Goal: Information Seeking & Learning: Check status

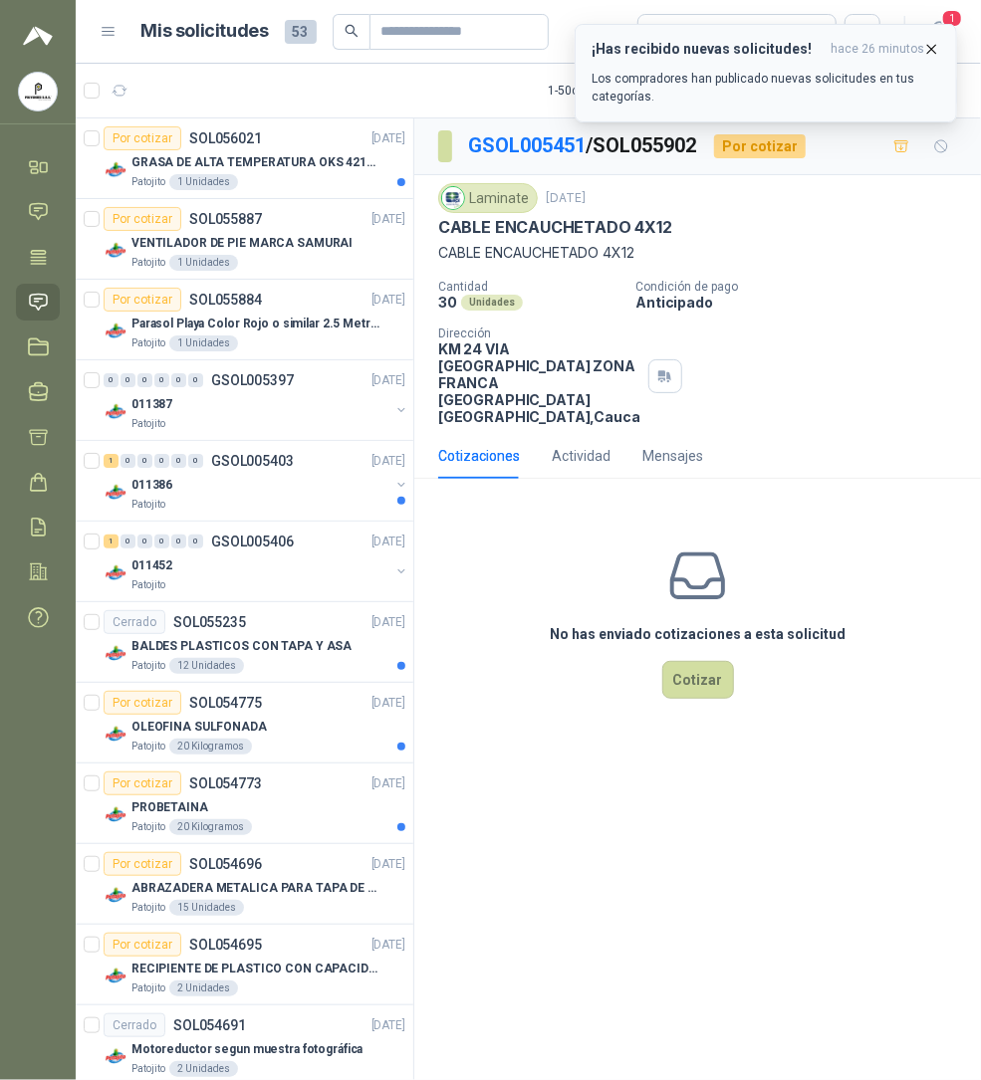
click at [771, 62] on div "¡Has recibido nuevas solicitudes! hace 26 minutos Los compradores han publicado…" at bounding box center [766, 73] width 349 height 65
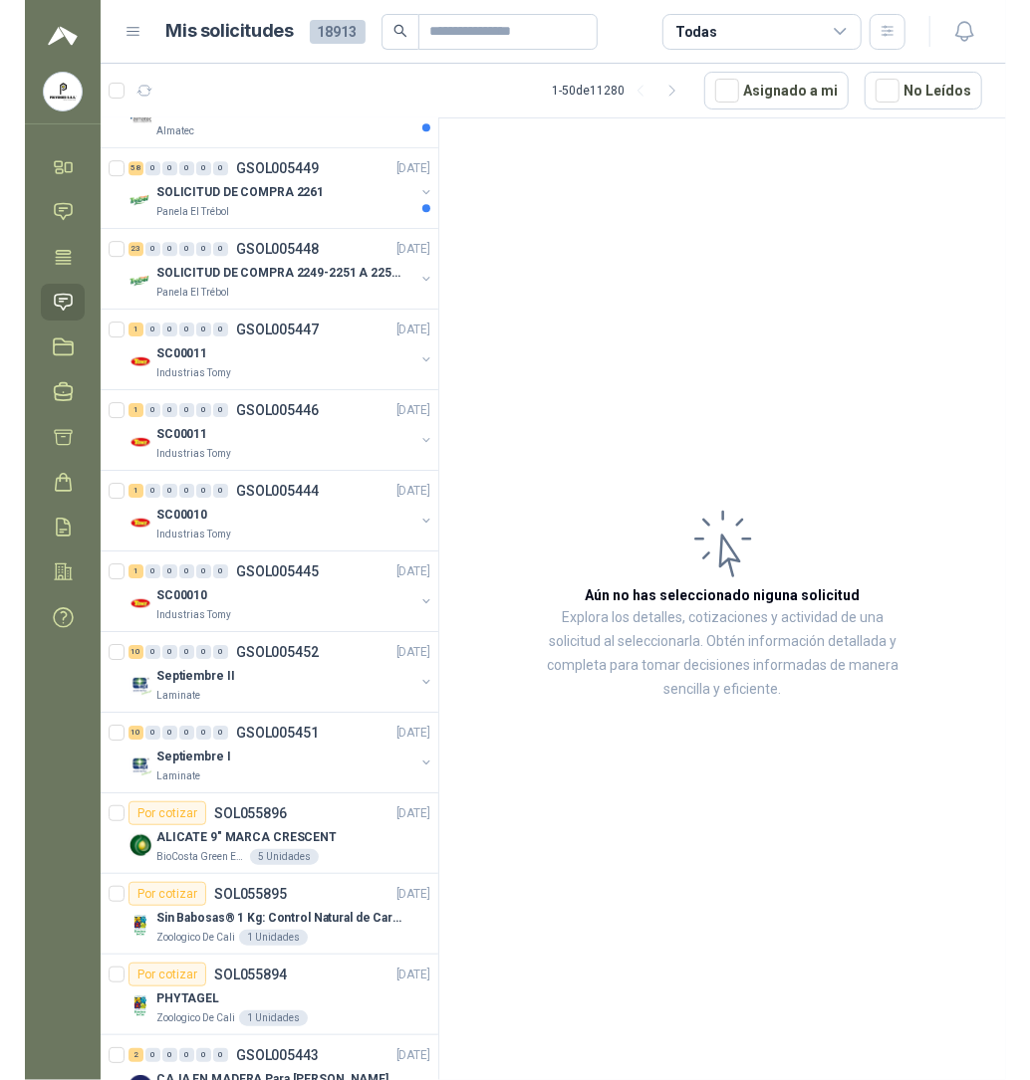
scroll to position [2257, 0]
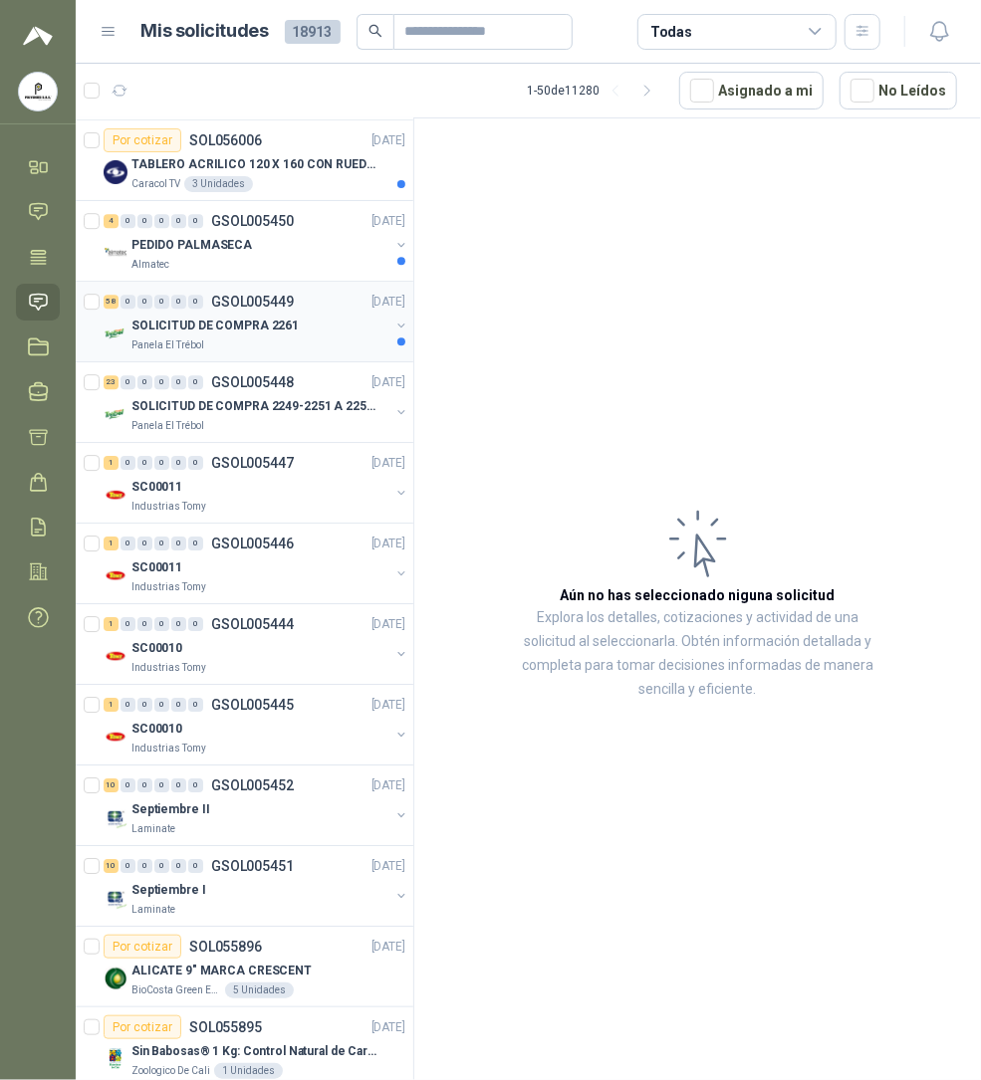
click at [271, 336] on p "SOLICITUD DE COMPRA 2261" at bounding box center [214, 326] width 167 height 19
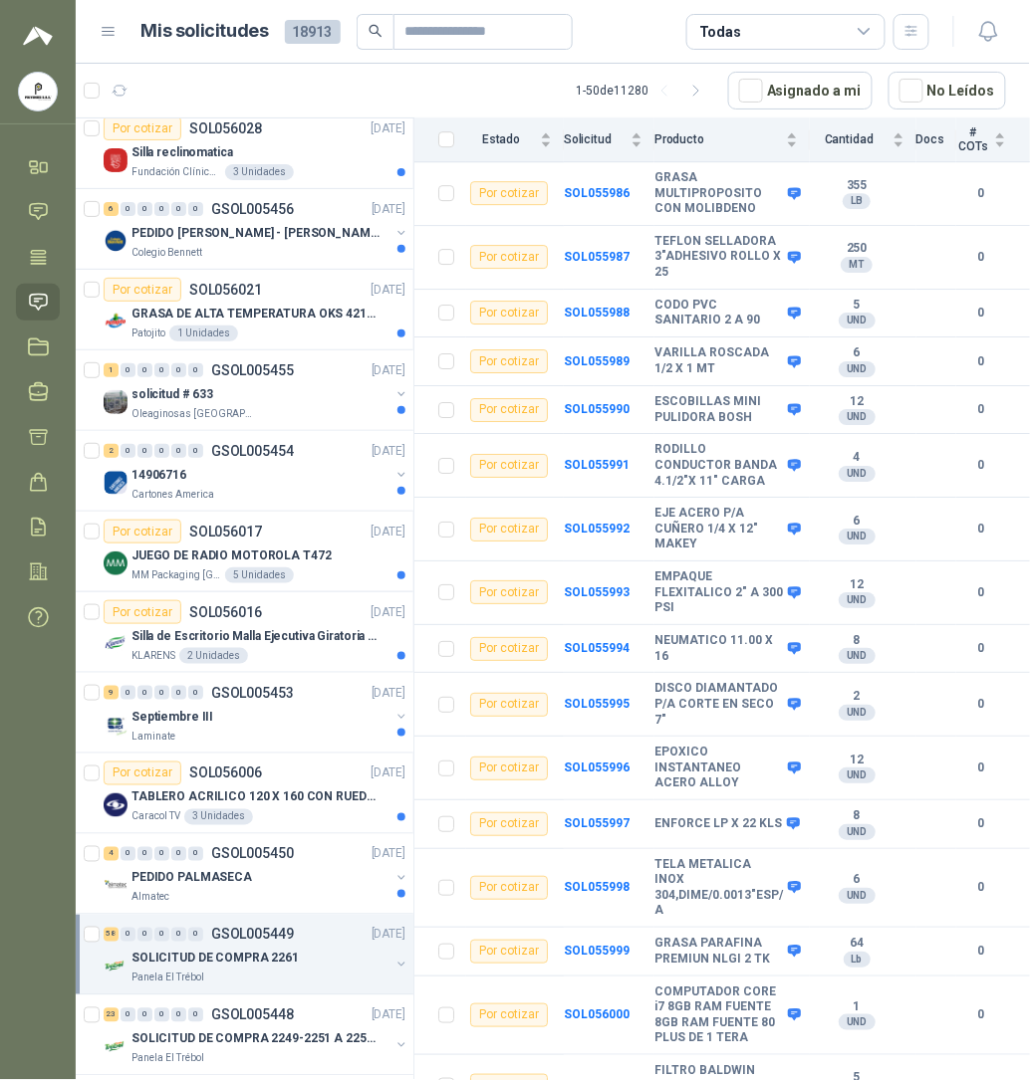
scroll to position [1613, 0]
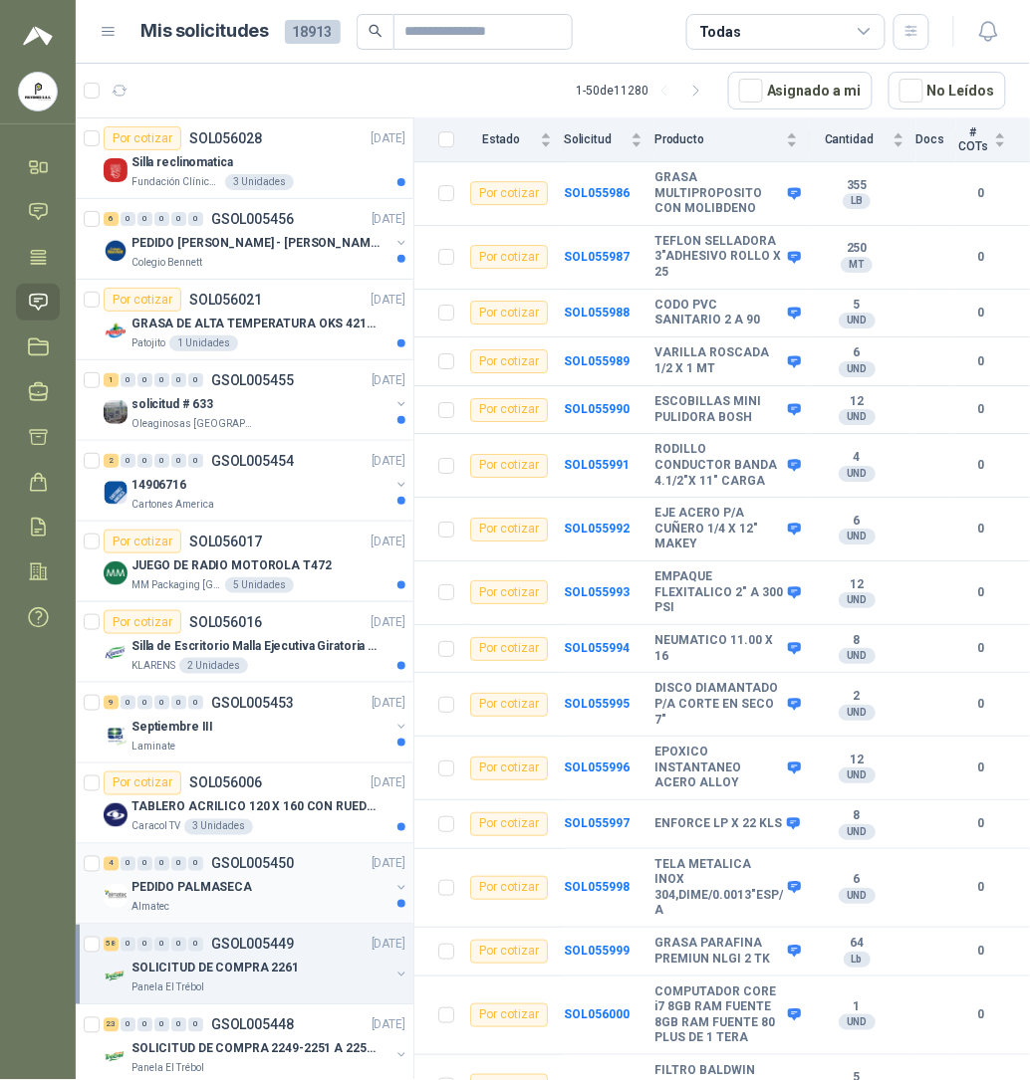
click at [167, 916] on p "Almatec" at bounding box center [150, 908] width 38 height 16
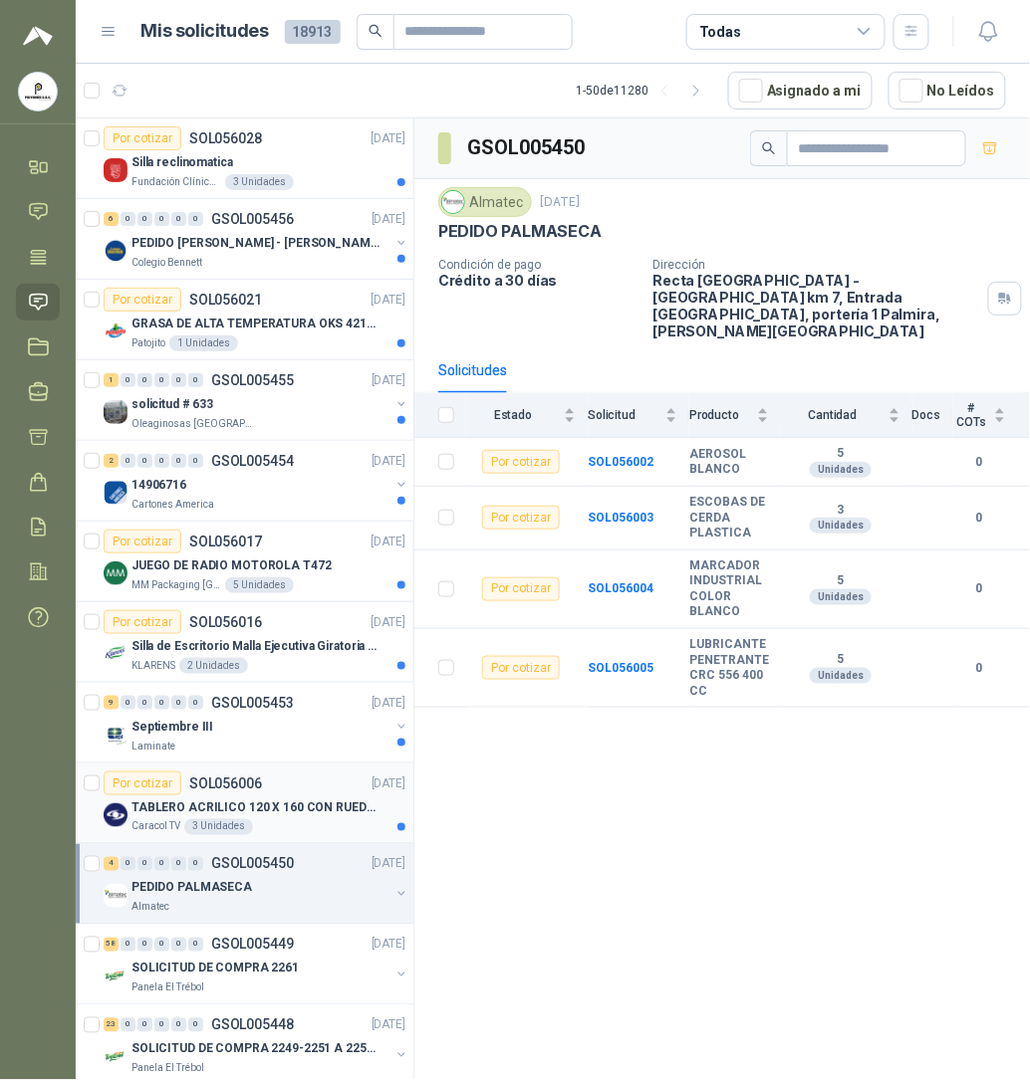
click at [293, 836] on div "Caracol TV 3 Unidades" at bounding box center [268, 828] width 274 height 16
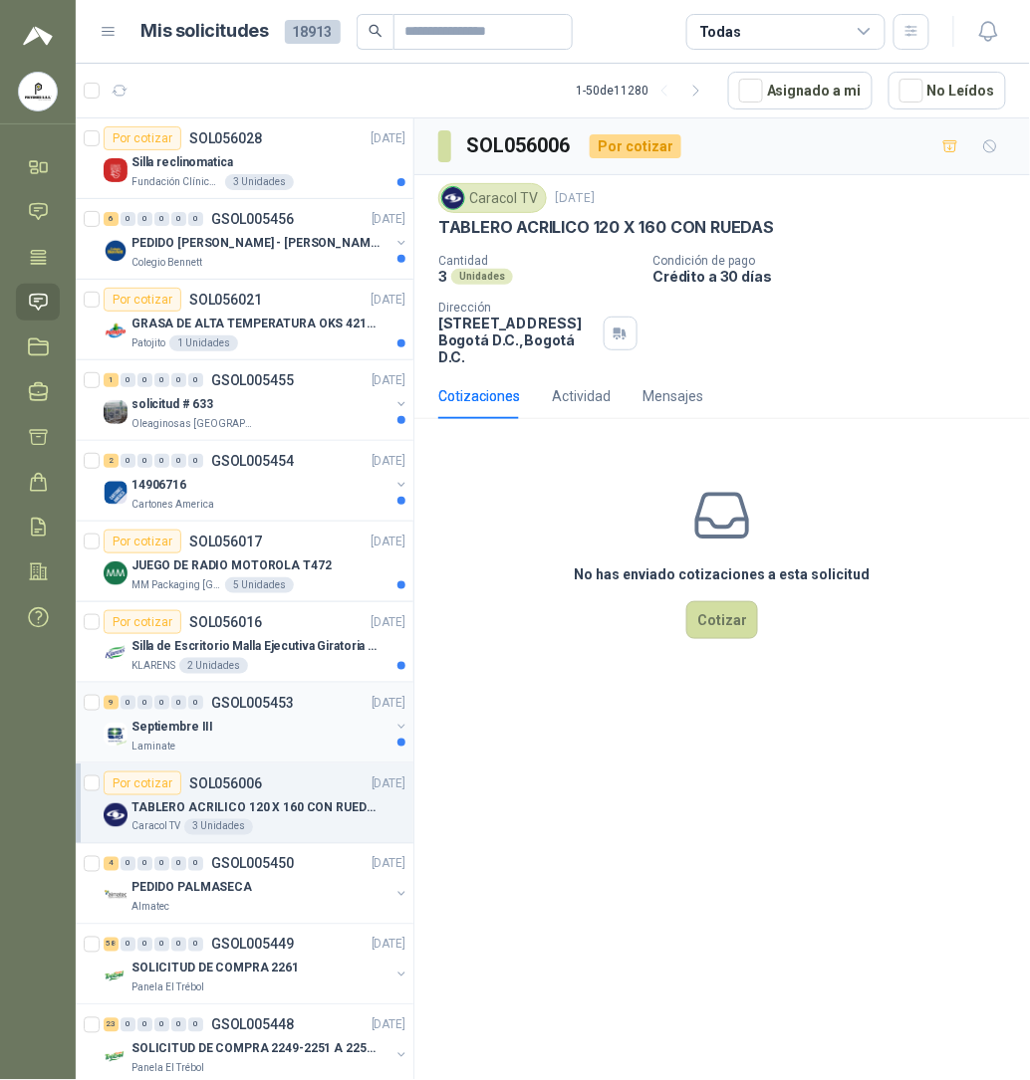
click at [195, 715] on div "9 0 0 0 0 0 GSOL005453 [DATE]" at bounding box center [257, 703] width 306 height 24
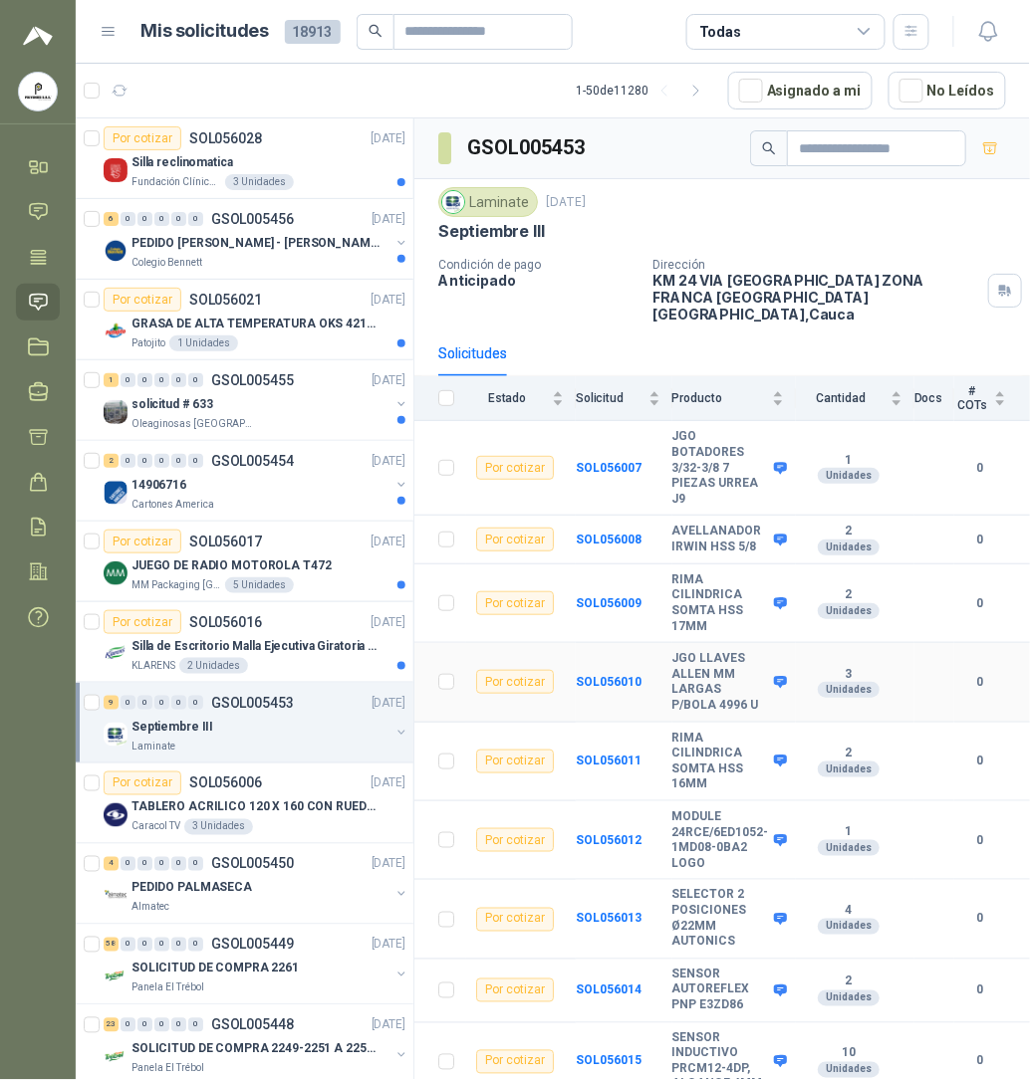
scroll to position [5, 0]
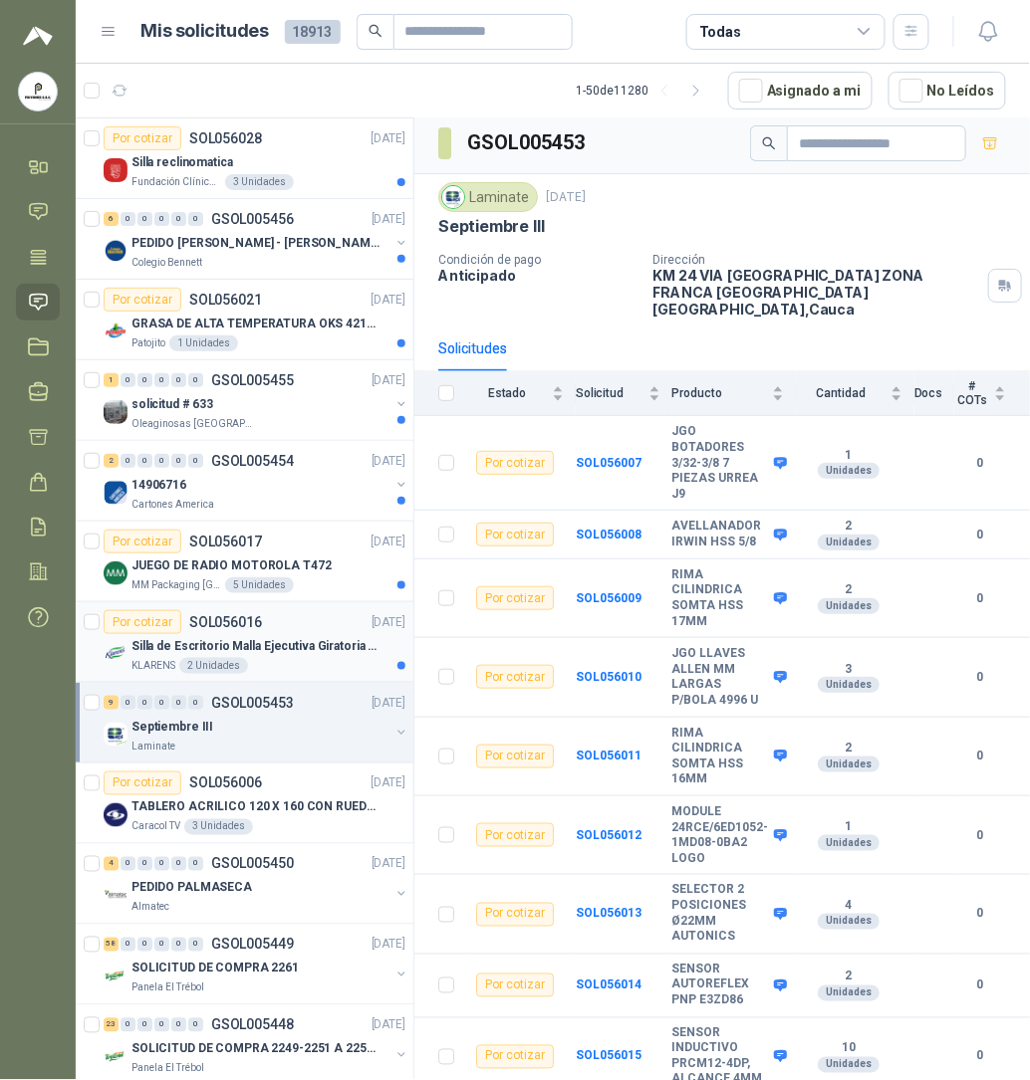
click at [221, 634] on div "Por cotizar SOL056016" at bounding box center [183, 622] width 158 height 24
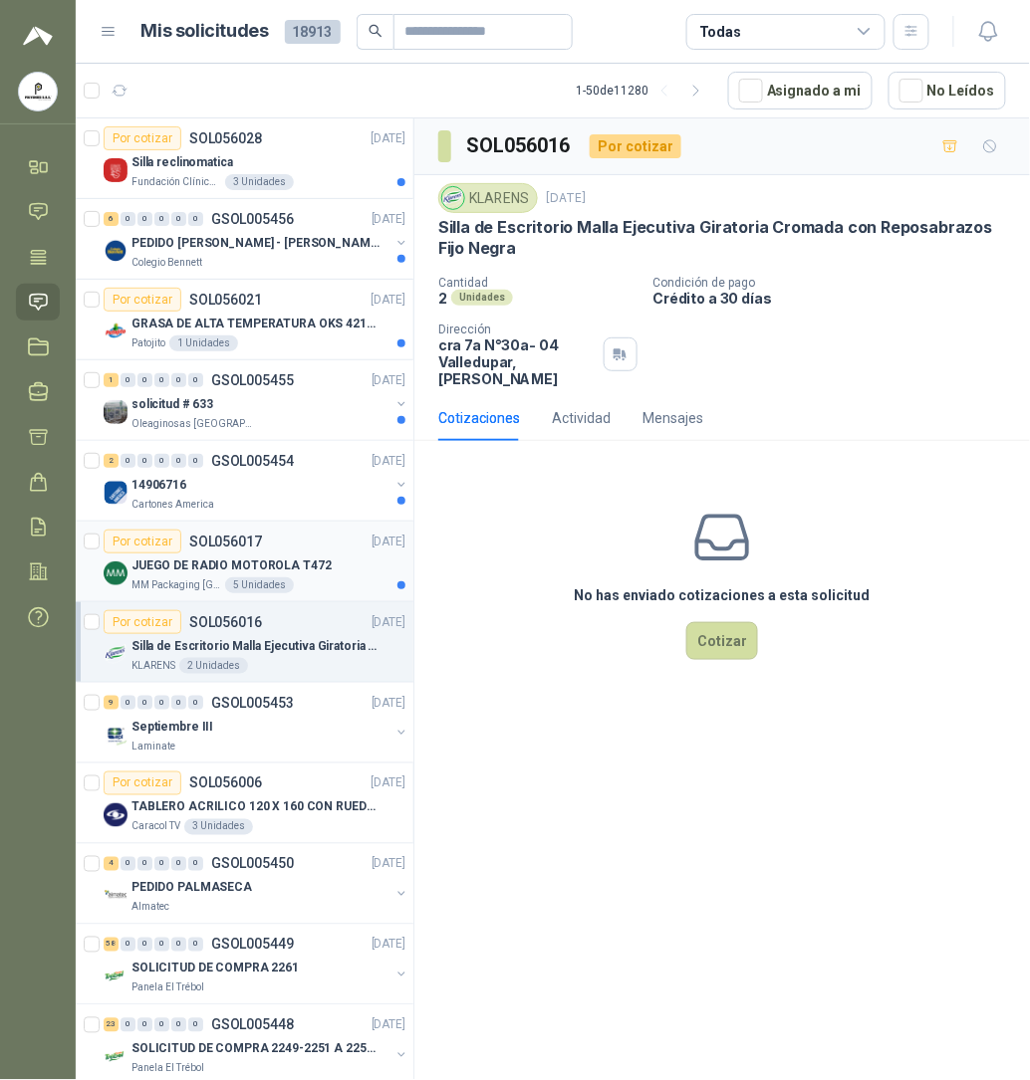
click at [240, 590] on div "5 Unidades" at bounding box center [259, 586] width 69 height 16
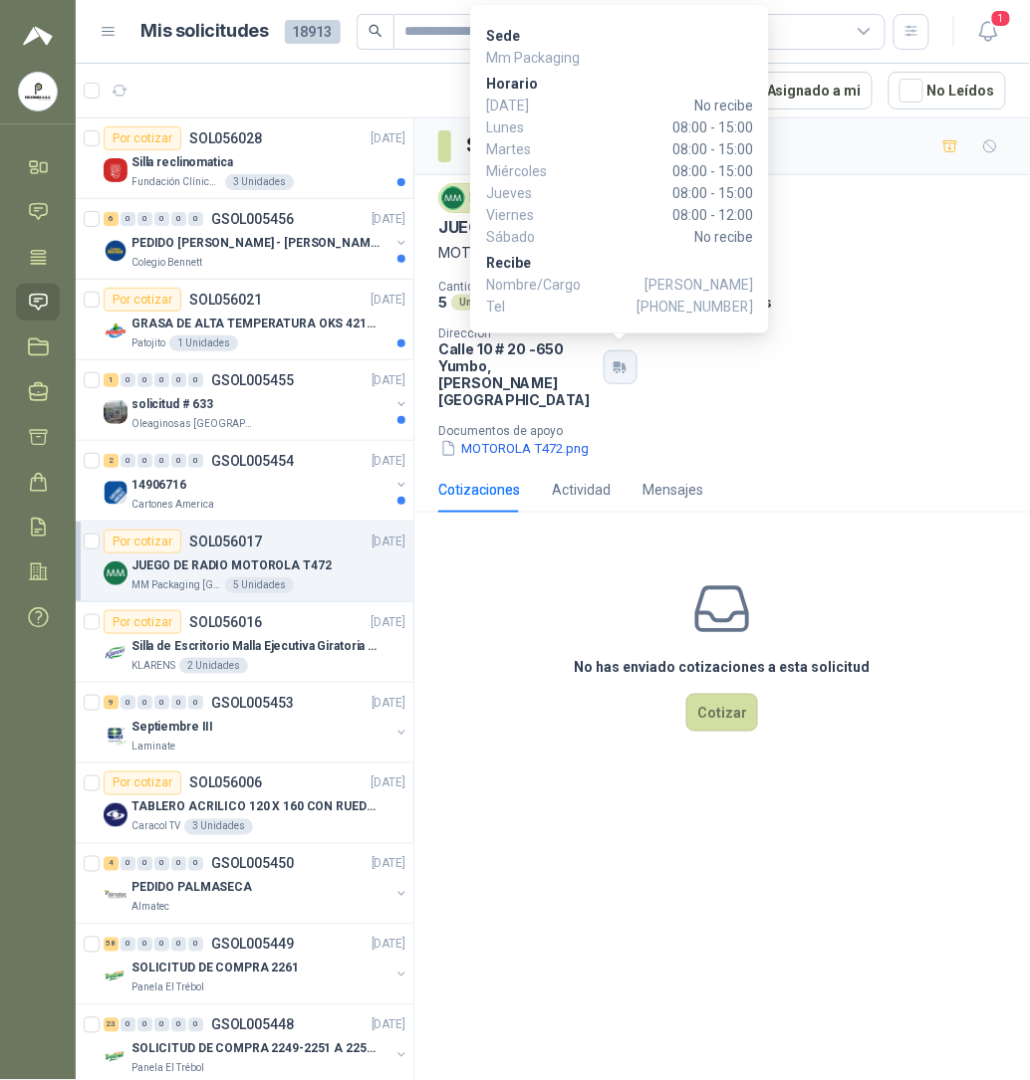
click at [621, 360] on icon "button" at bounding box center [619, 368] width 17 height 16
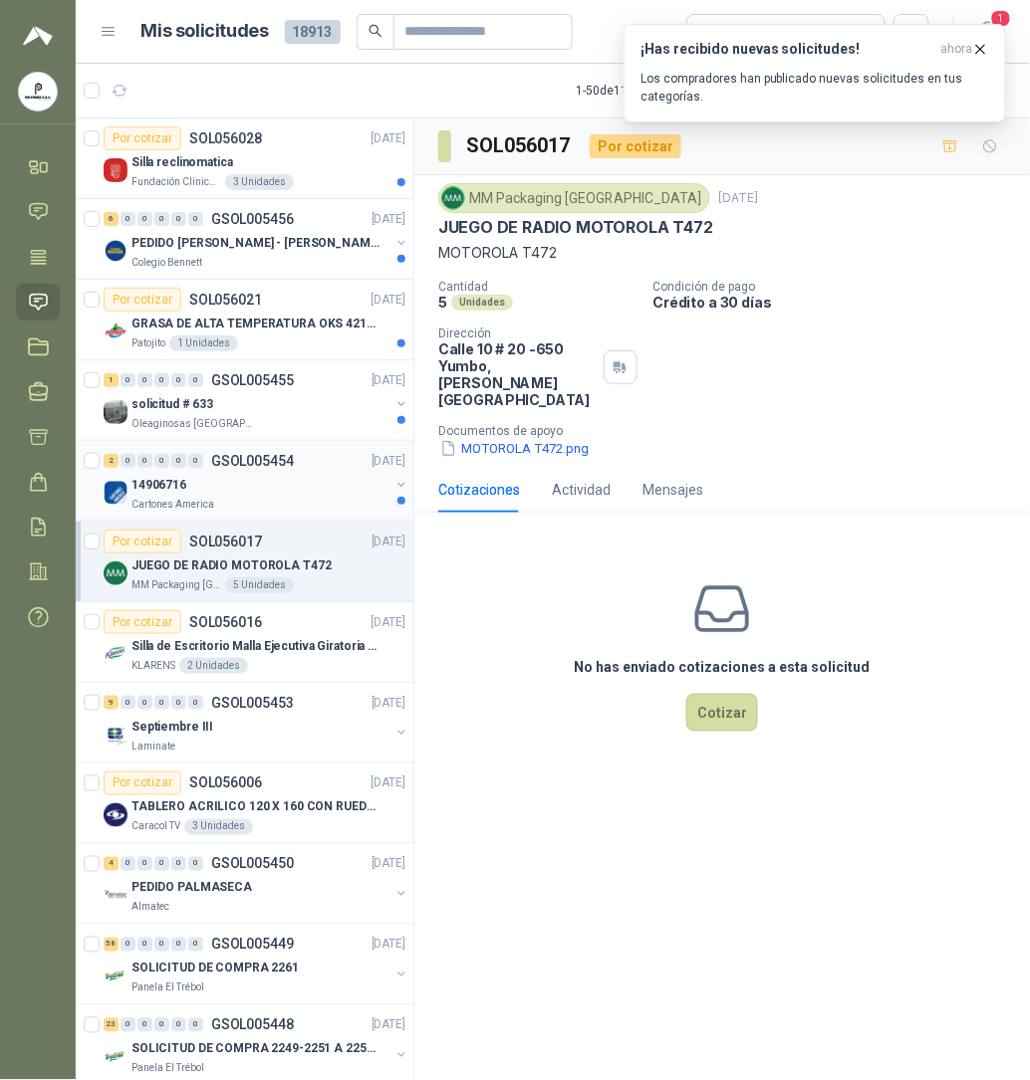
click at [224, 510] on div "Cartones America" at bounding box center [260, 505] width 258 height 16
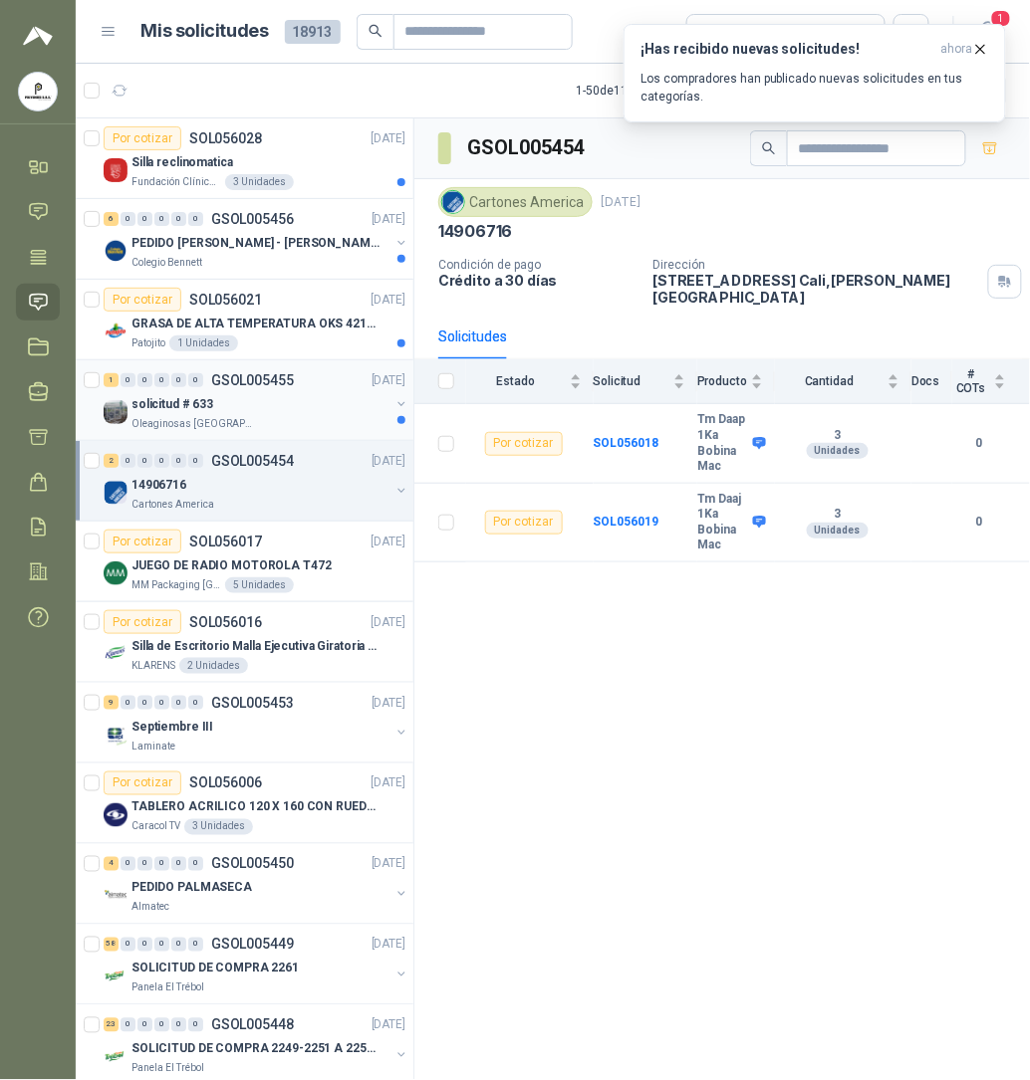
click at [208, 441] on div "1 0 0 0 0 0 GSOL005455 [DATE] solicitud # 633 Oleaginosas [GEOGRAPHIC_DATA][PER…" at bounding box center [245, 400] width 338 height 81
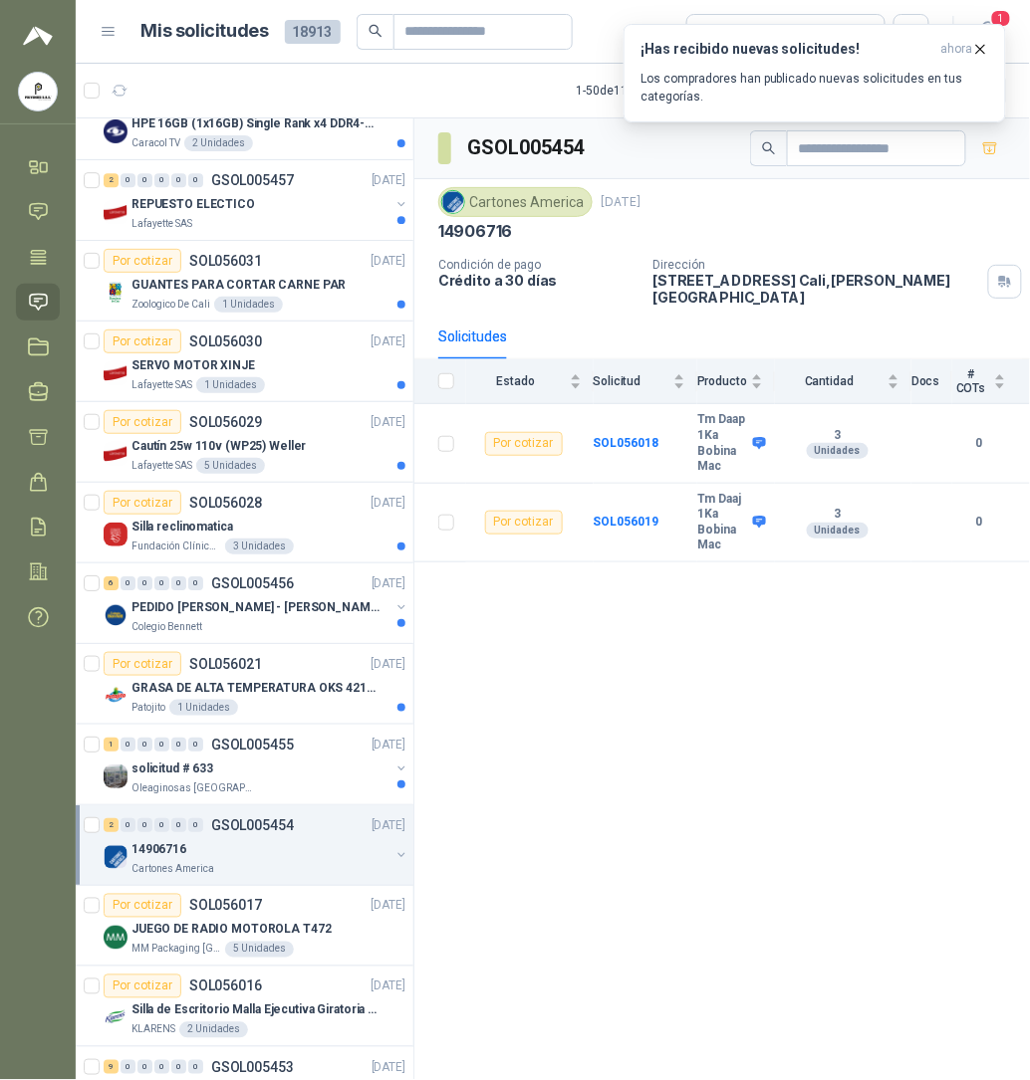
scroll to position [1227, 0]
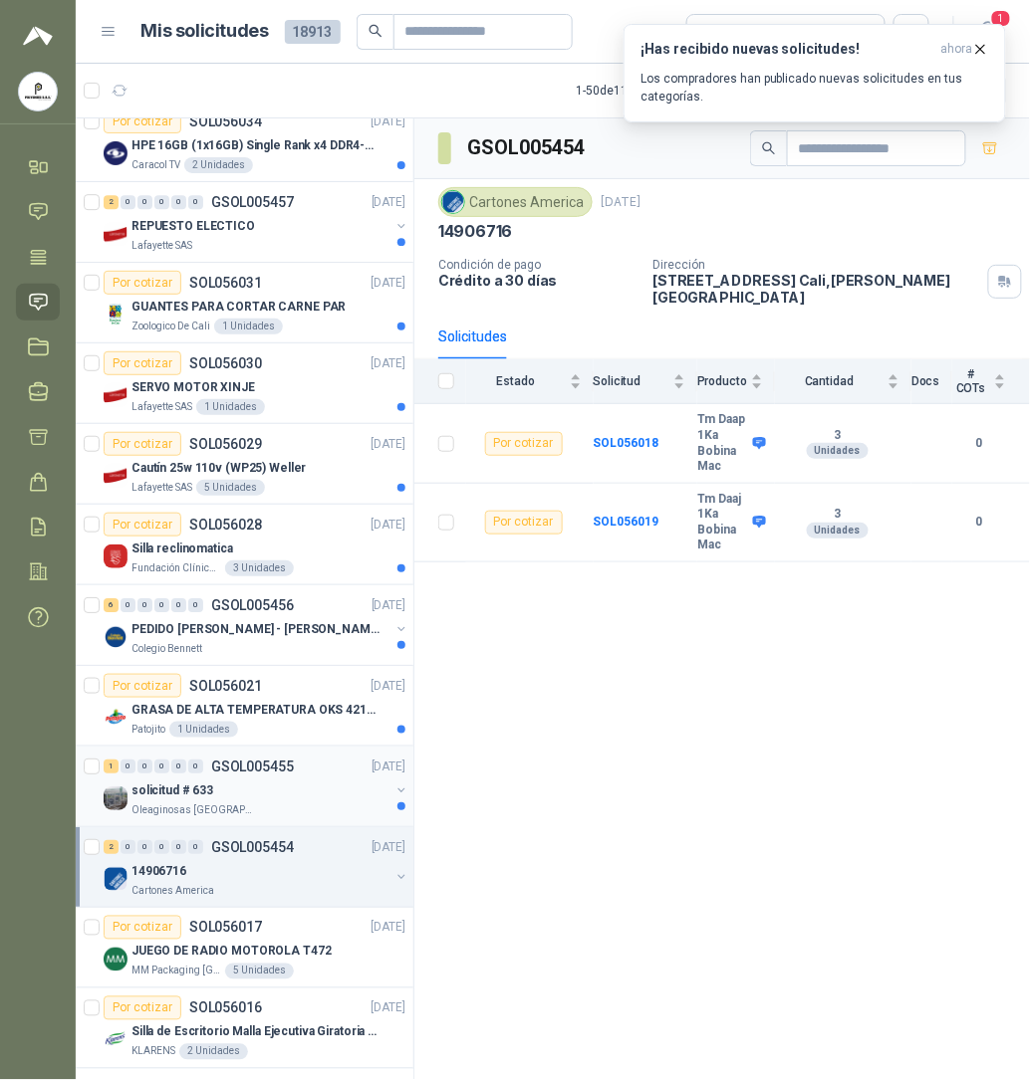
click at [261, 779] on div "1 0 0 0 0 0 GSOL005455 [DATE]" at bounding box center [257, 767] width 306 height 24
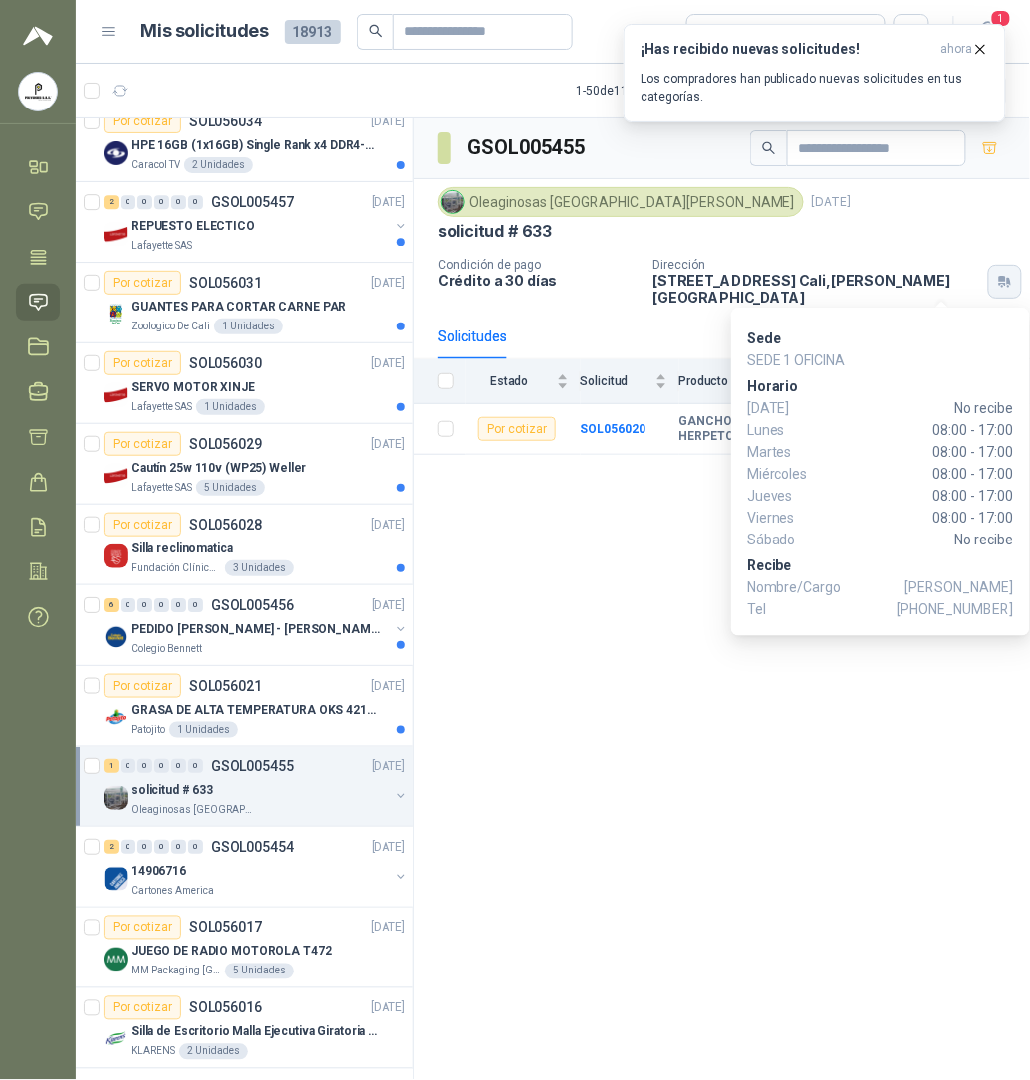
click at [980, 277] on icon "button" at bounding box center [1002, 280] width 7 height 6
click at [635, 605] on div "GSOL005455 Oleaginosas [GEOGRAPHIC_DATA][PERSON_NAME] [DATE] solicitud # 633 Co…" at bounding box center [721, 603] width 615 height 969
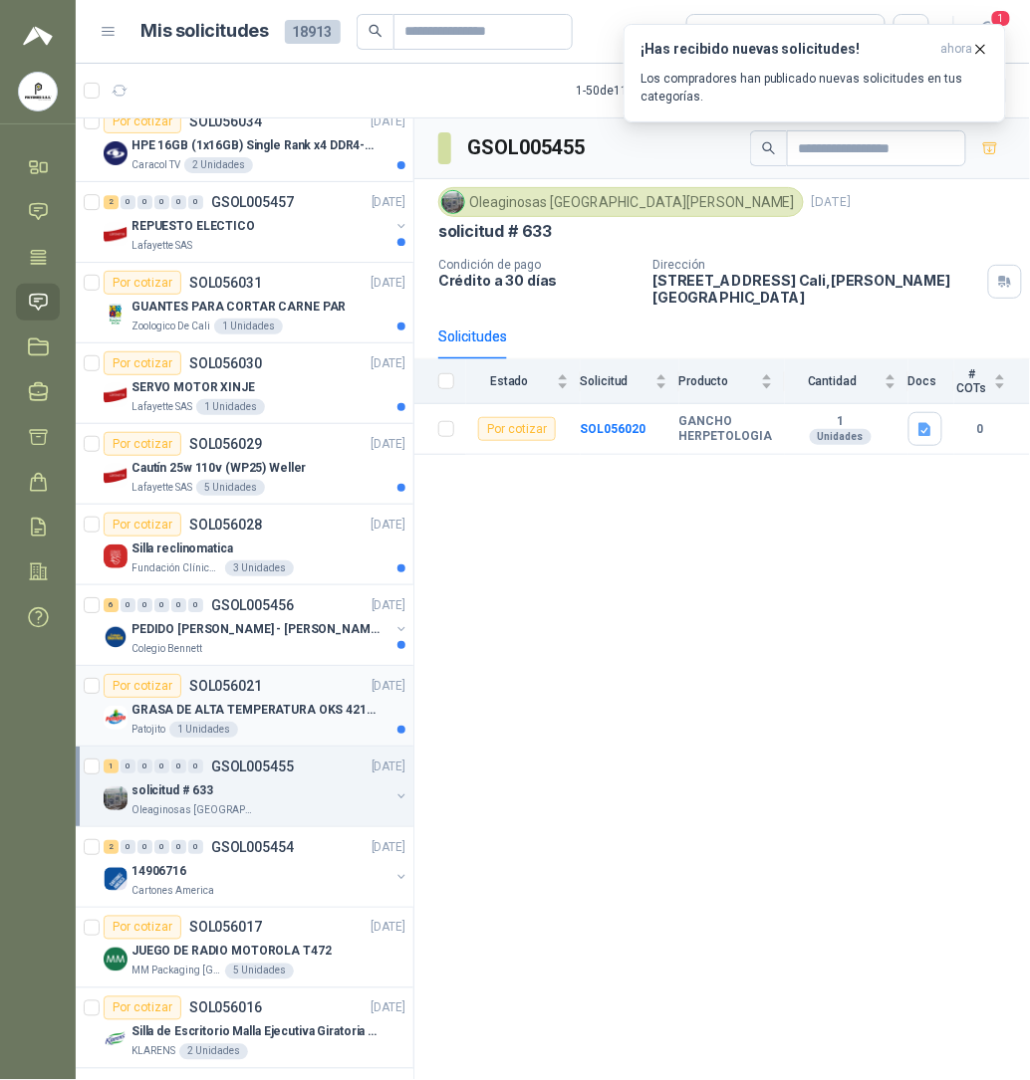
click at [215, 711] on p "GRASA DE ALTA TEMPERATURA OKS 4210 X 5 KG" at bounding box center [255, 710] width 248 height 19
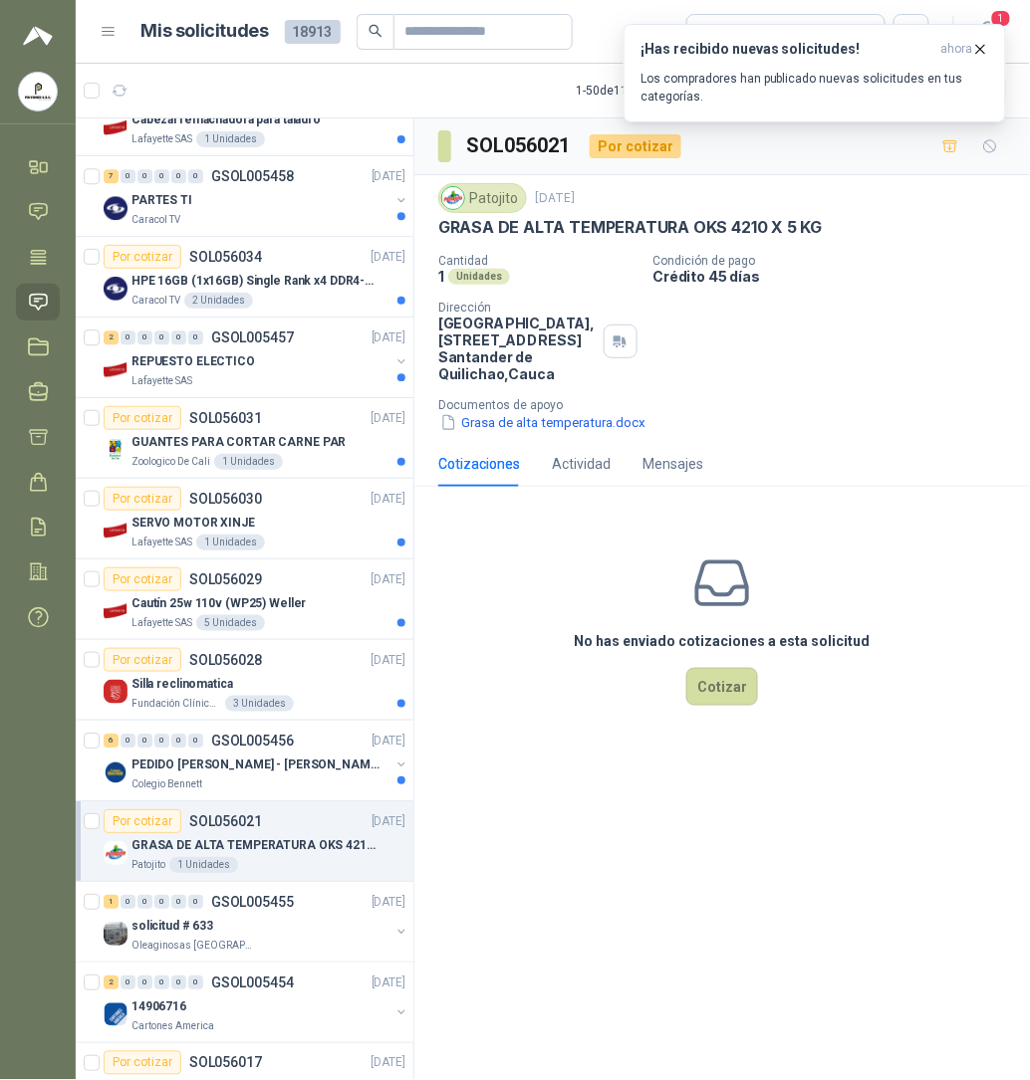
scroll to position [1022, 0]
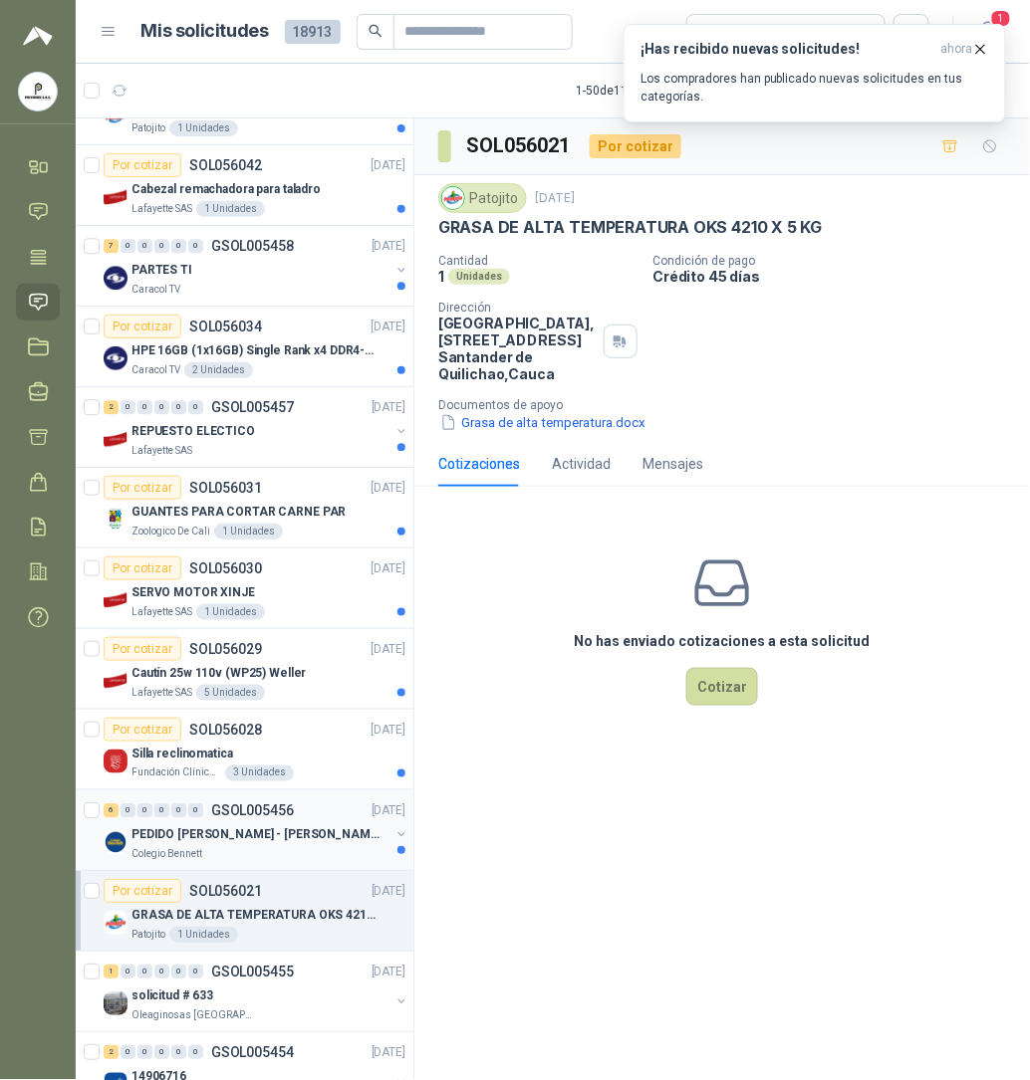
click at [227, 837] on p "PEDIDO [PERSON_NAME] - [PERSON_NAME]" at bounding box center [255, 835] width 248 height 19
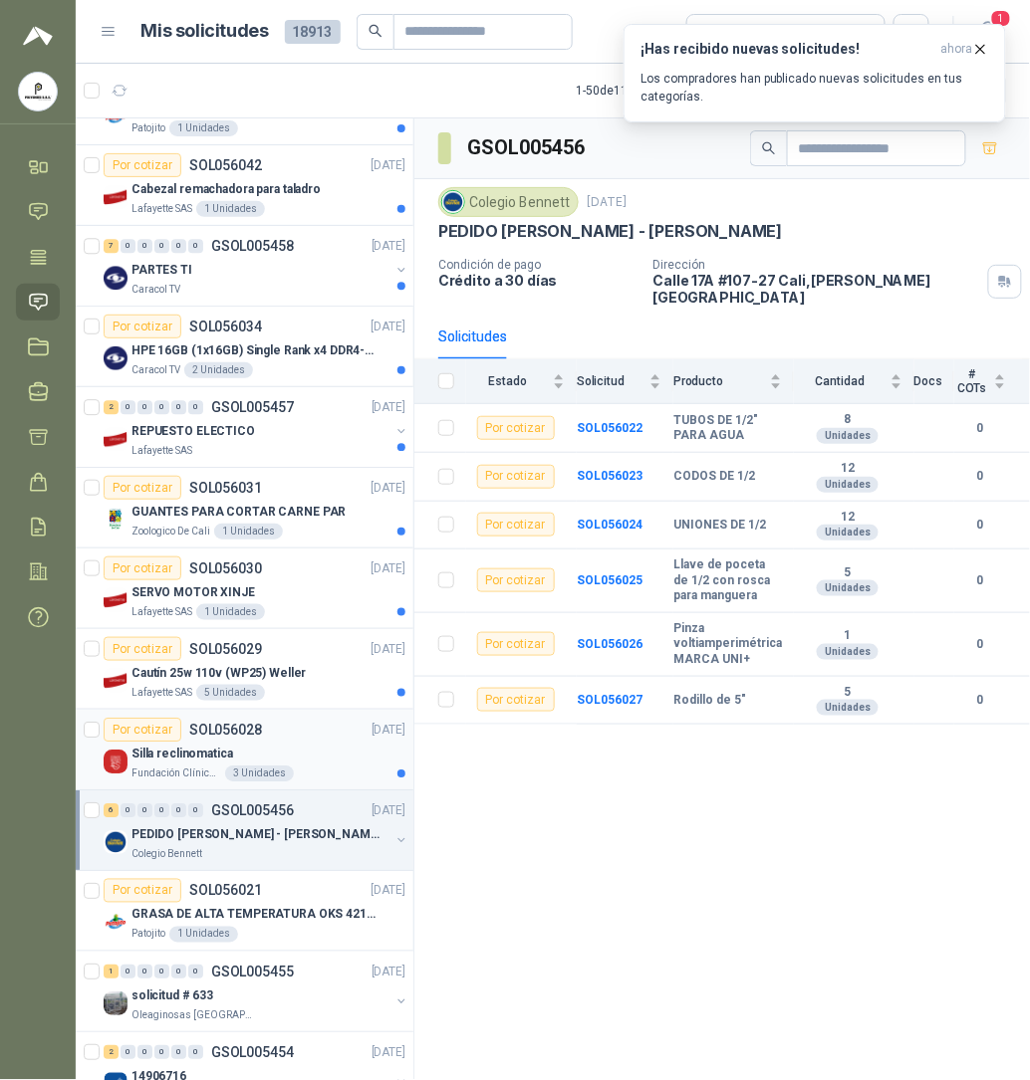
click at [301, 757] on div "Silla reclinomatica" at bounding box center [268, 754] width 274 height 24
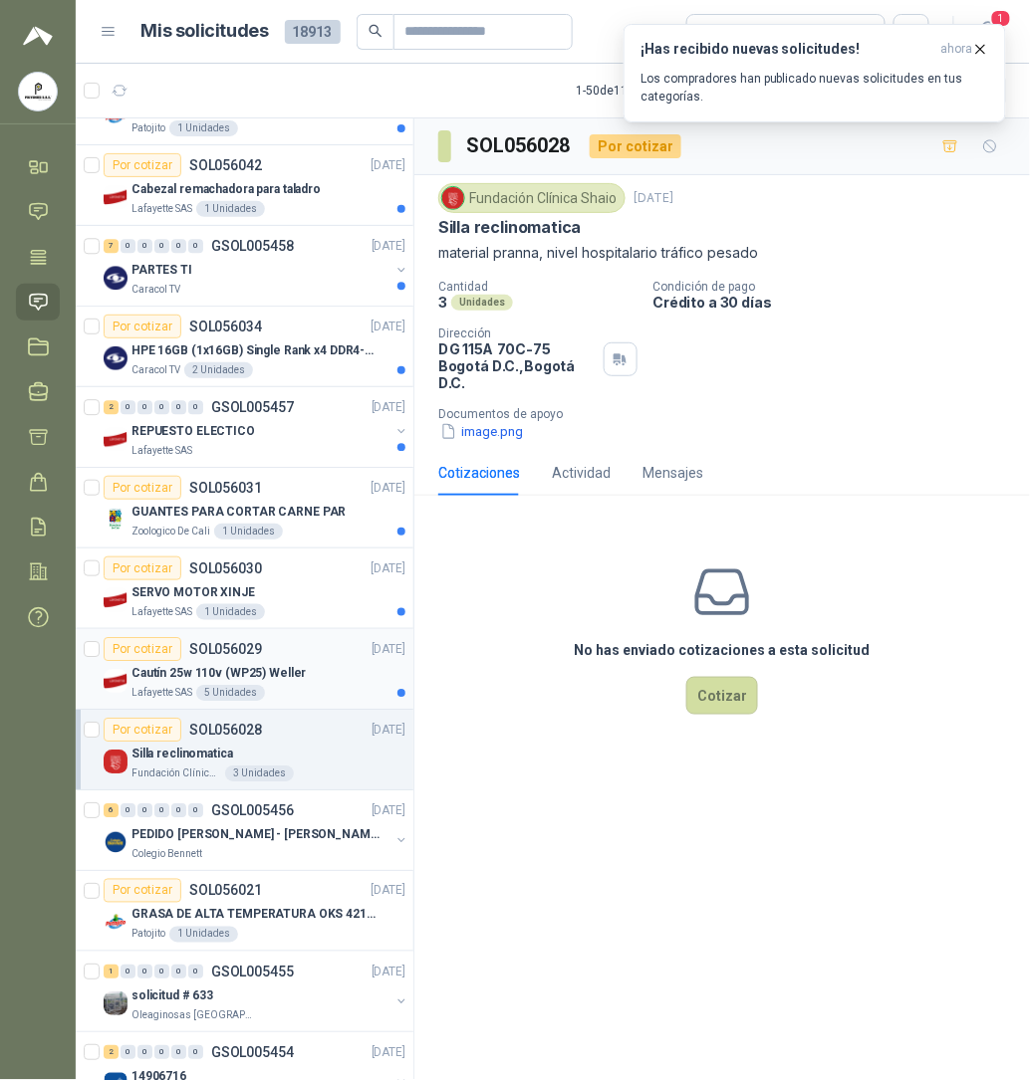
click at [241, 653] on p "SOL056029" at bounding box center [225, 649] width 73 height 14
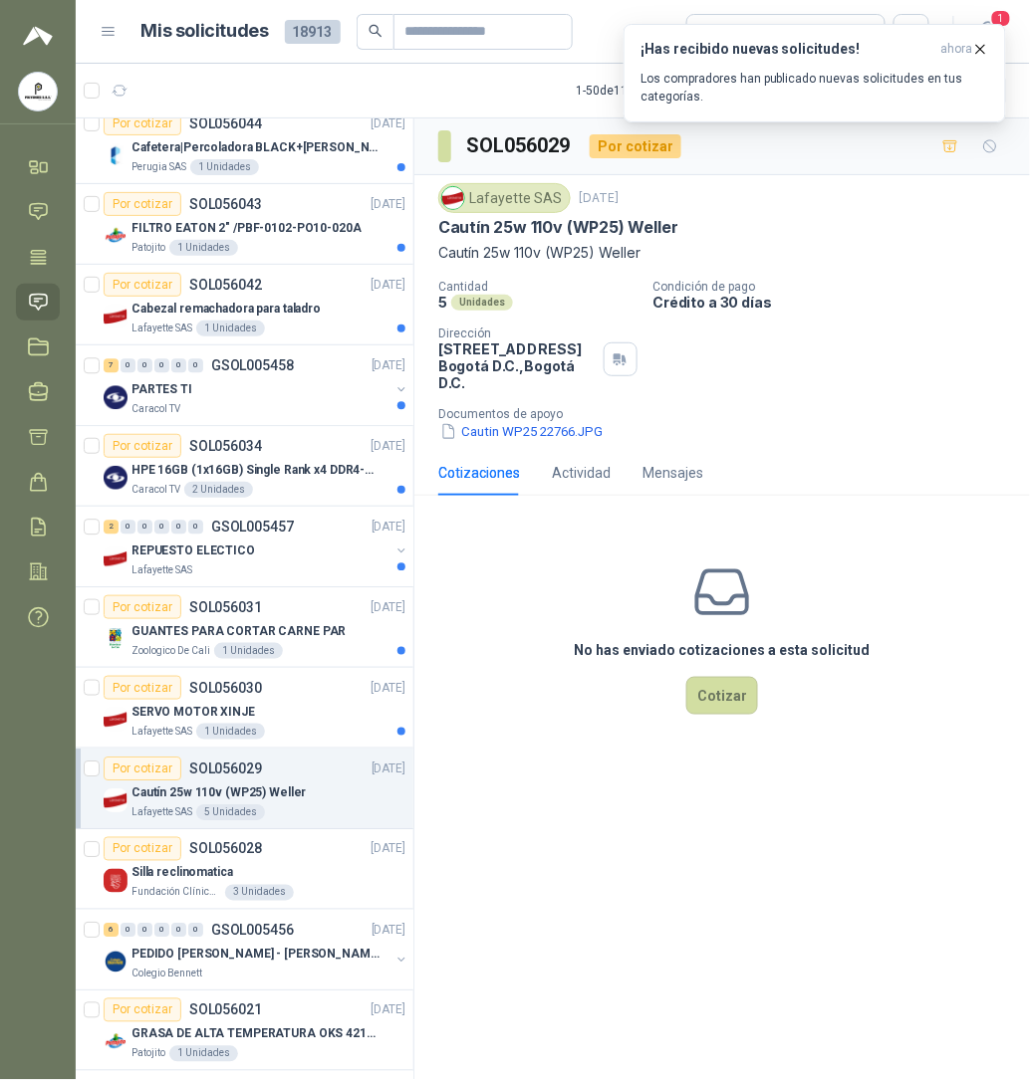
scroll to position [892, 0]
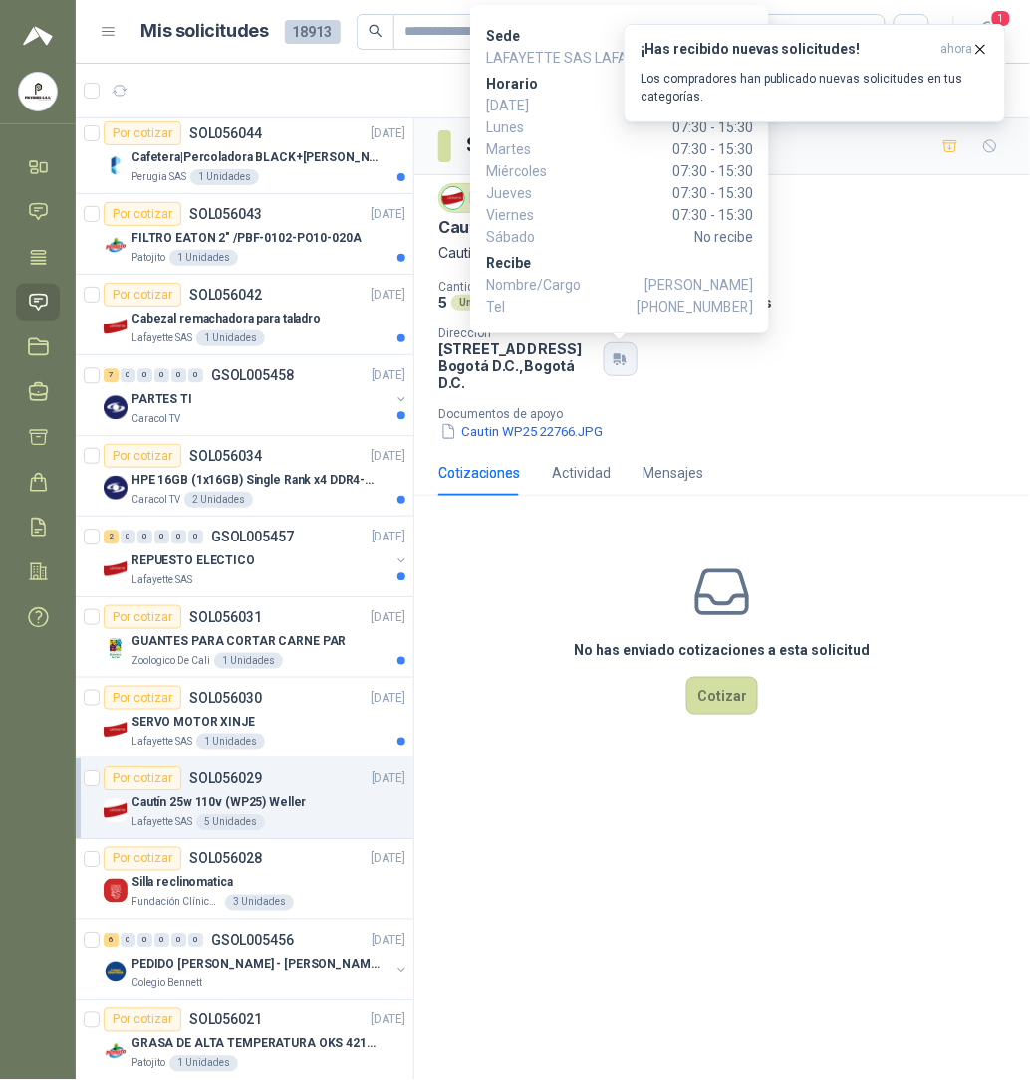
click at [619, 363] on icon "button" at bounding box center [616, 361] width 7 height 3
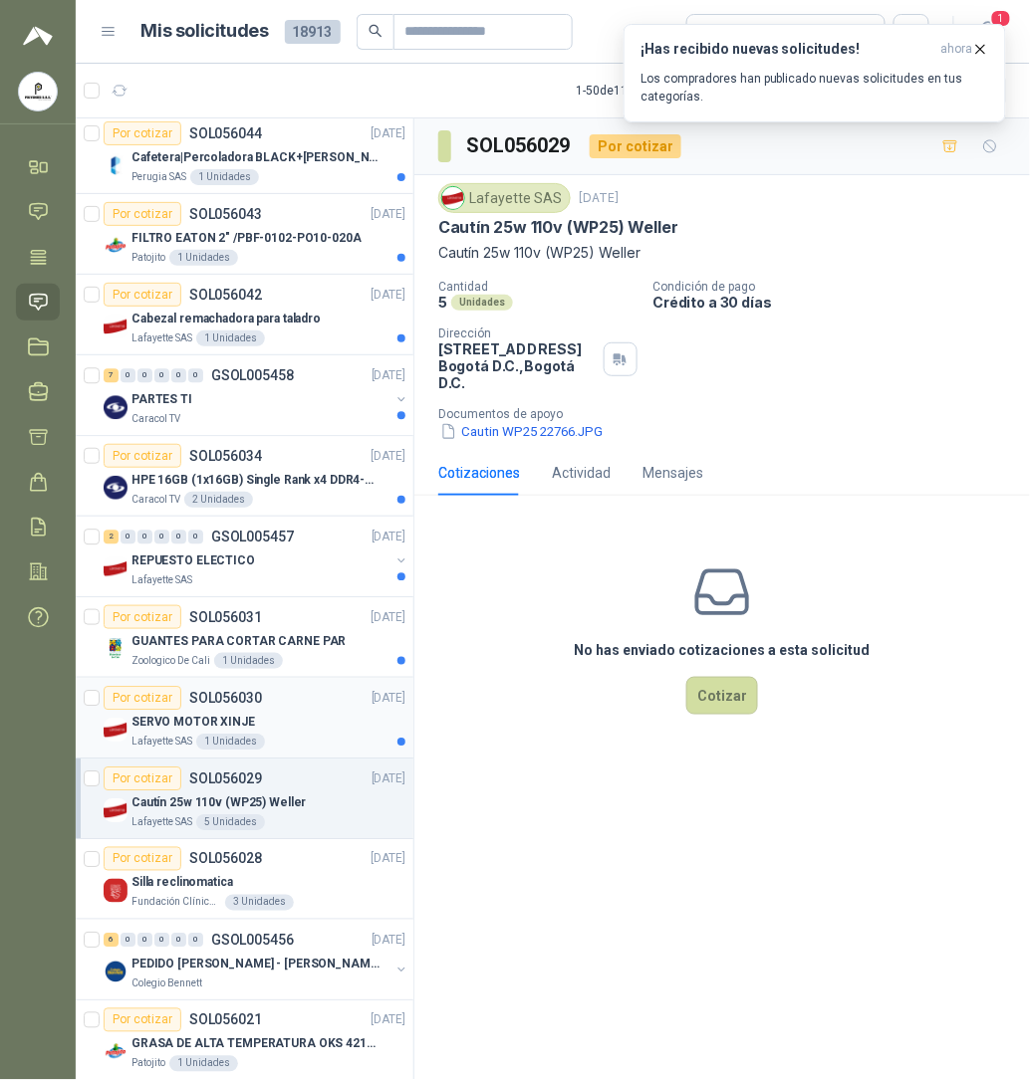
click at [227, 732] on p "SERVO MOTOR XINJE" at bounding box center [192, 722] width 123 height 19
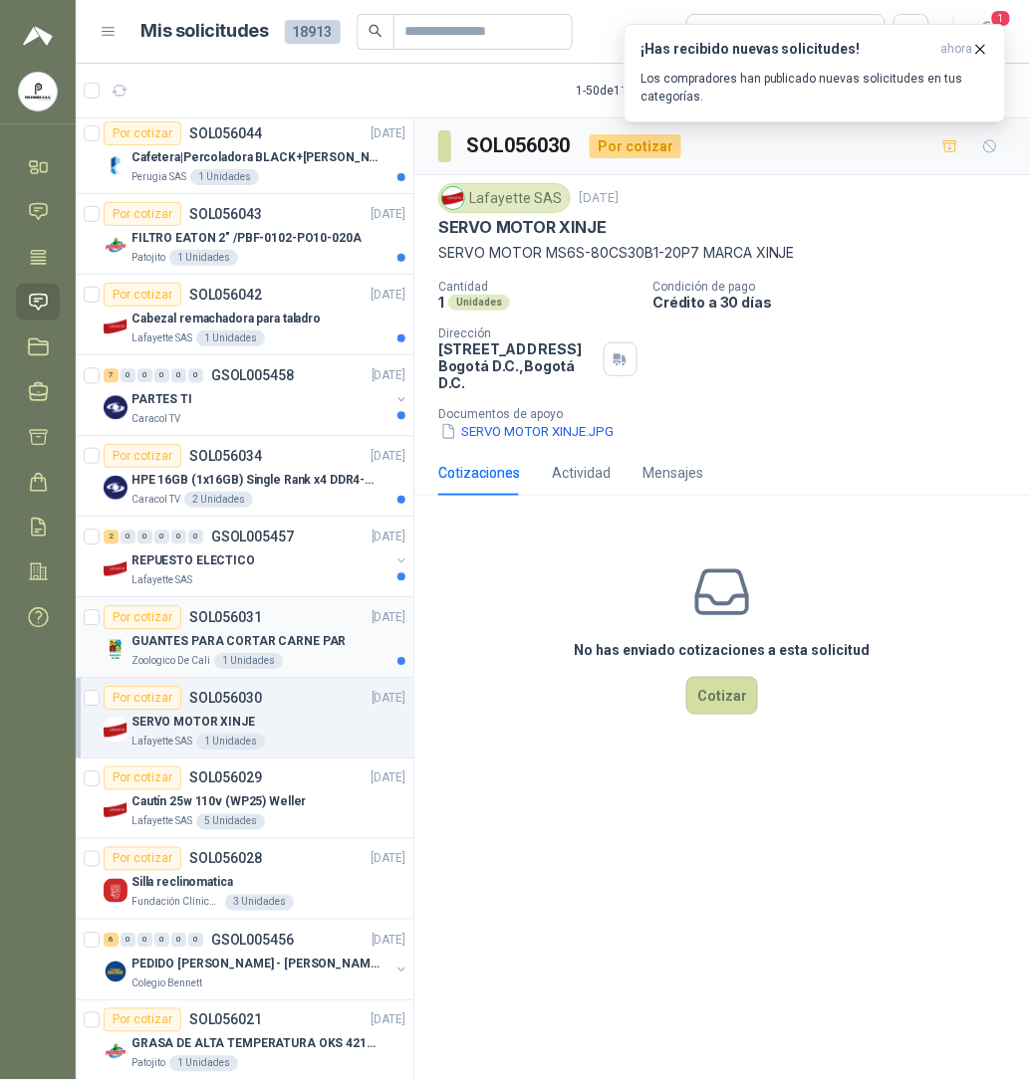
click at [256, 624] on p "SOL056031" at bounding box center [225, 617] width 73 height 14
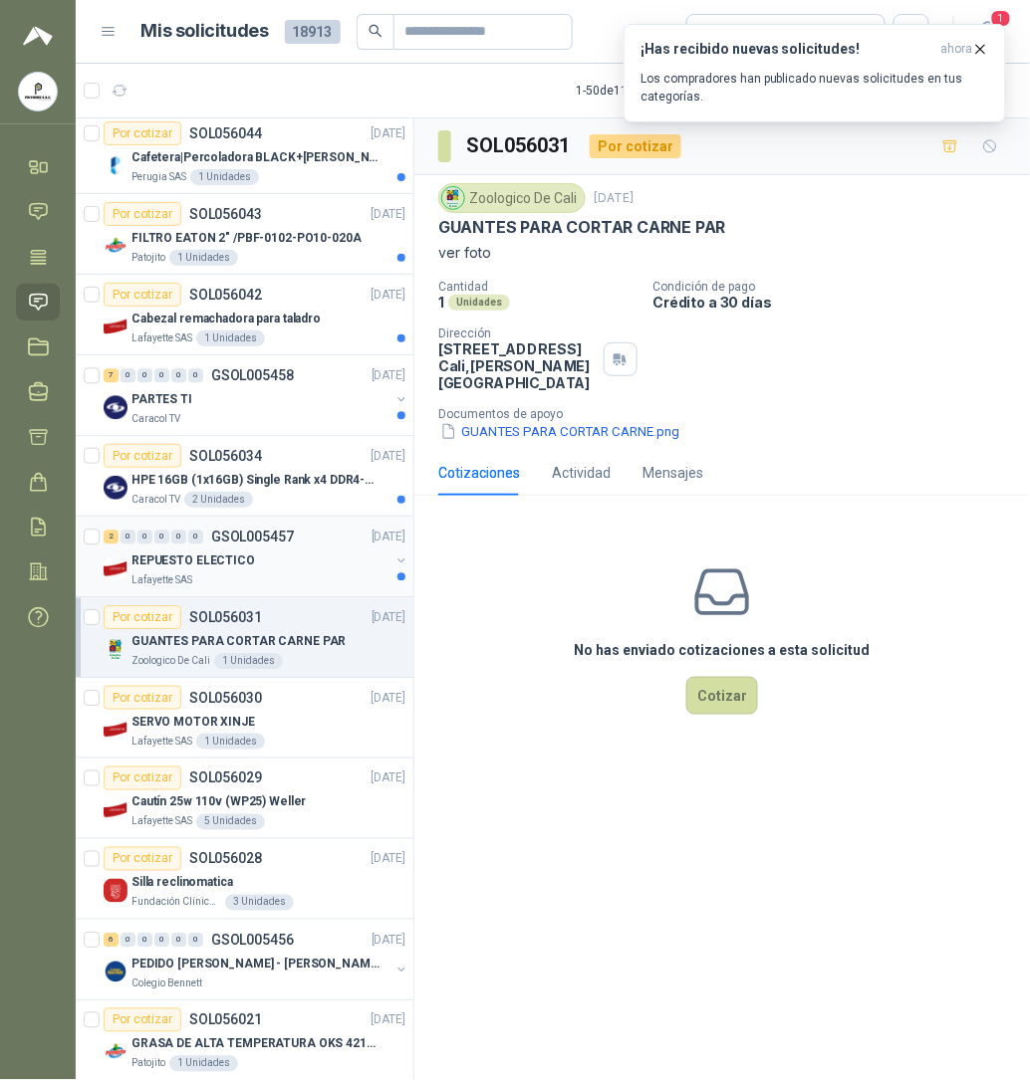
click at [227, 568] on p "REPUESTO ELECTICO" at bounding box center [192, 561] width 123 height 19
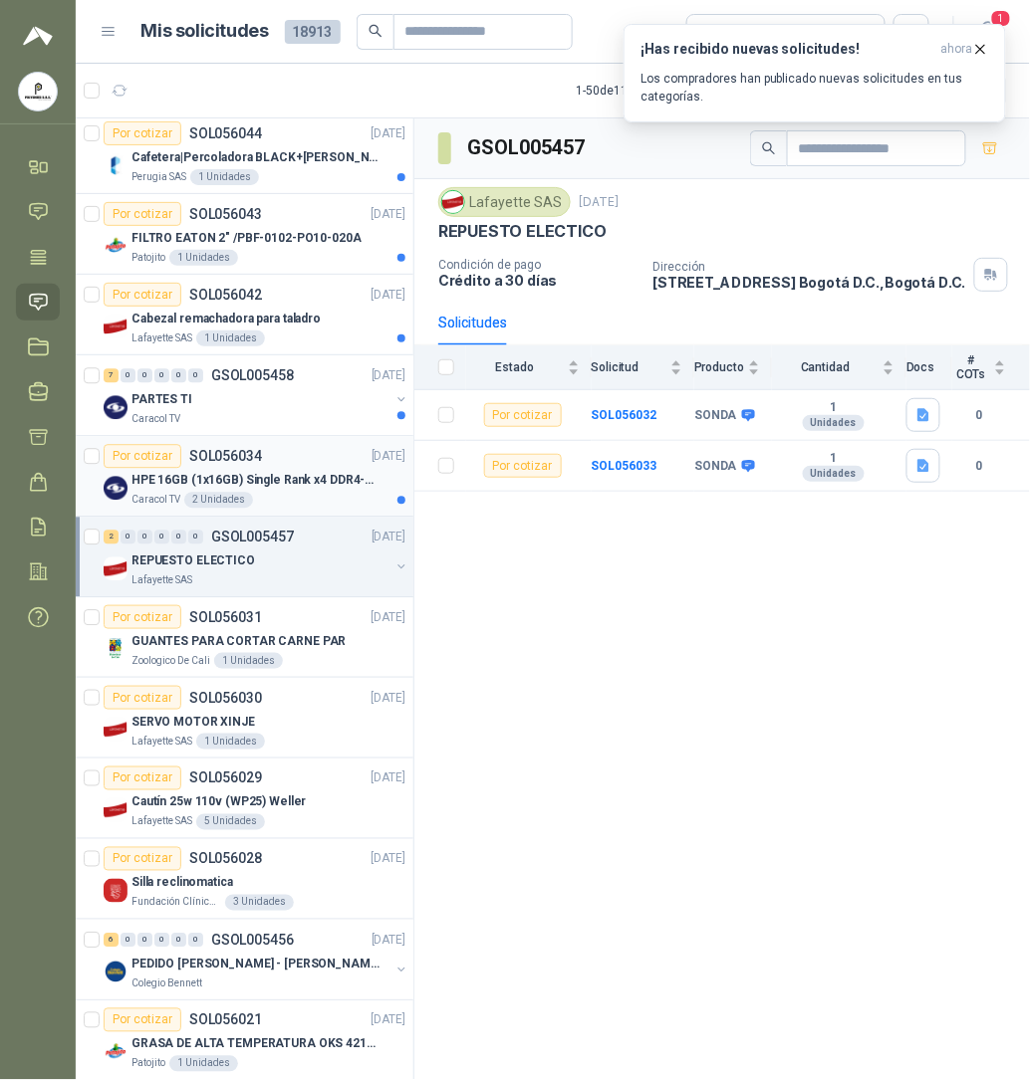
click at [244, 500] on div "2 Unidades" at bounding box center [218, 500] width 69 height 16
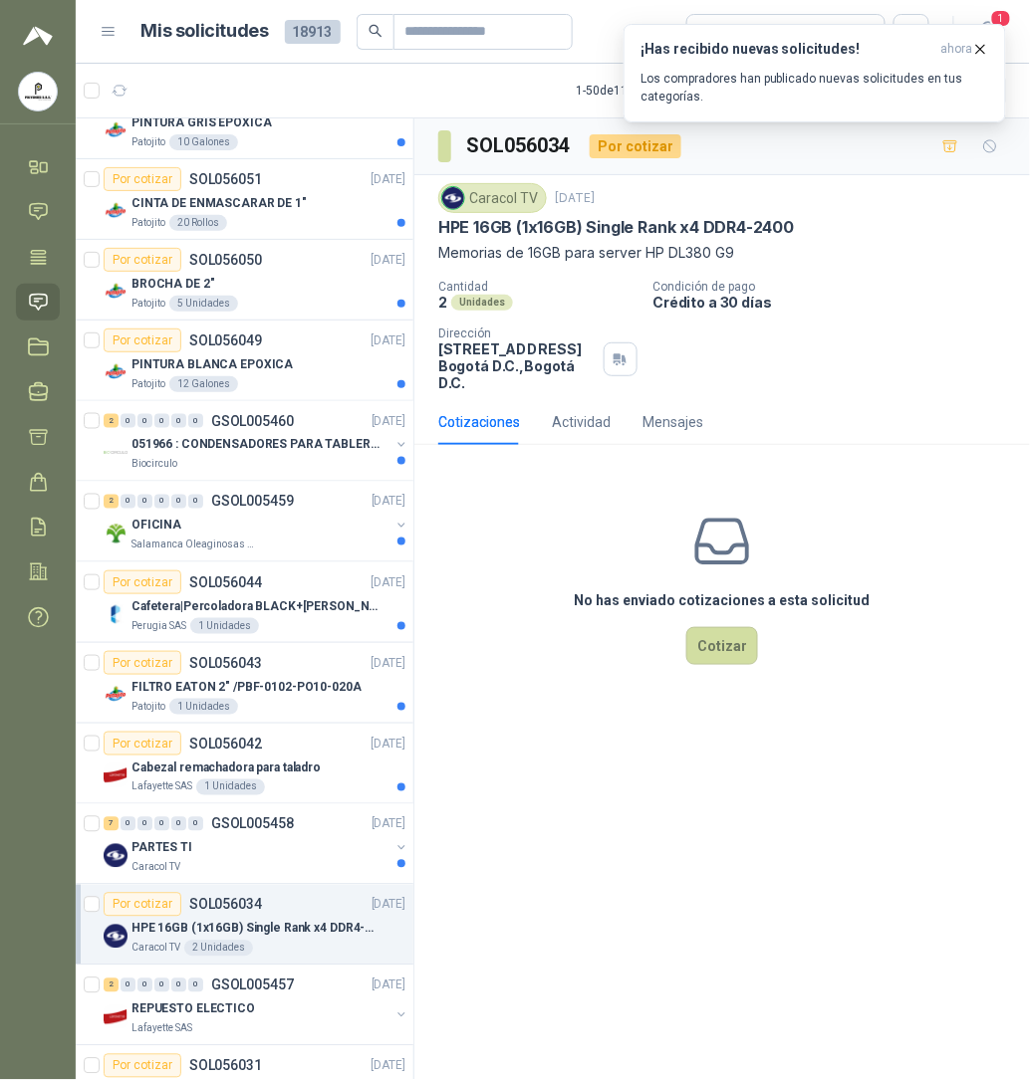
scroll to position [431, 0]
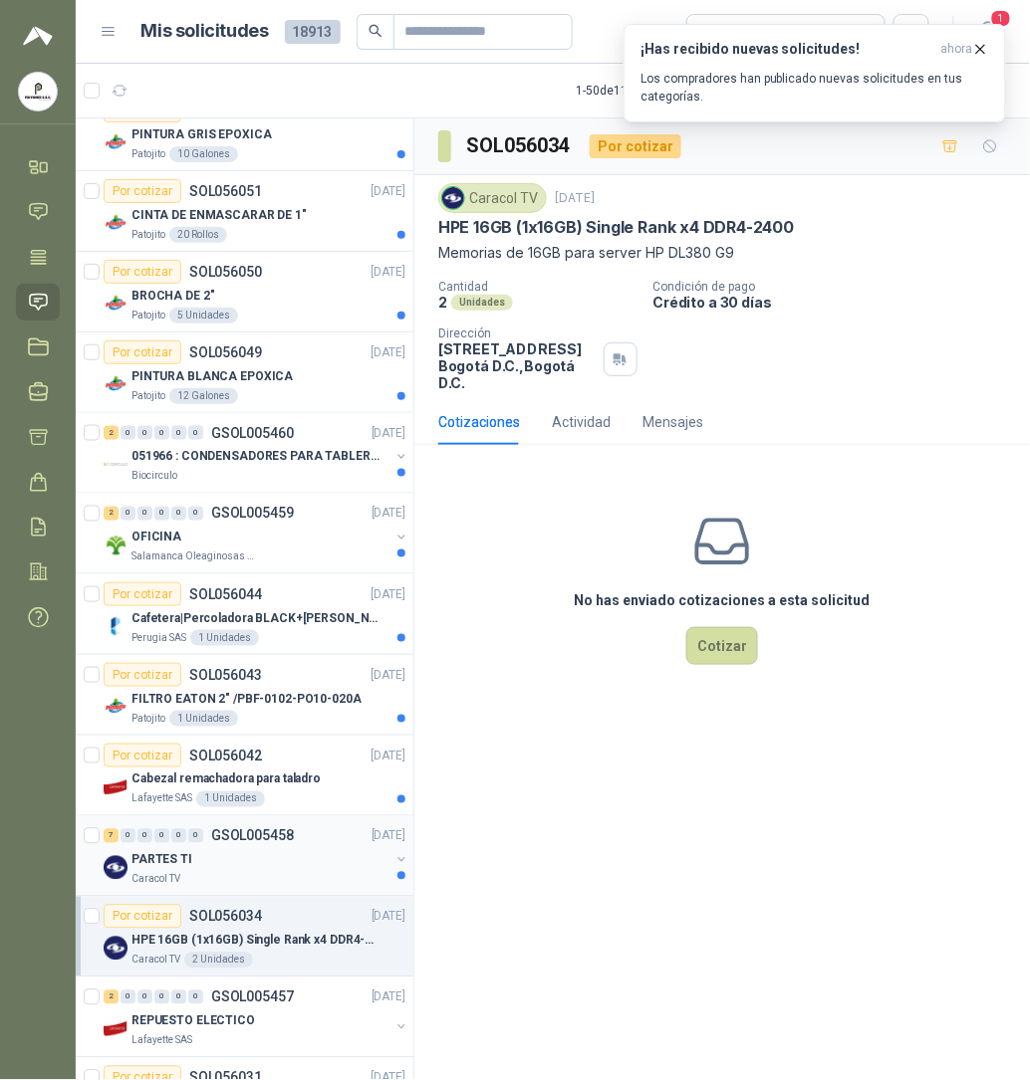
click at [263, 848] on div "7 0 0 0 0 0 GSOL005458 [DATE]" at bounding box center [257, 837] width 306 height 24
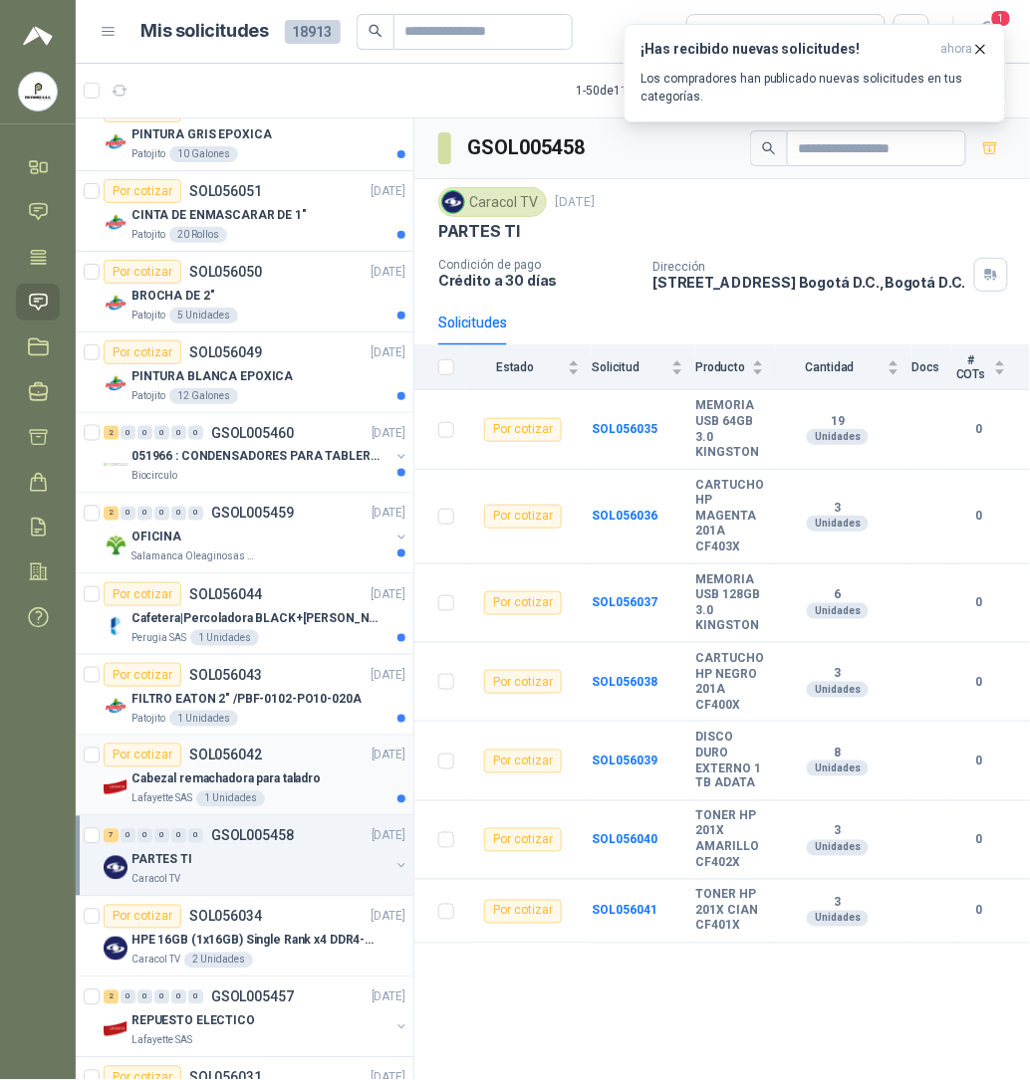
click at [240, 781] on p "Cabezal remachadora para taladro" at bounding box center [225, 780] width 189 height 19
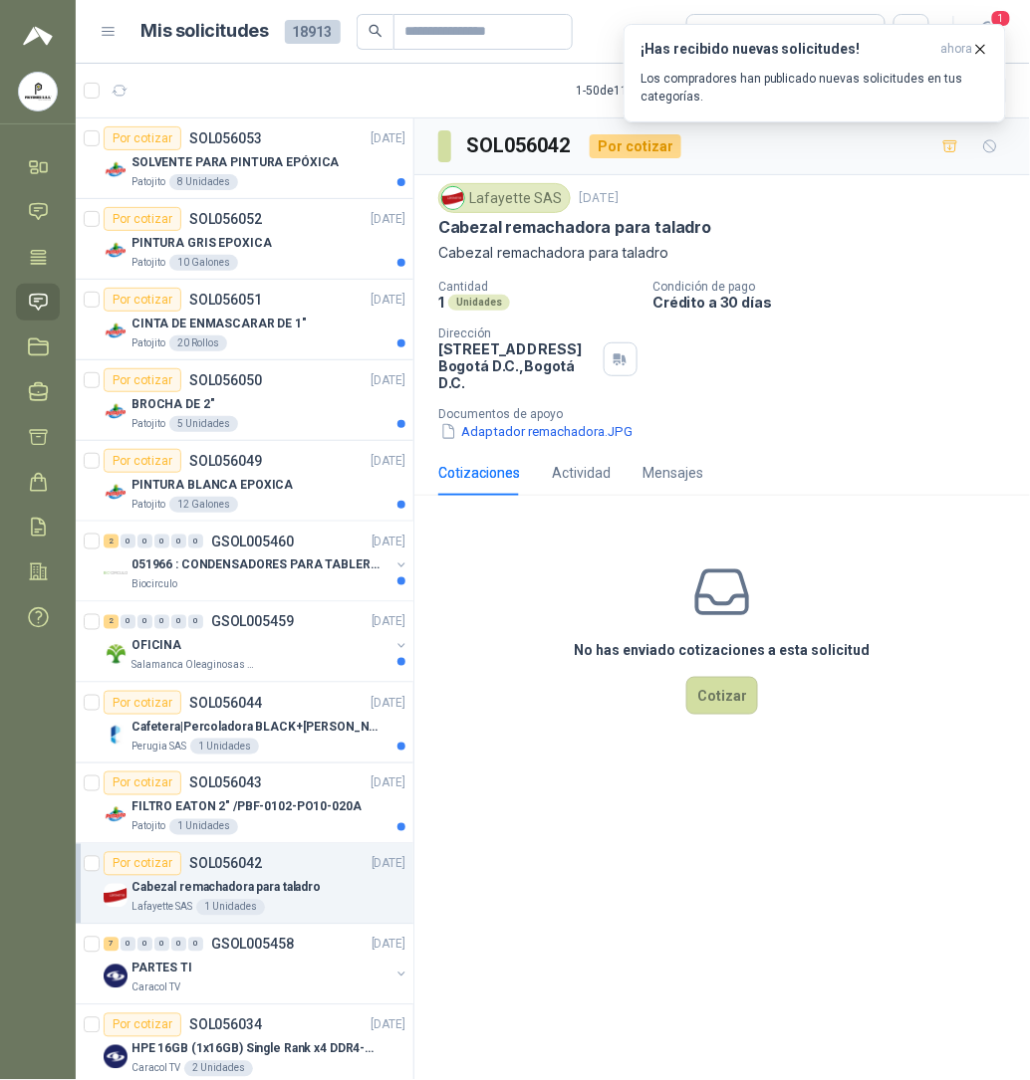
scroll to position [279, 0]
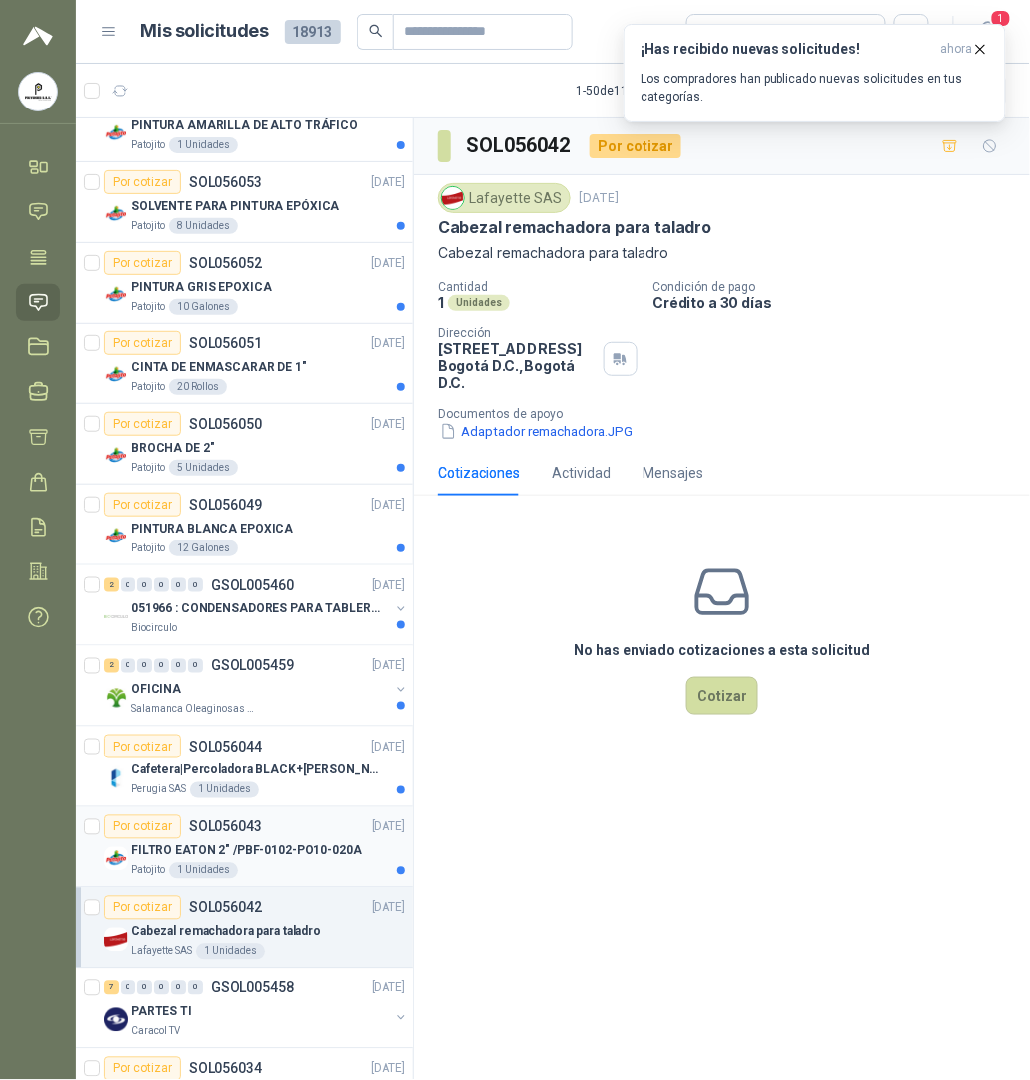
click at [244, 861] on p "FILTRO EATON 2" /PBF-0102-PO10-020A" at bounding box center [246, 851] width 230 height 19
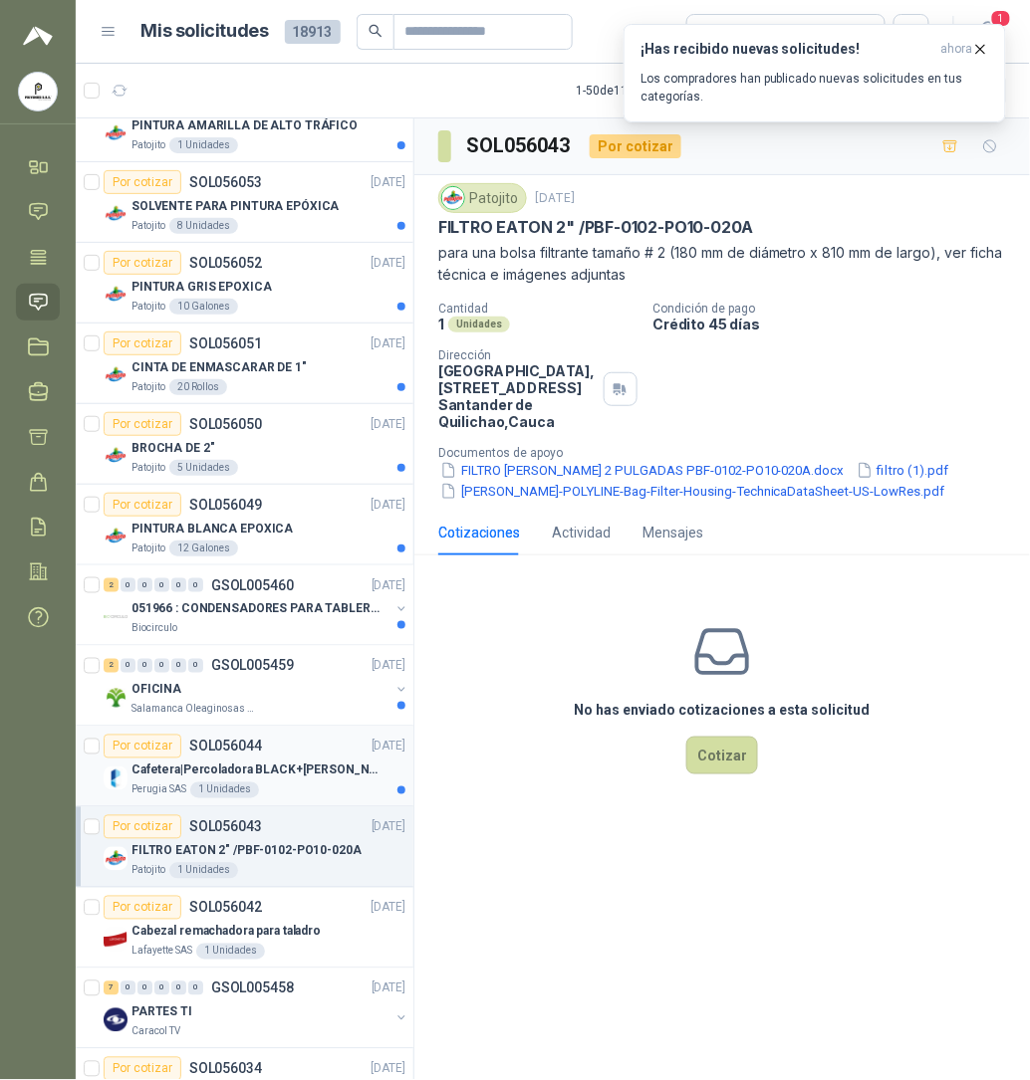
click at [209, 769] on p "Cafetera|Percoladora BLACK+[PERSON_NAME] 30 Tazas CMU3000 Plateado" at bounding box center [255, 771] width 248 height 19
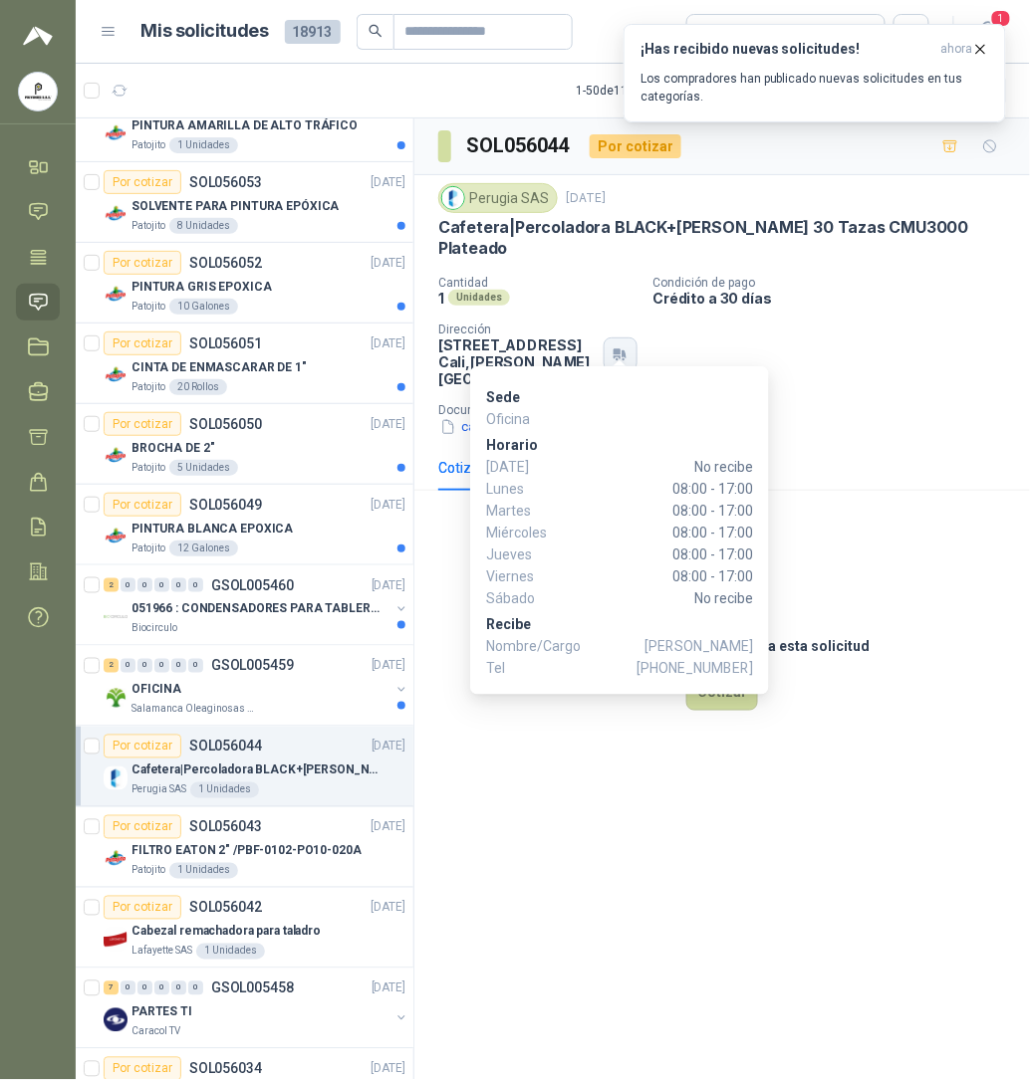
click at [619, 338] on button "button" at bounding box center [620, 355] width 34 height 34
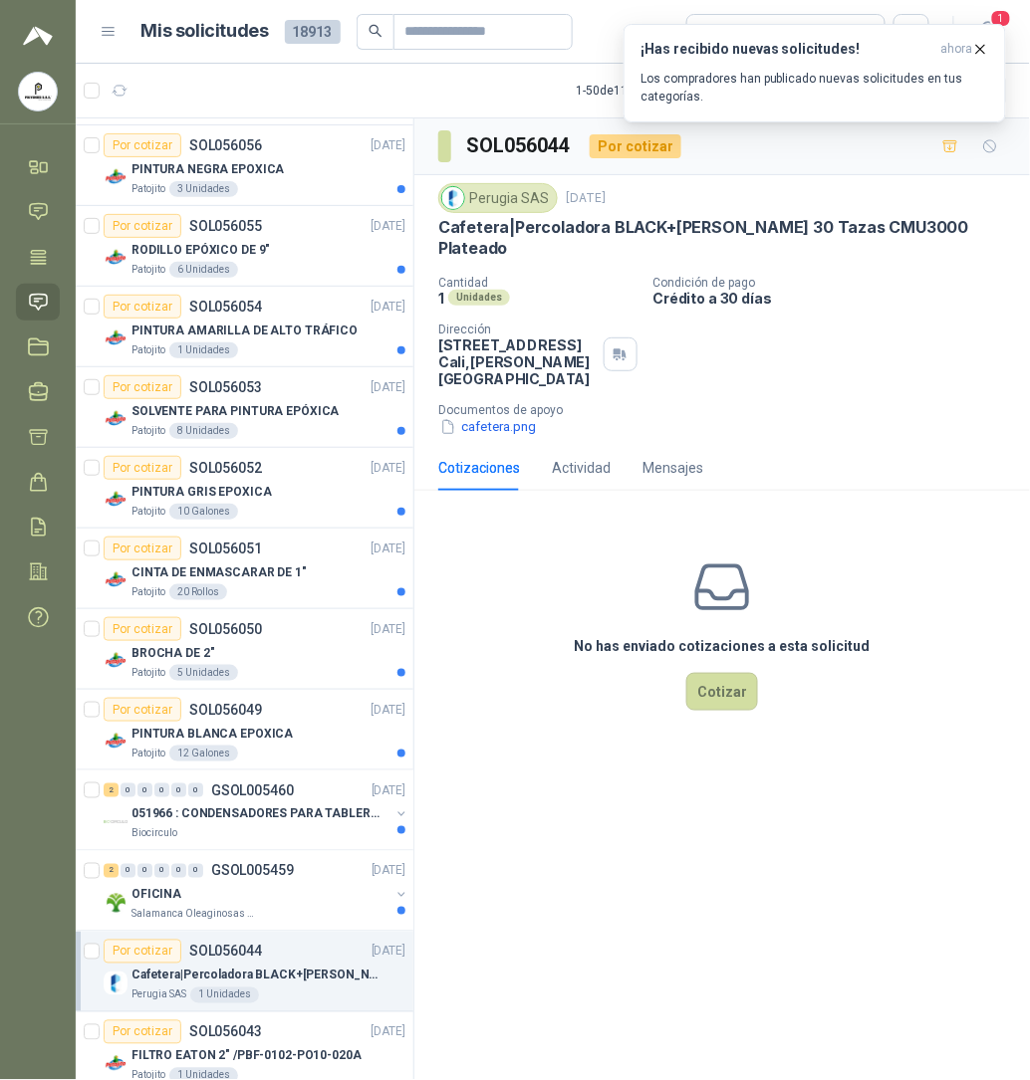
scroll to position [62, 0]
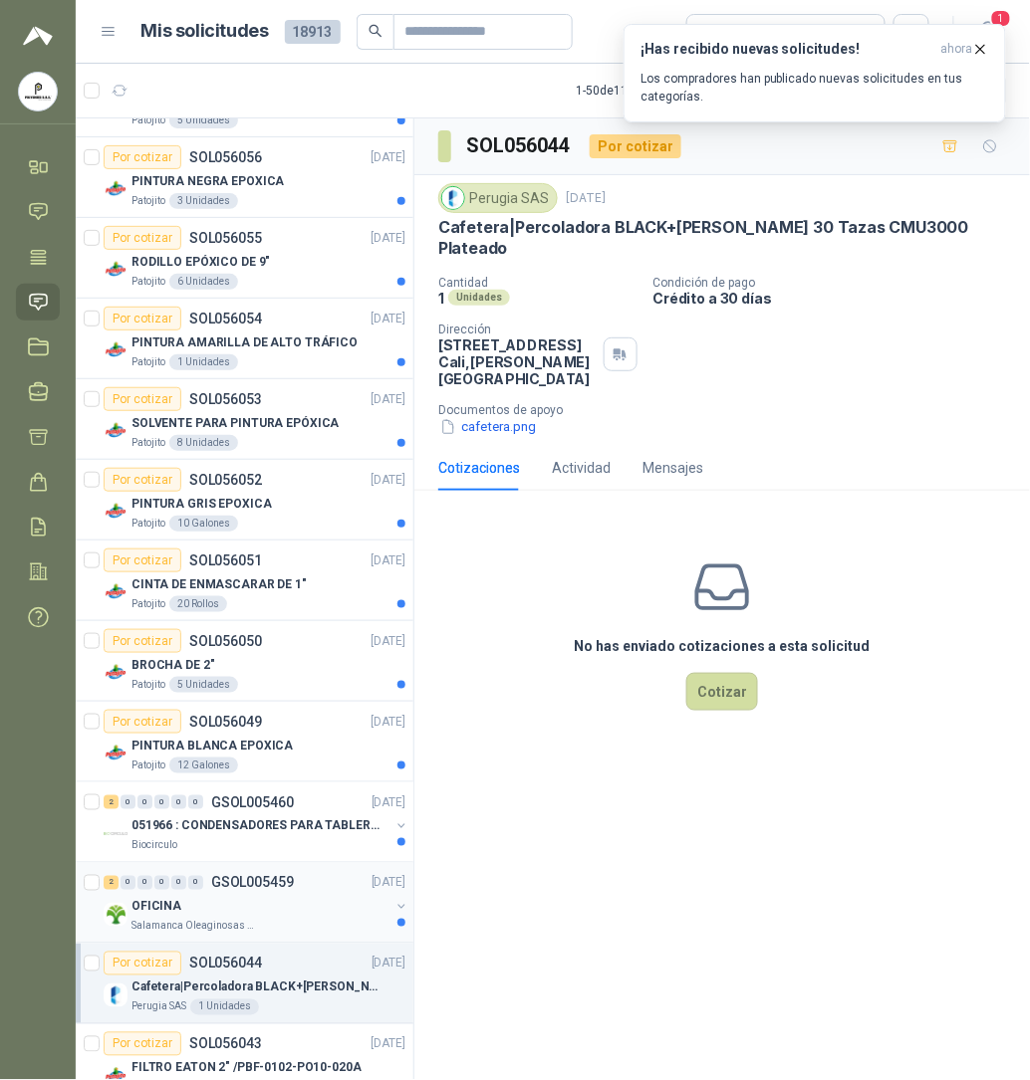
click at [187, 901] on div "OFICINA" at bounding box center [260, 907] width 258 height 24
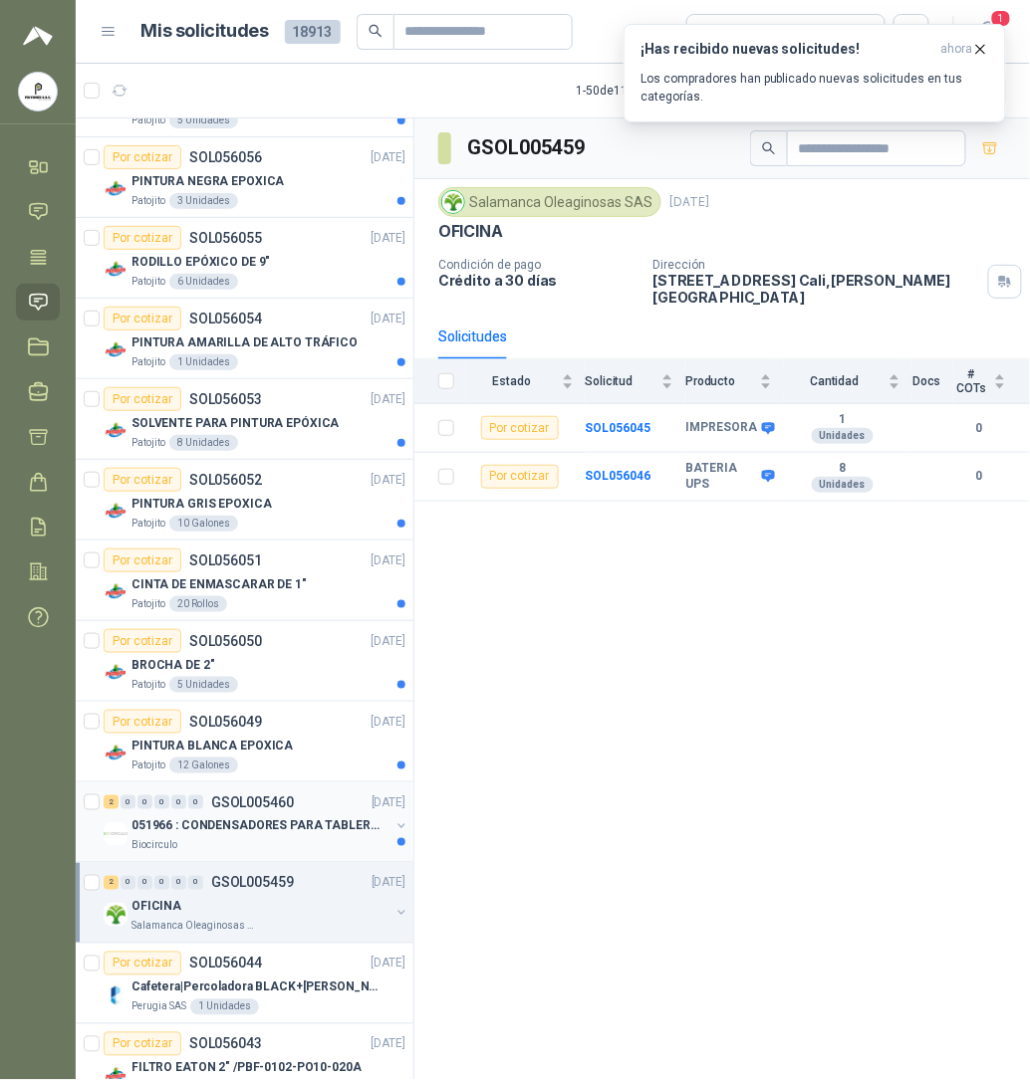
click at [205, 829] on p "051966 : CONDENSADORES PARA TABLERO PRINCIPAL L1" at bounding box center [255, 827] width 248 height 19
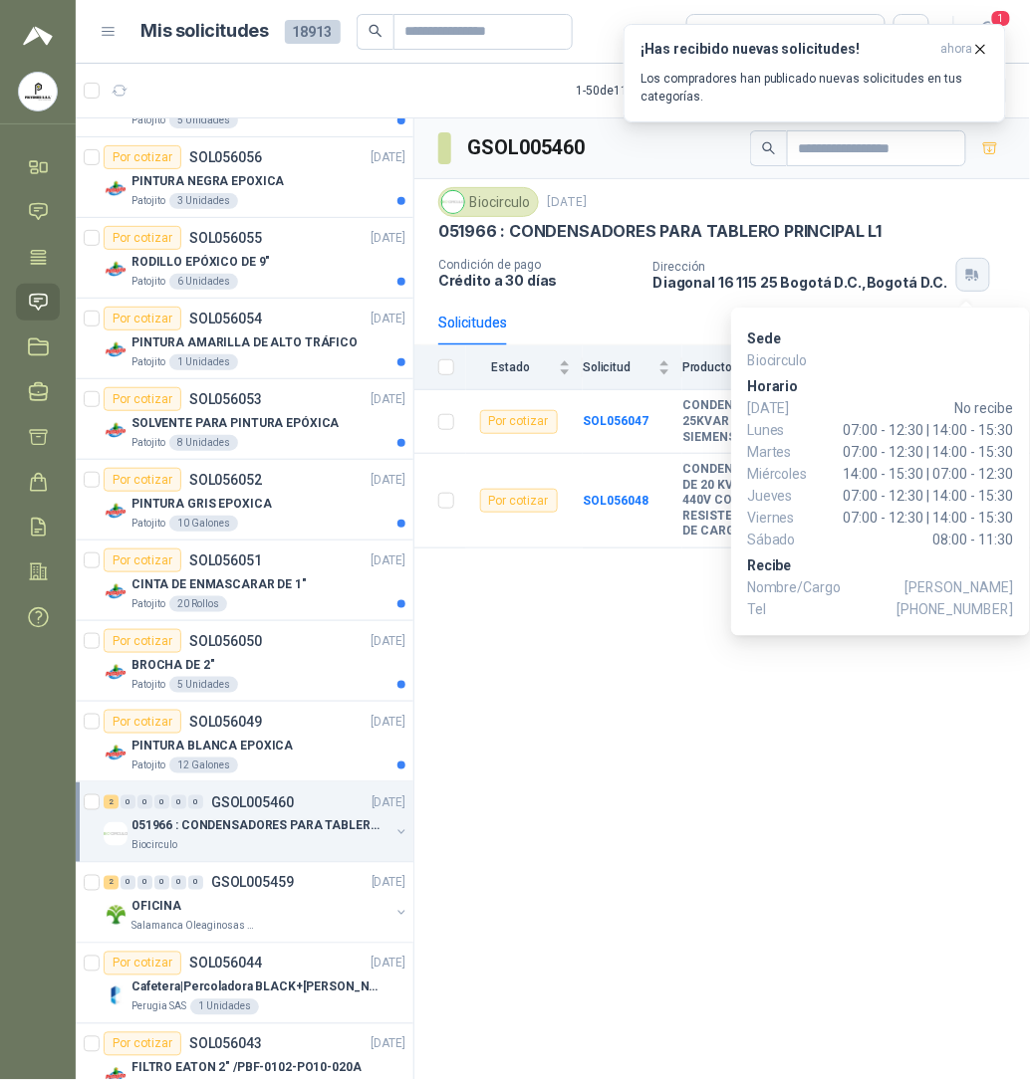
click at [968, 283] on icon "button" at bounding box center [972, 275] width 17 height 16
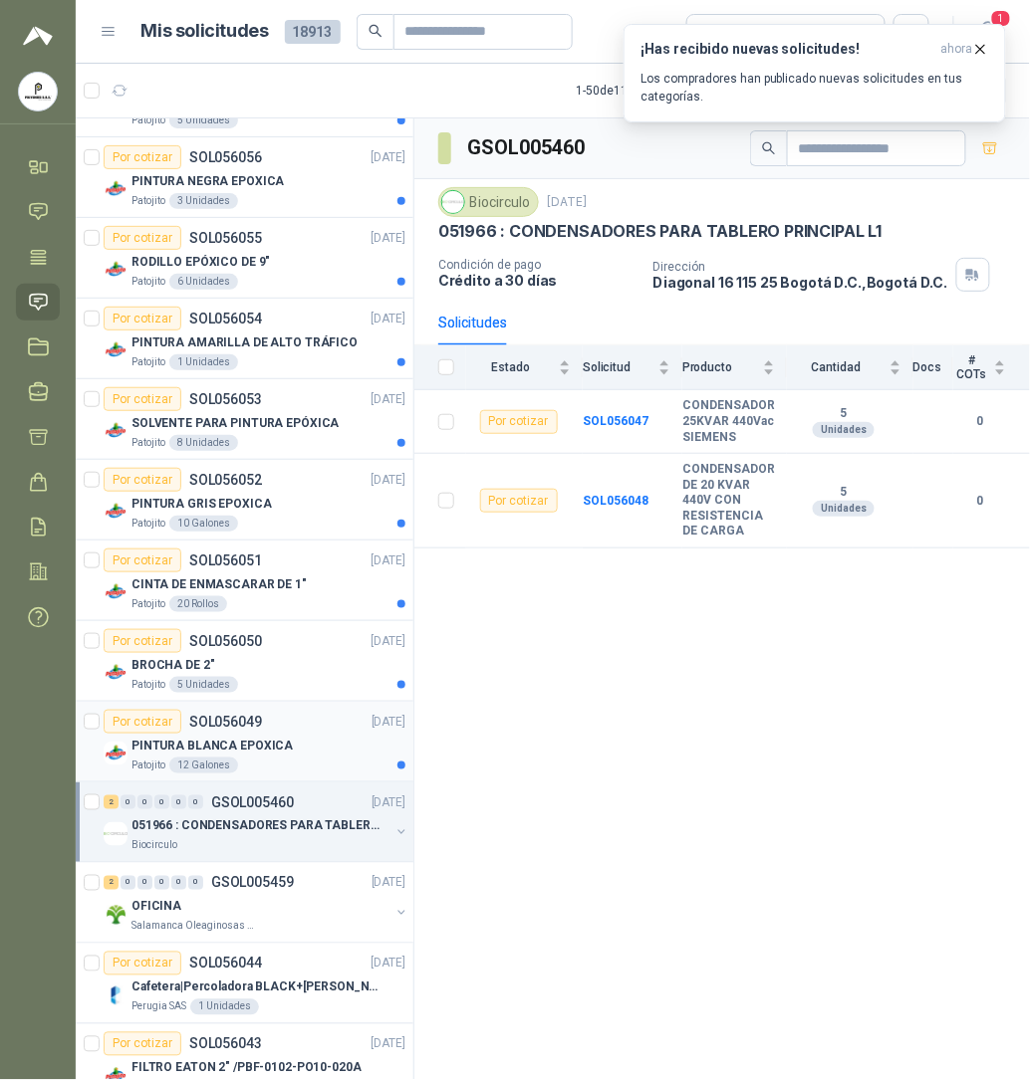
click at [169, 755] on p "PINTURA BLANCA EPOXICA" at bounding box center [211, 746] width 161 height 19
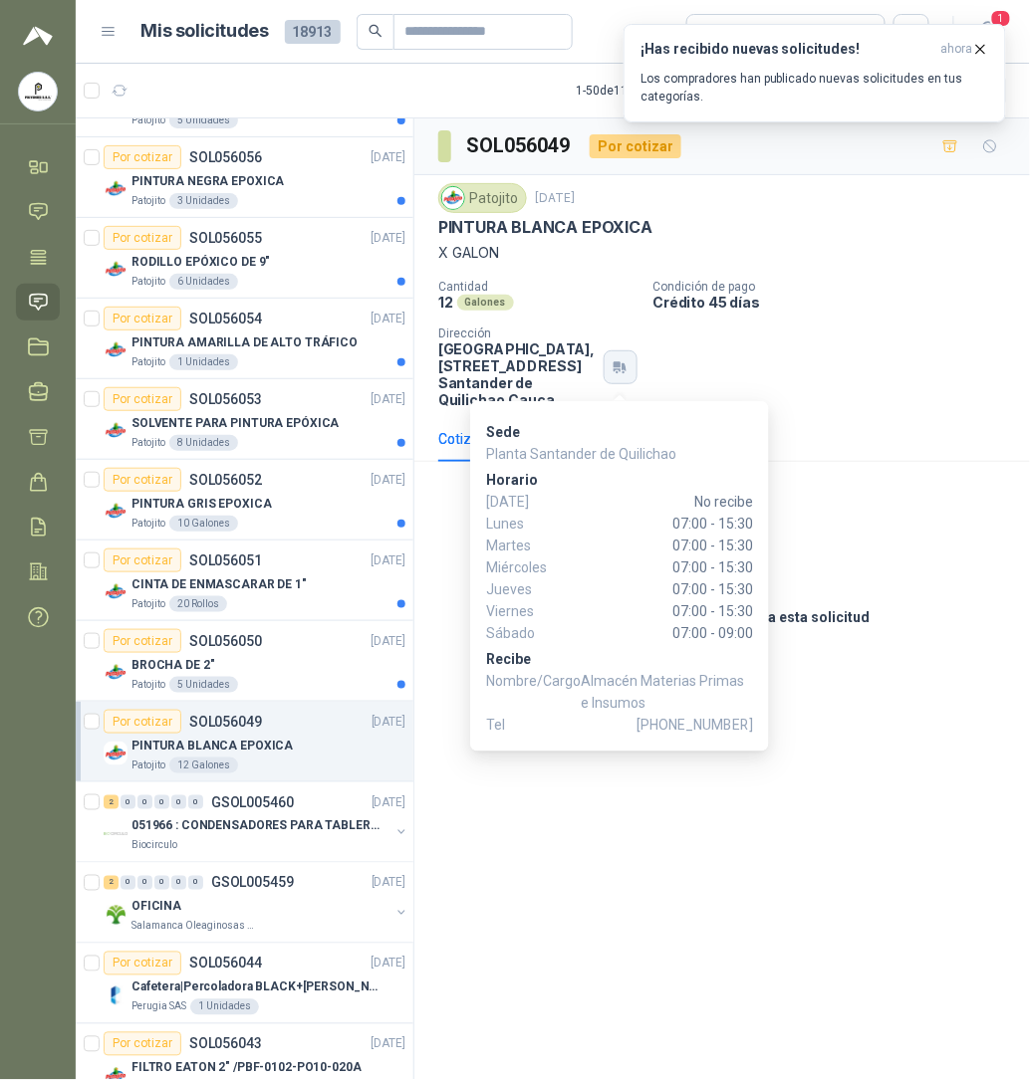
click at [621, 375] on icon "button" at bounding box center [619, 368] width 17 height 16
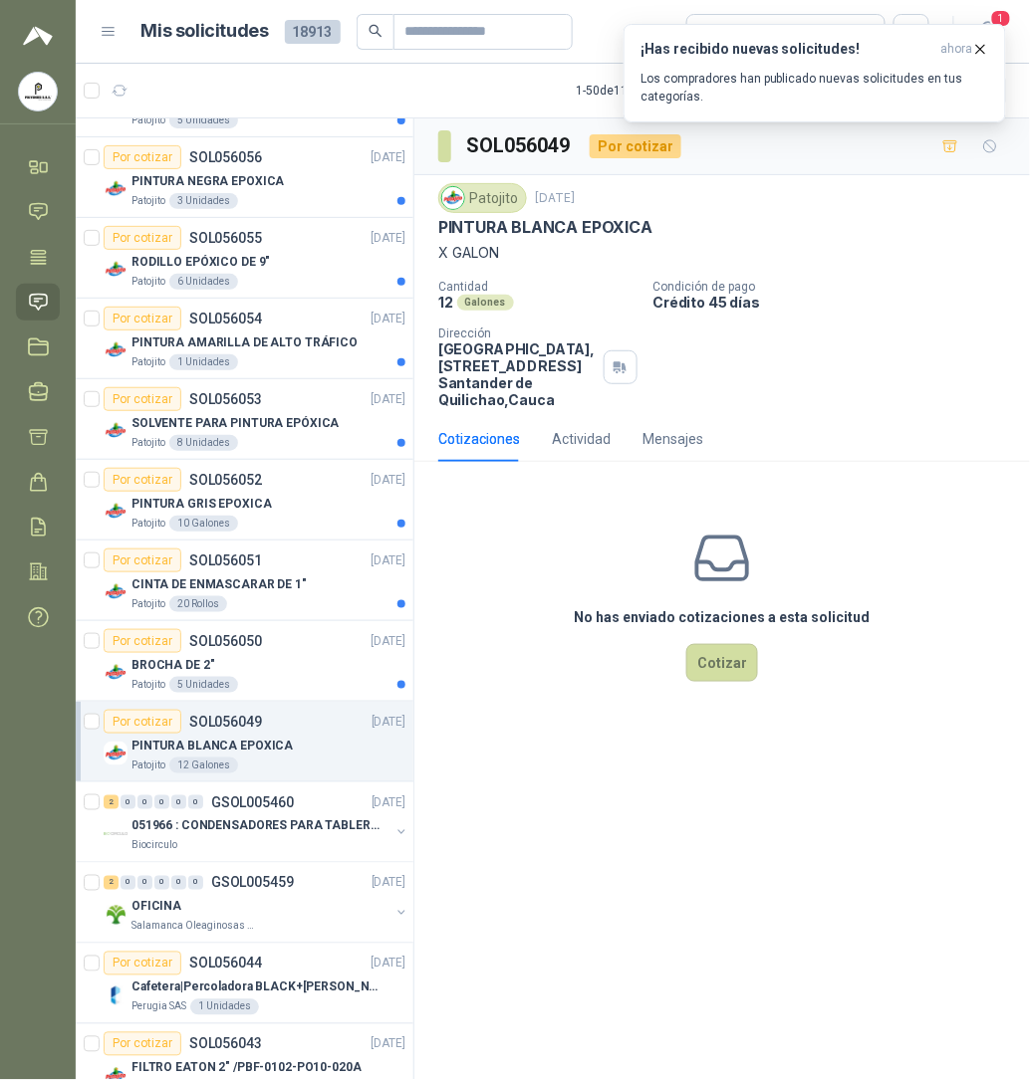
click at [474, 906] on div "SOL056049 Por cotizar Patojito [DATE] PINTURA BLANCA EPOXICA X GALON Cantidad 1…" at bounding box center [721, 603] width 615 height 969
click at [236, 655] on div "BROCHA DE 2"" at bounding box center [268, 665] width 274 height 24
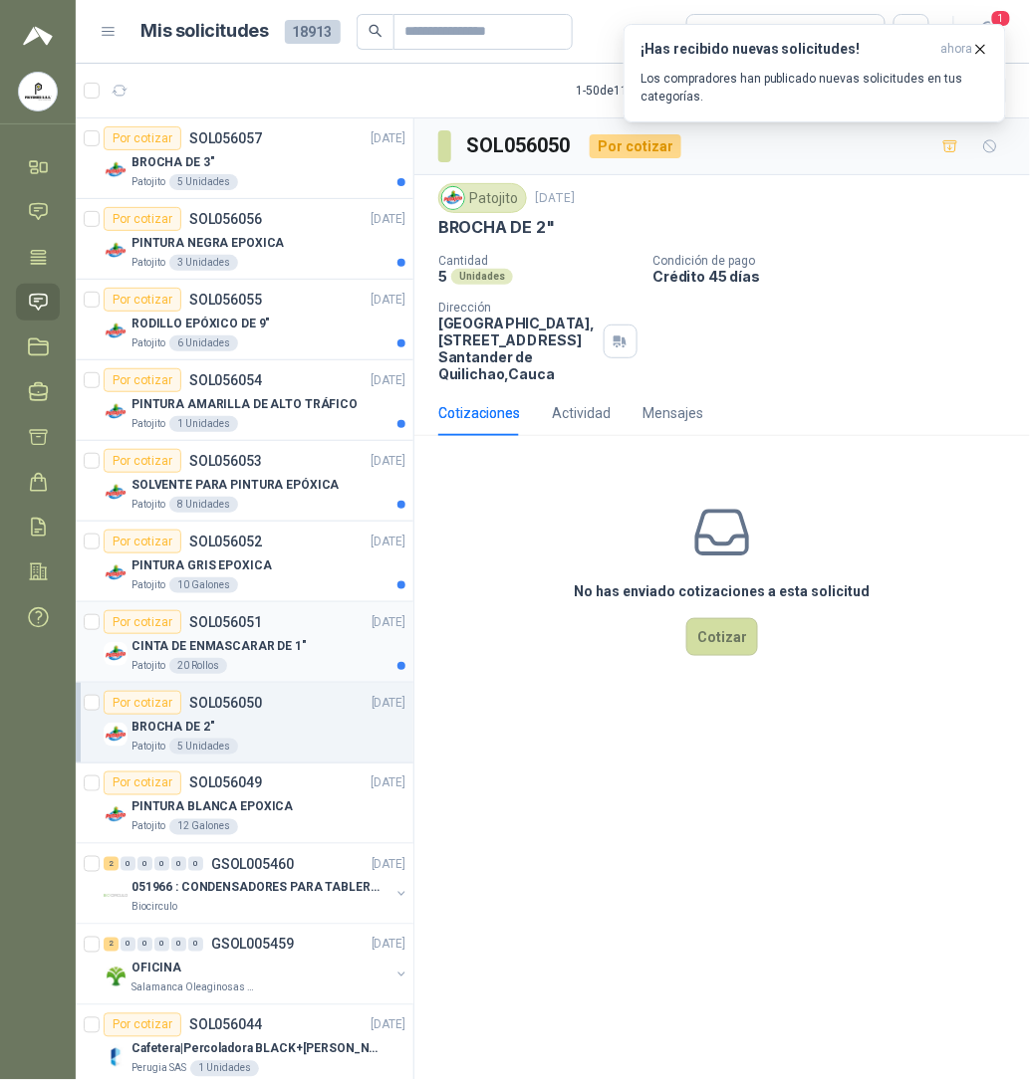
click at [245, 653] on p "CINTA DE ENMASCARAR DE 1"" at bounding box center [218, 646] width 175 height 19
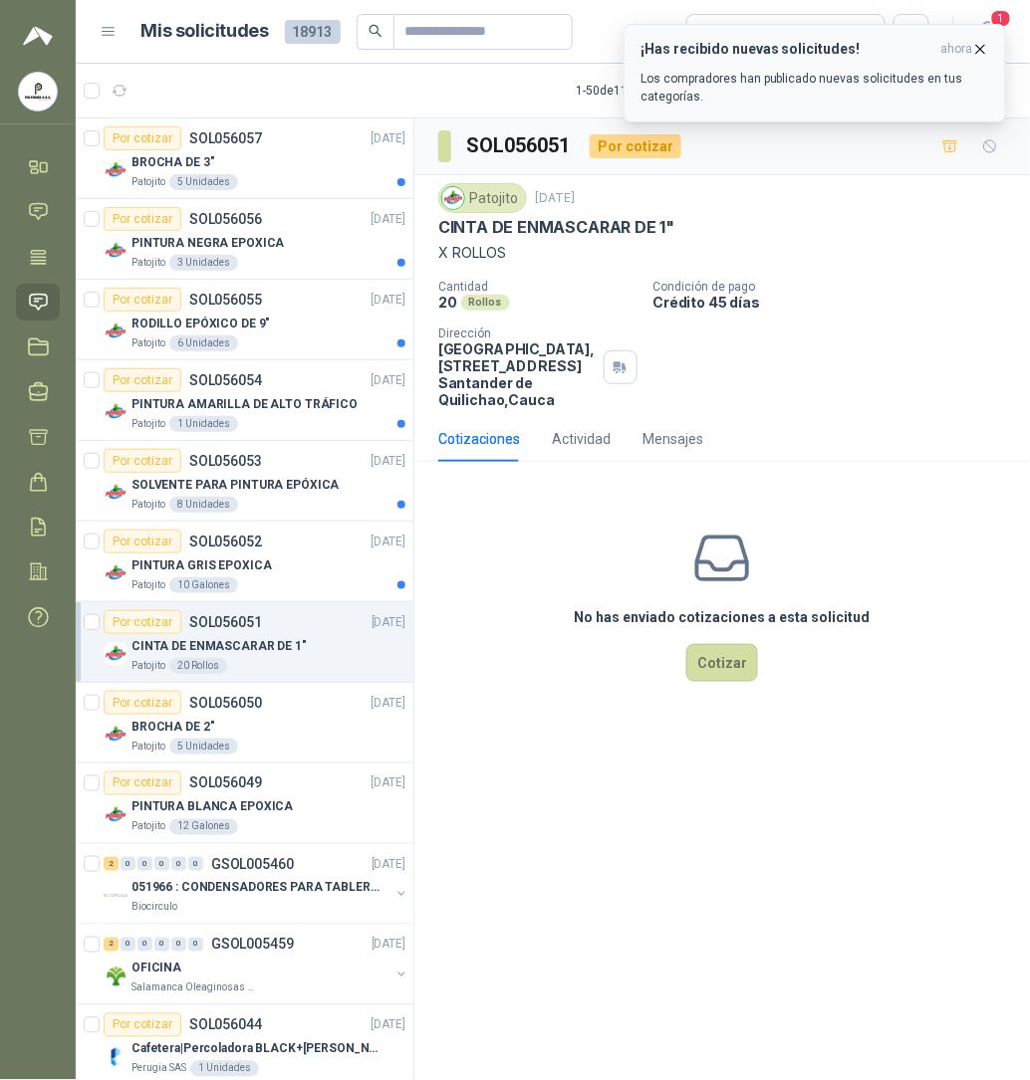
click at [791, 48] on h3 "¡Has recibido nuevas solicitudes!" at bounding box center [786, 49] width 293 height 17
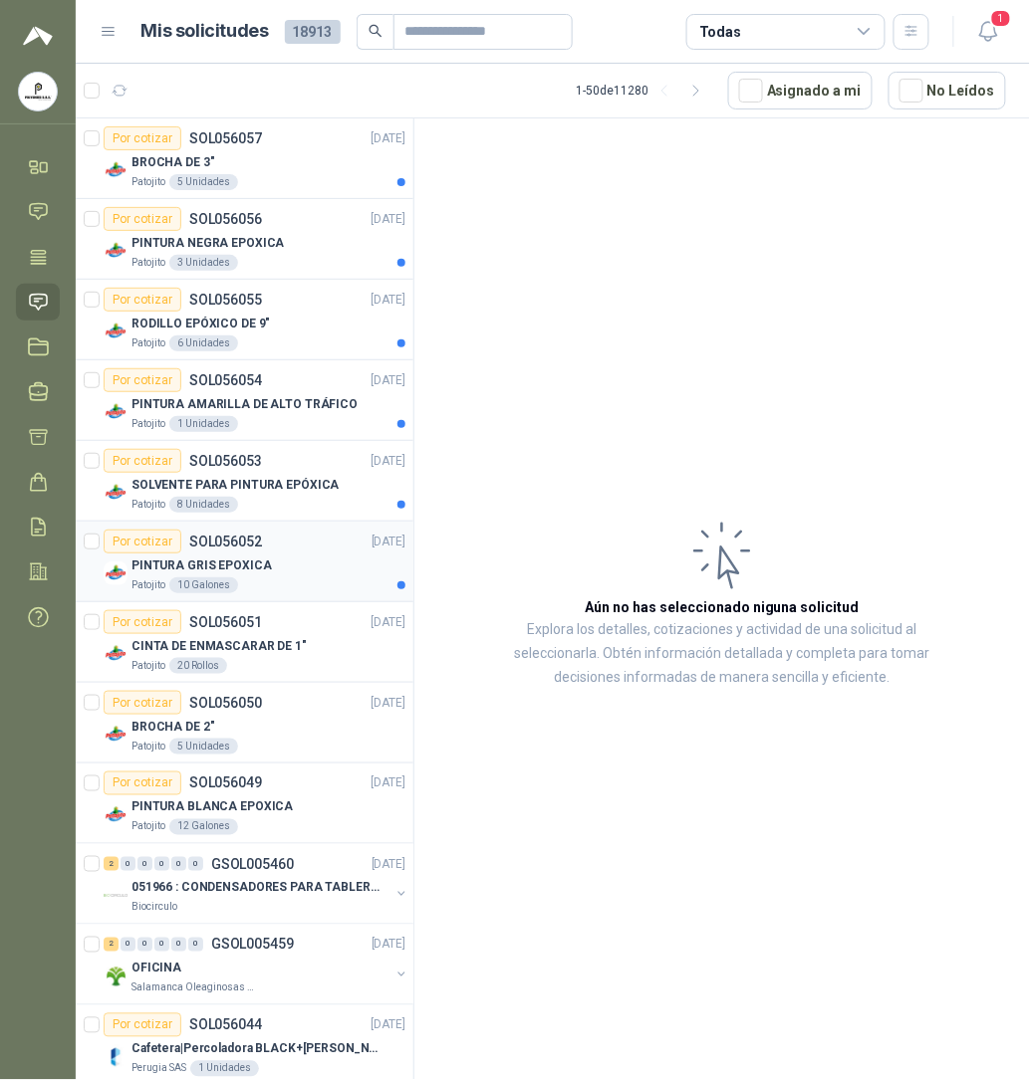
click at [216, 568] on p "PINTURA GRIS EPOXICA" at bounding box center [201, 566] width 140 height 19
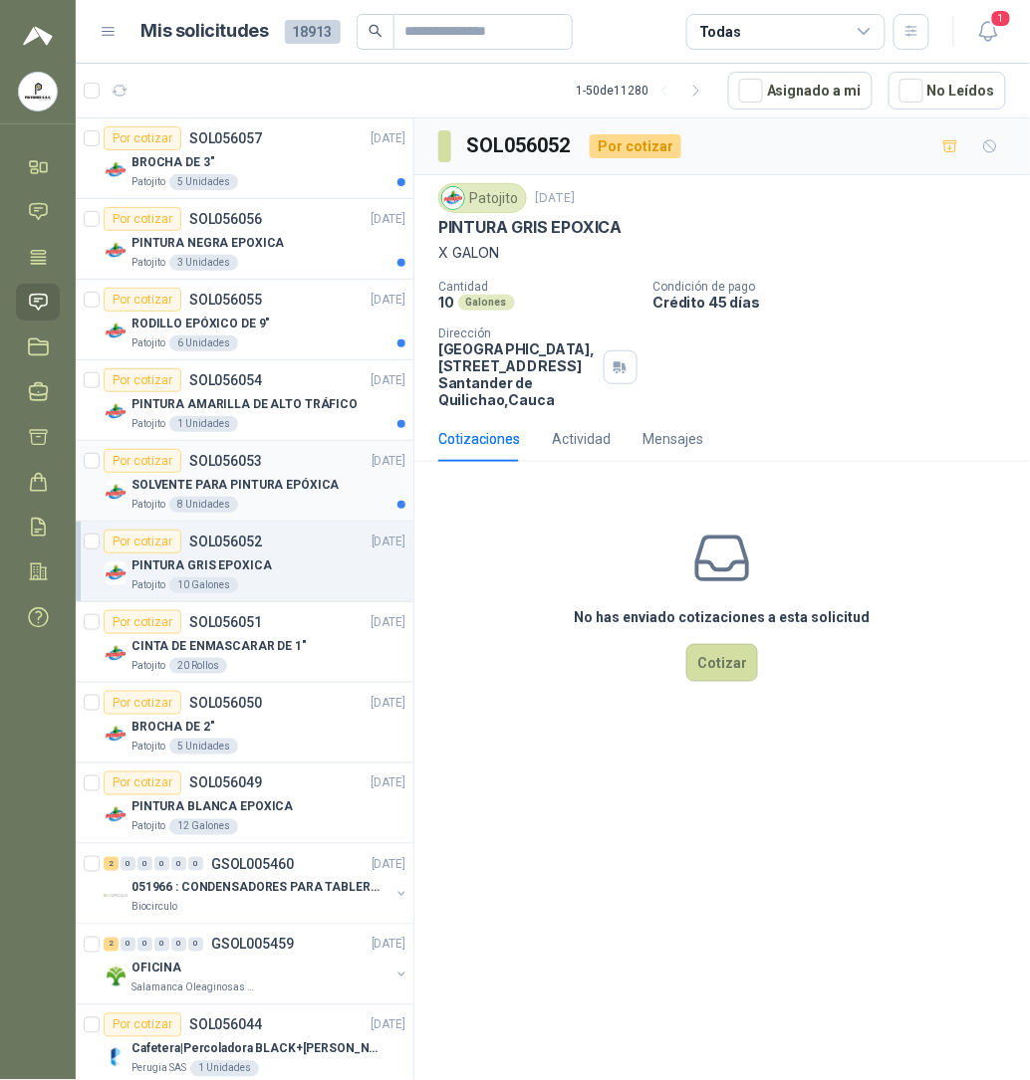
click at [272, 486] on p "SOLVENTE PARA PINTURA EPÓXICA" at bounding box center [235, 485] width 208 height 19
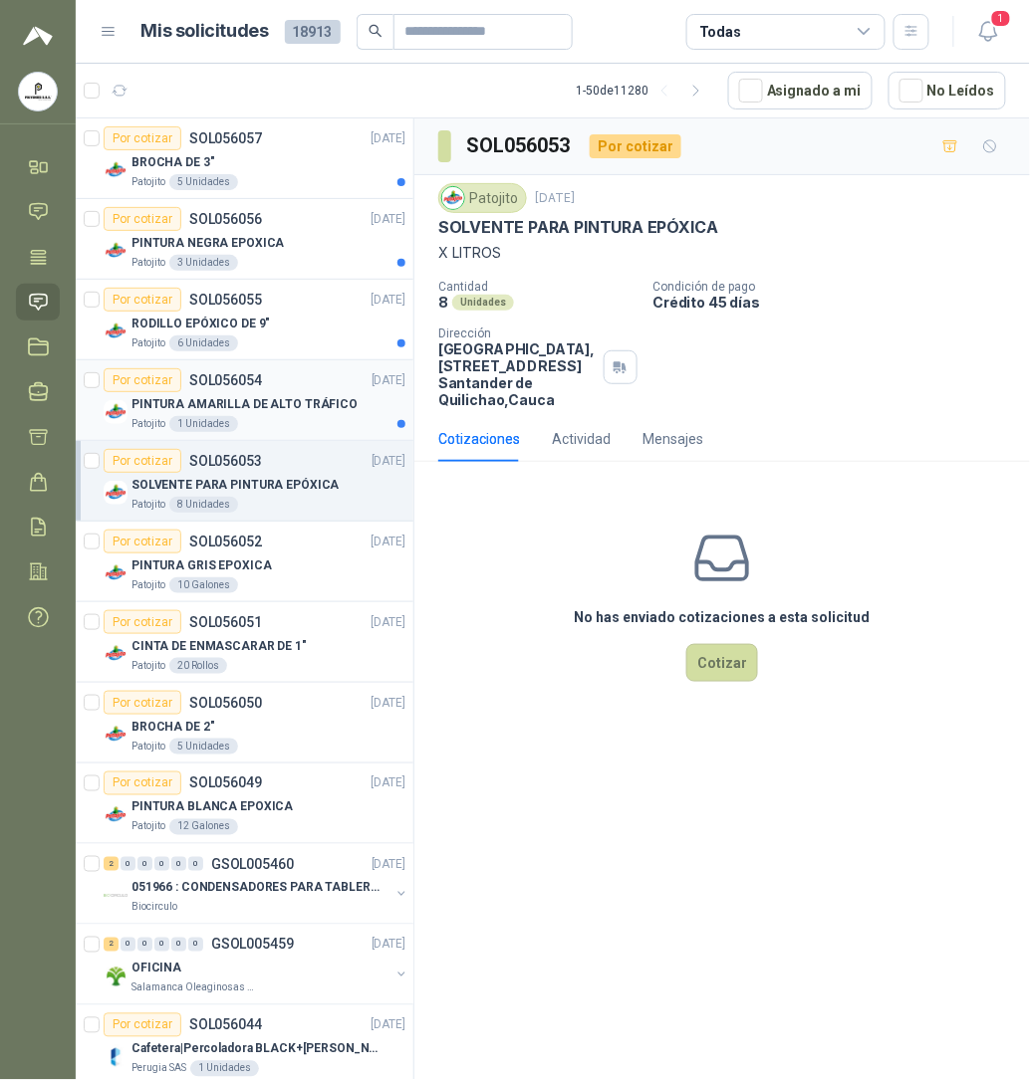
click at [215, 398] on p "PINTURA AMARILLA DE ALTO TRÁFICO" at bounding box center [244, 404] width 226 height 19
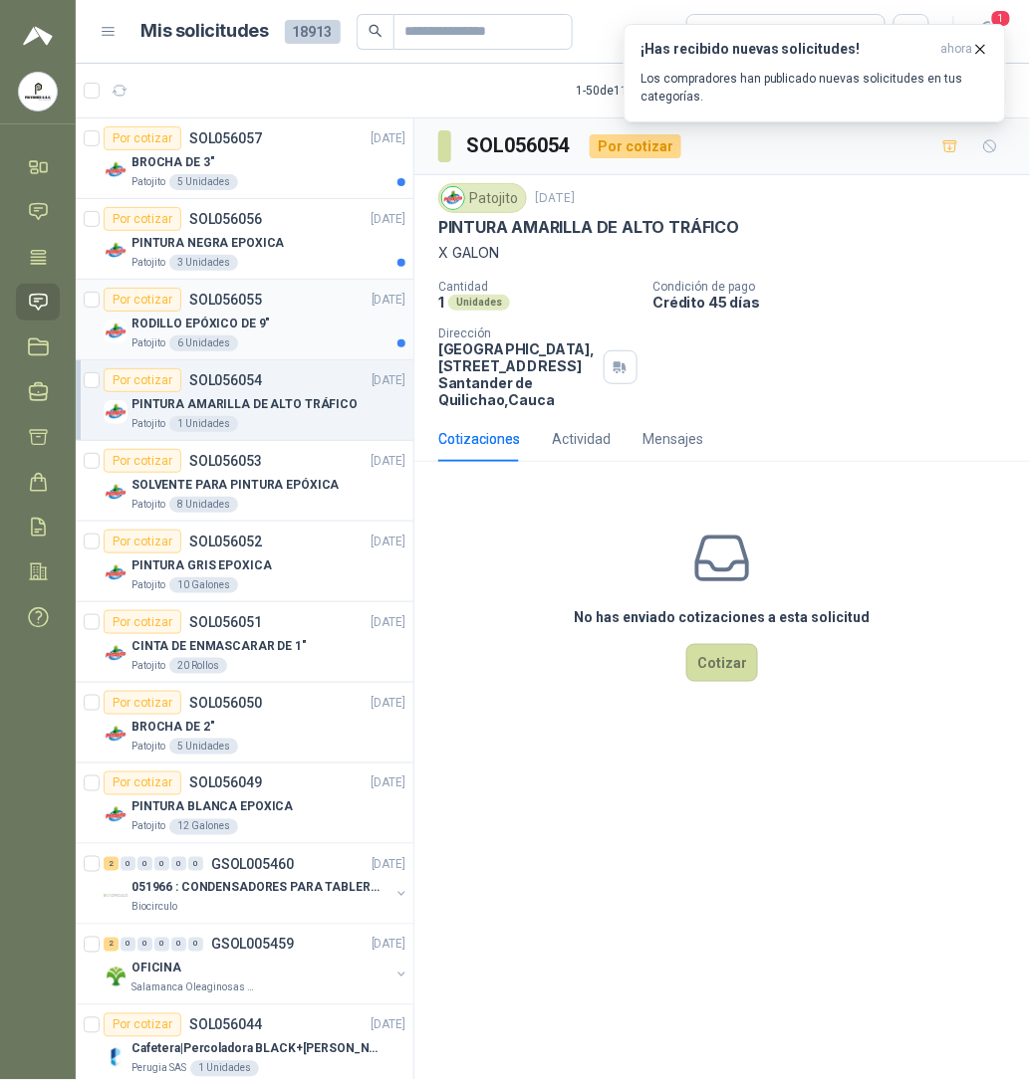
click at [231, 313] on div "RODILLO EPÓXICO DE 9"" at bounding box center [268, 324] width 274 height 24
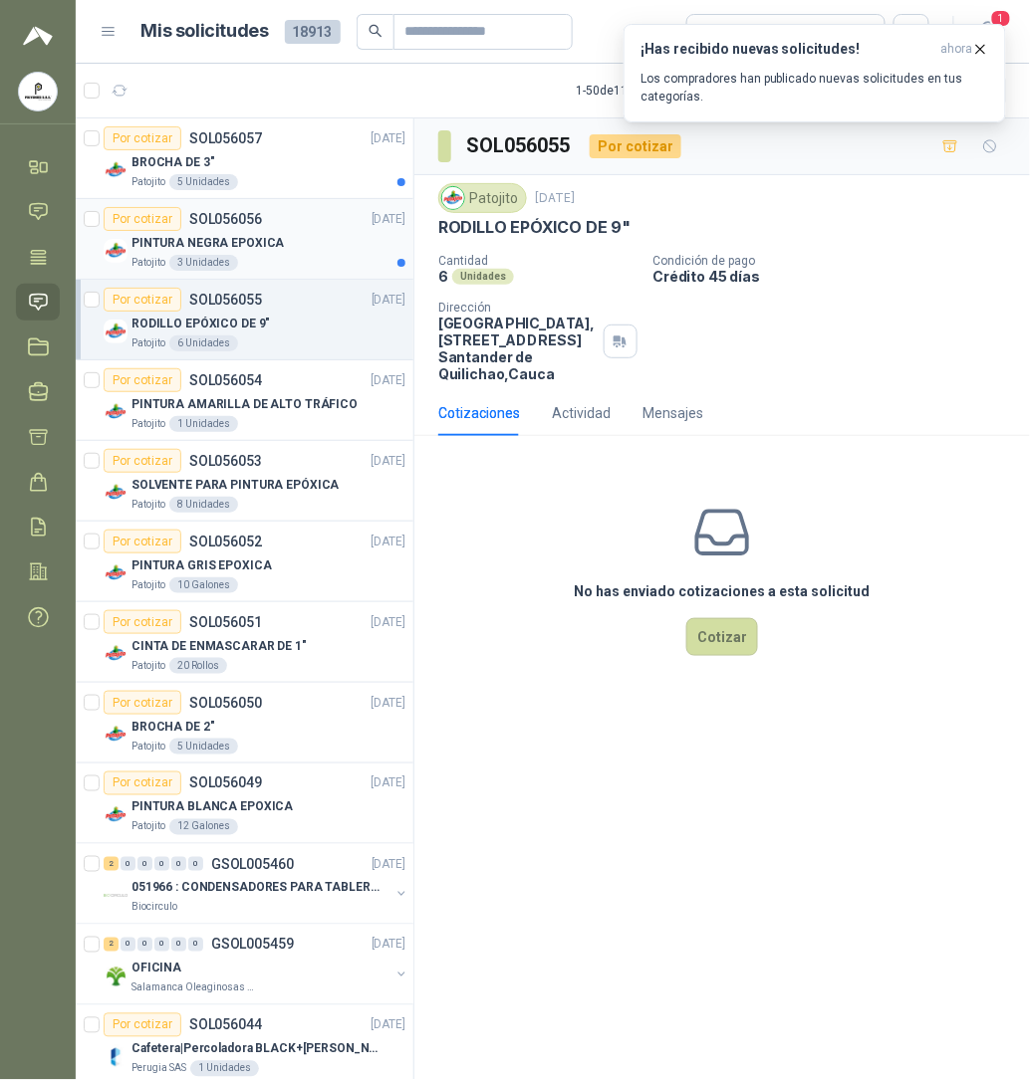
click at [203, 229] on div "Por cotizar SOL056056" at bounding box center [183, 219] width 158 height 24
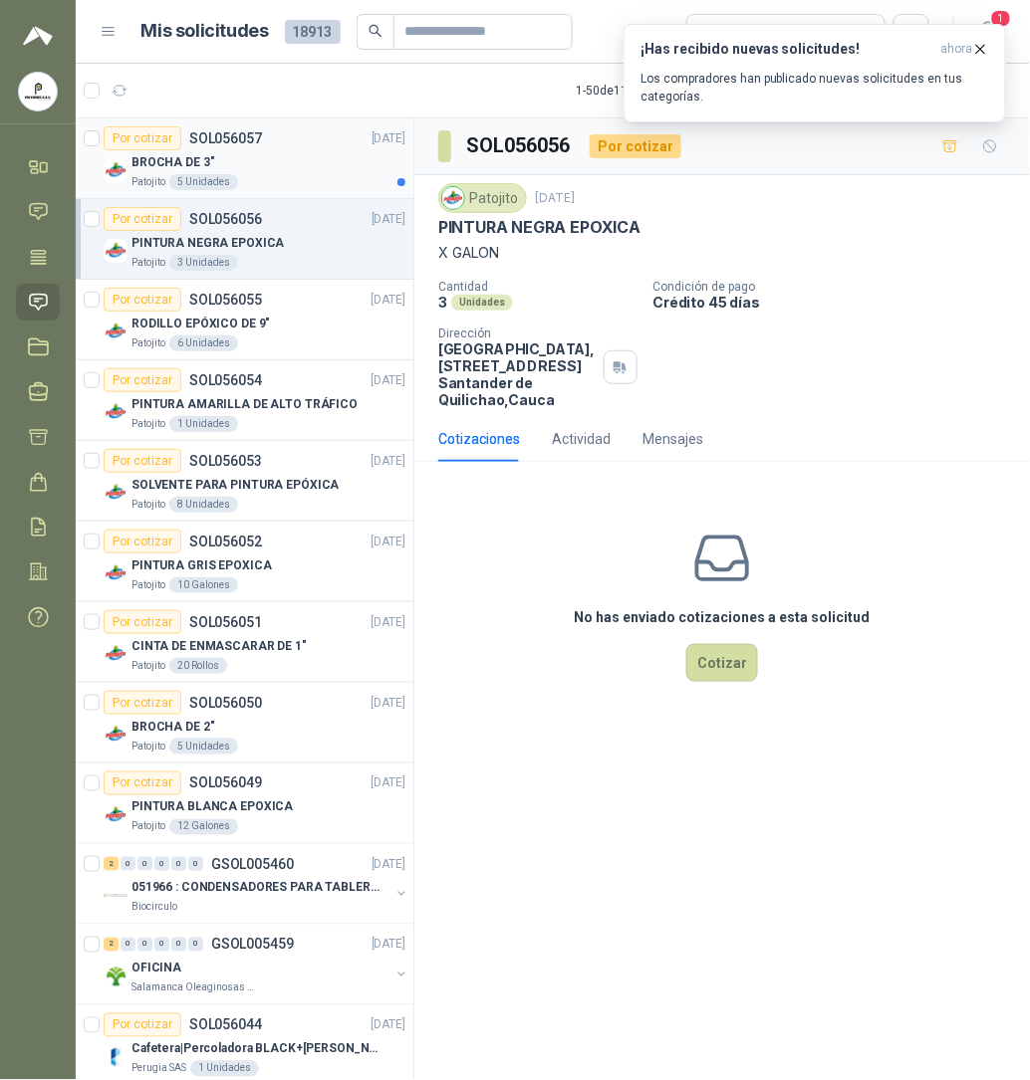
click at [252, 172] on div "BROCHA DE 3"" at bounding box center [268, 162] width 274 height 24
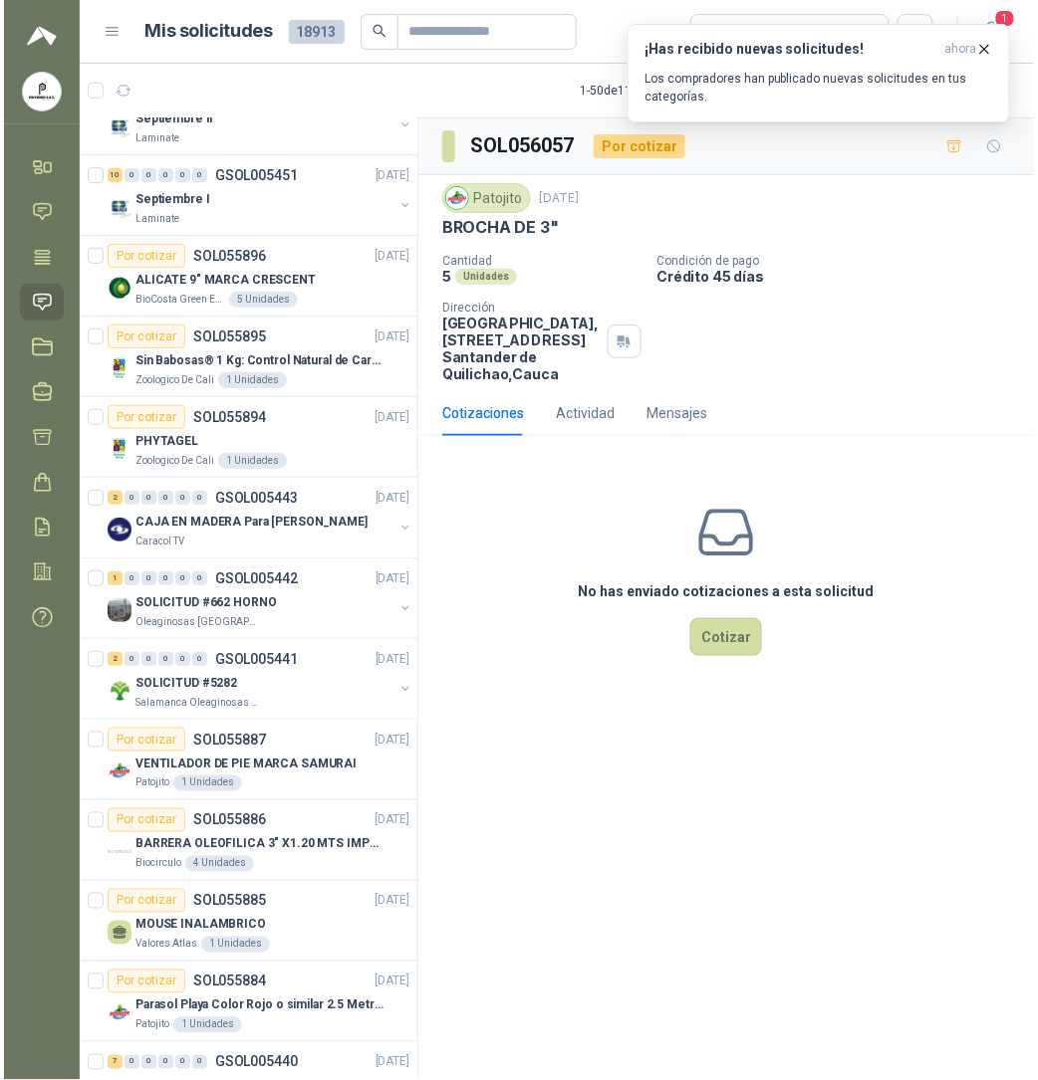
scroll to position [3124, 0]
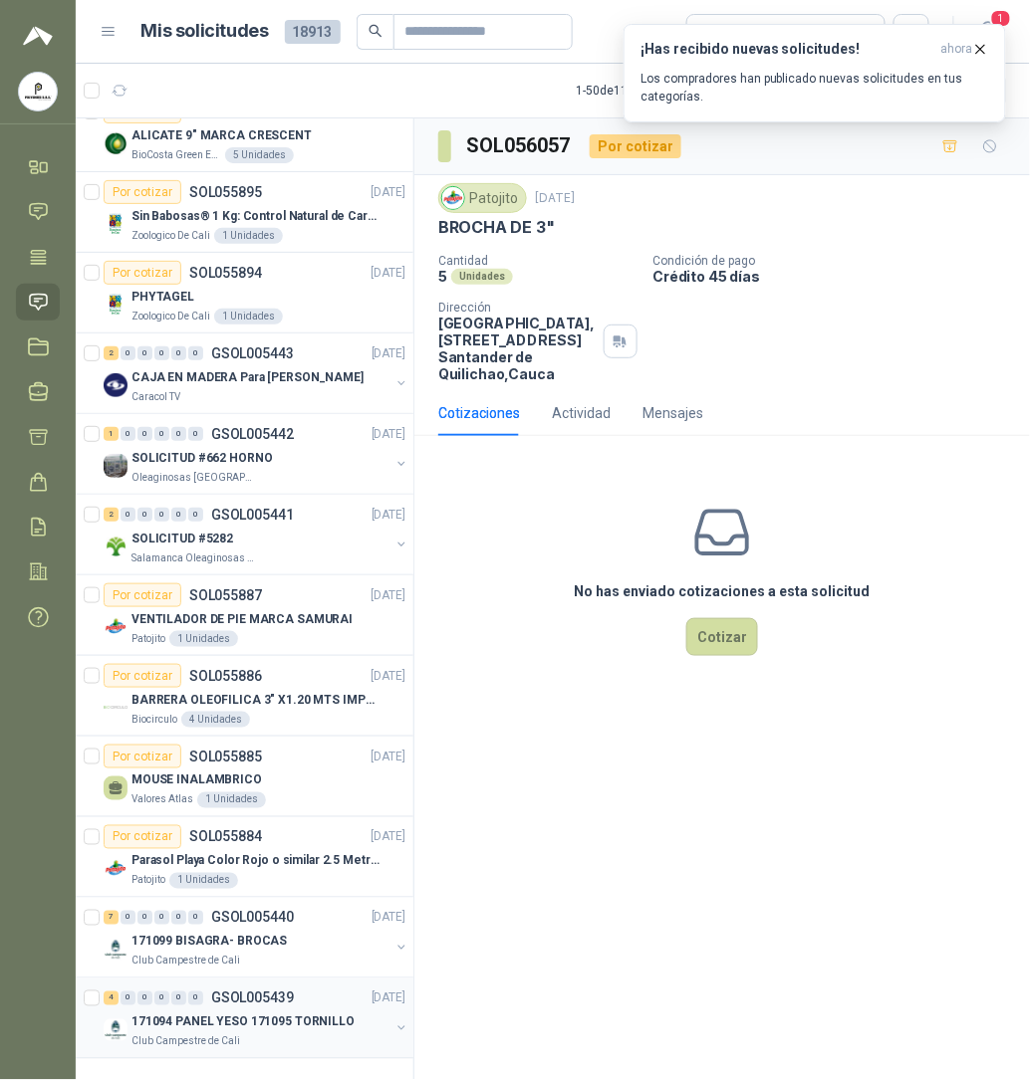
click at [275, 1014] on p "171094 PANEL YESO 171095 TORNILLO" at bounding box center [242, 1023] width 223 height 19
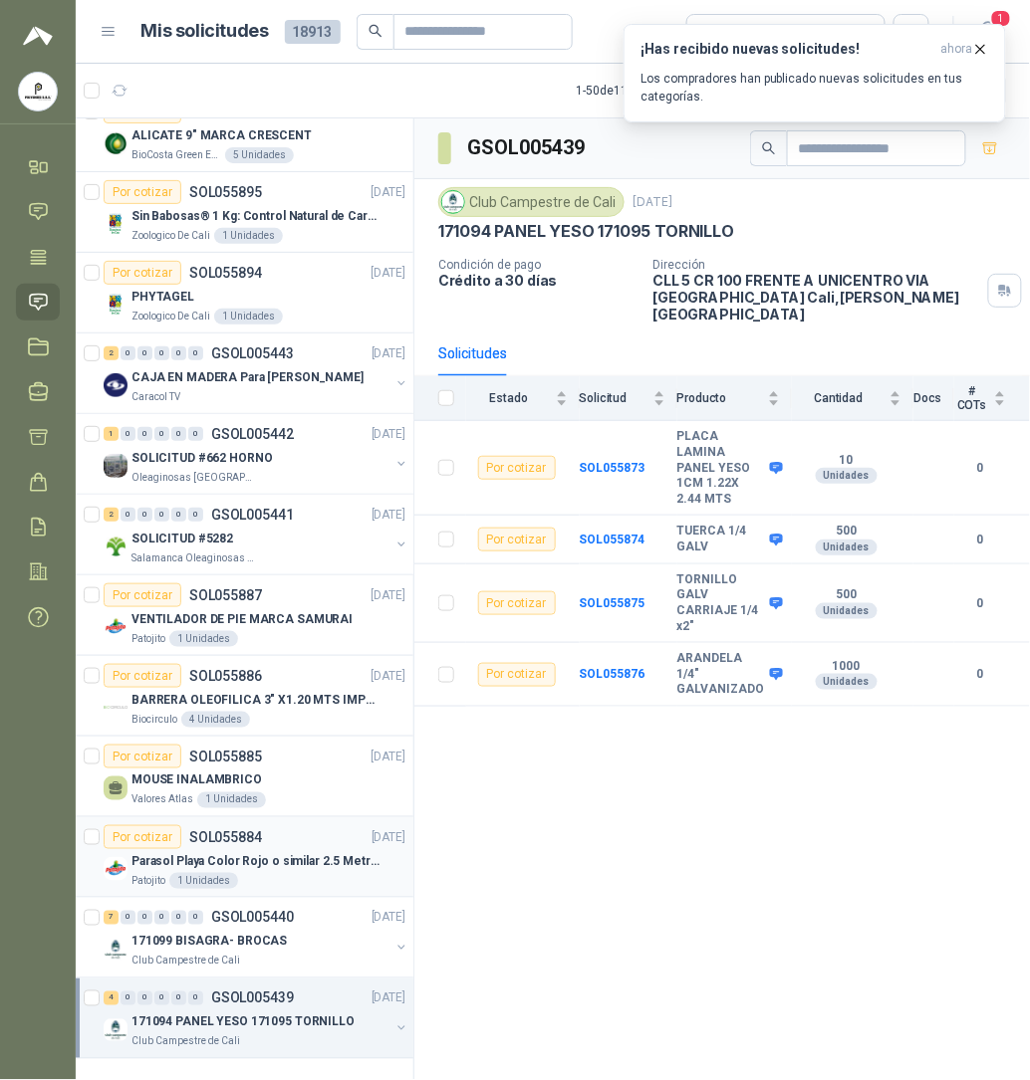
click at [229, 881] on article "Por cotizar SOL055884 [DATE] Parasol Playa Color Rojo o similar 2.5 Metros Uv+5…" at bounding box center [245, 858] width 338 height 81
click at [223, 933] on p "171099 BISAGRA- BROCAS" at bounding box center [208, 942] width 155 height 19
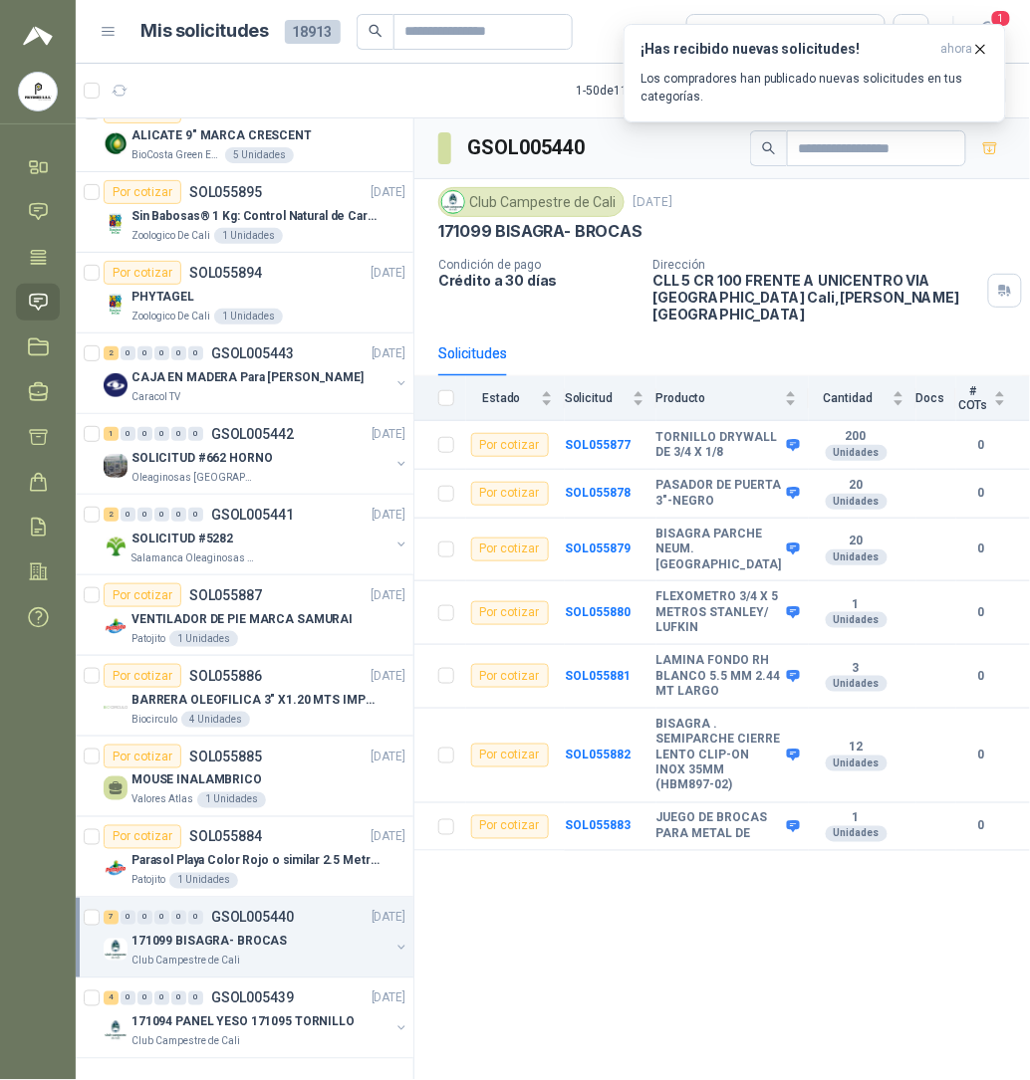
click at [842, 220] on div "Club Campestre de Cali [DATE] 171099 BISAGRA- BROCAS" at bounding box center [722, 214] width 568 height 55
click at [980, 46] on icon "button" at bounding box center [981, 49] width 8 height 8
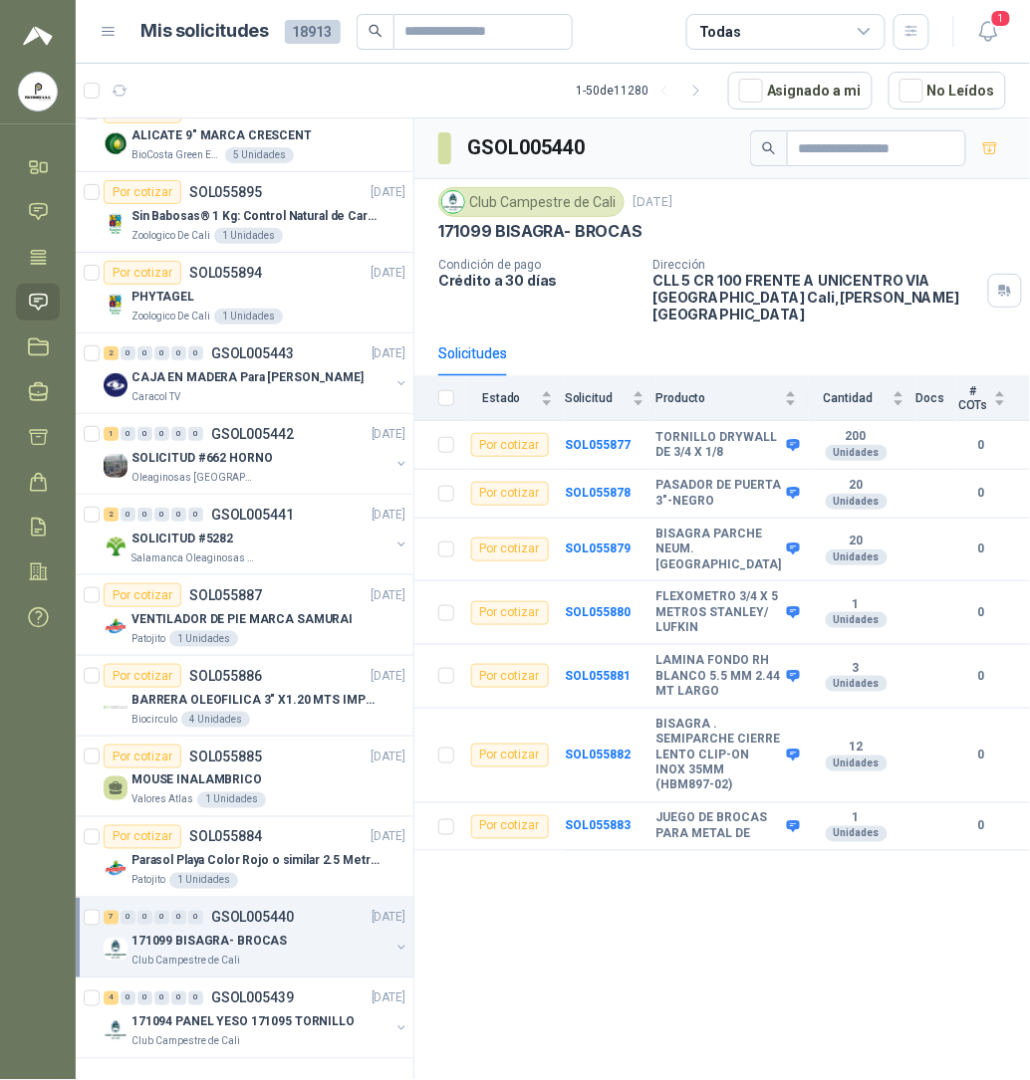
click at [777, 228] on div "171099 BISAGRA- BROCAS" at bounding box center [722, 231] width 568 height 21
click at [215, 831] on p "SOL055884" at bounding box center [225, 838] width 73 height 14
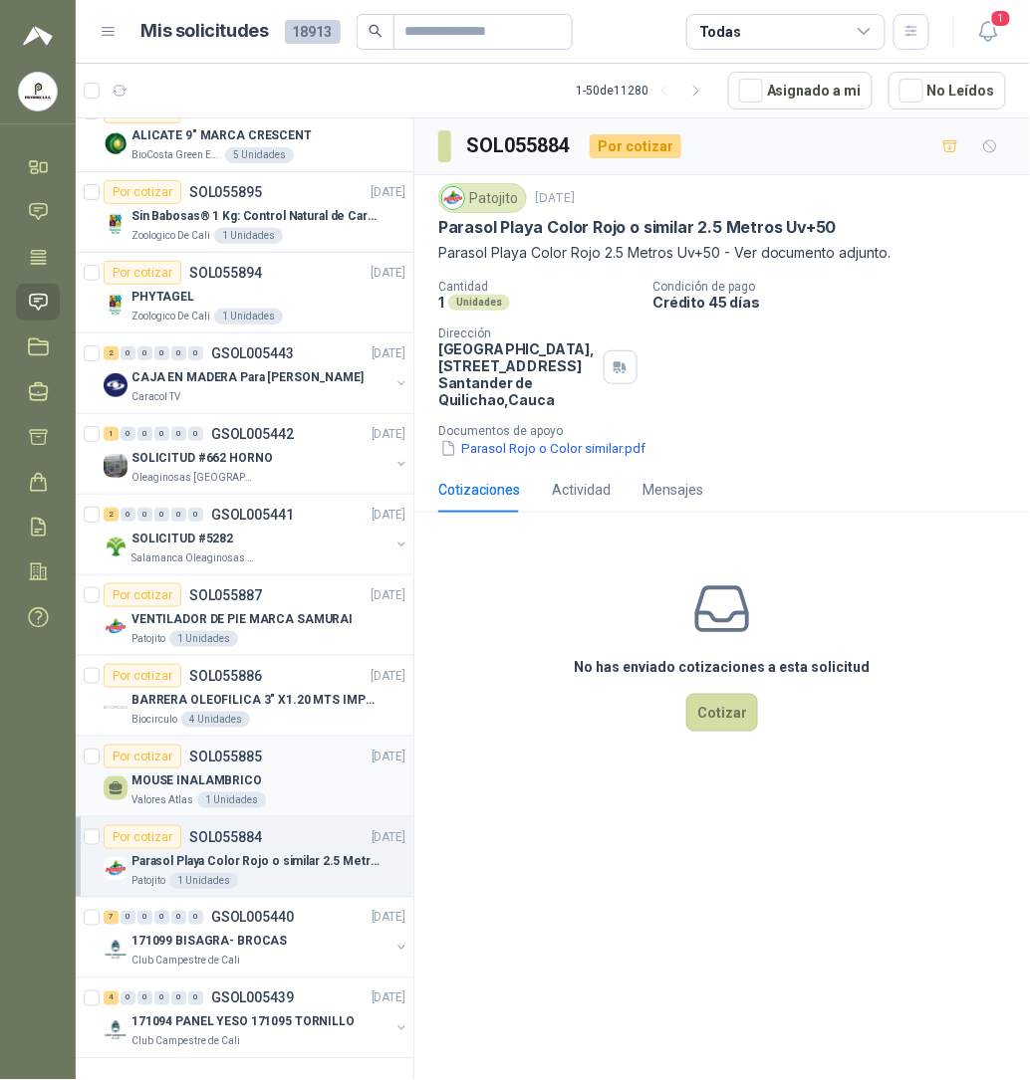
click at [229, 793] on div "1 Unidades" at bounding box center [231, 801] width 69 height 16
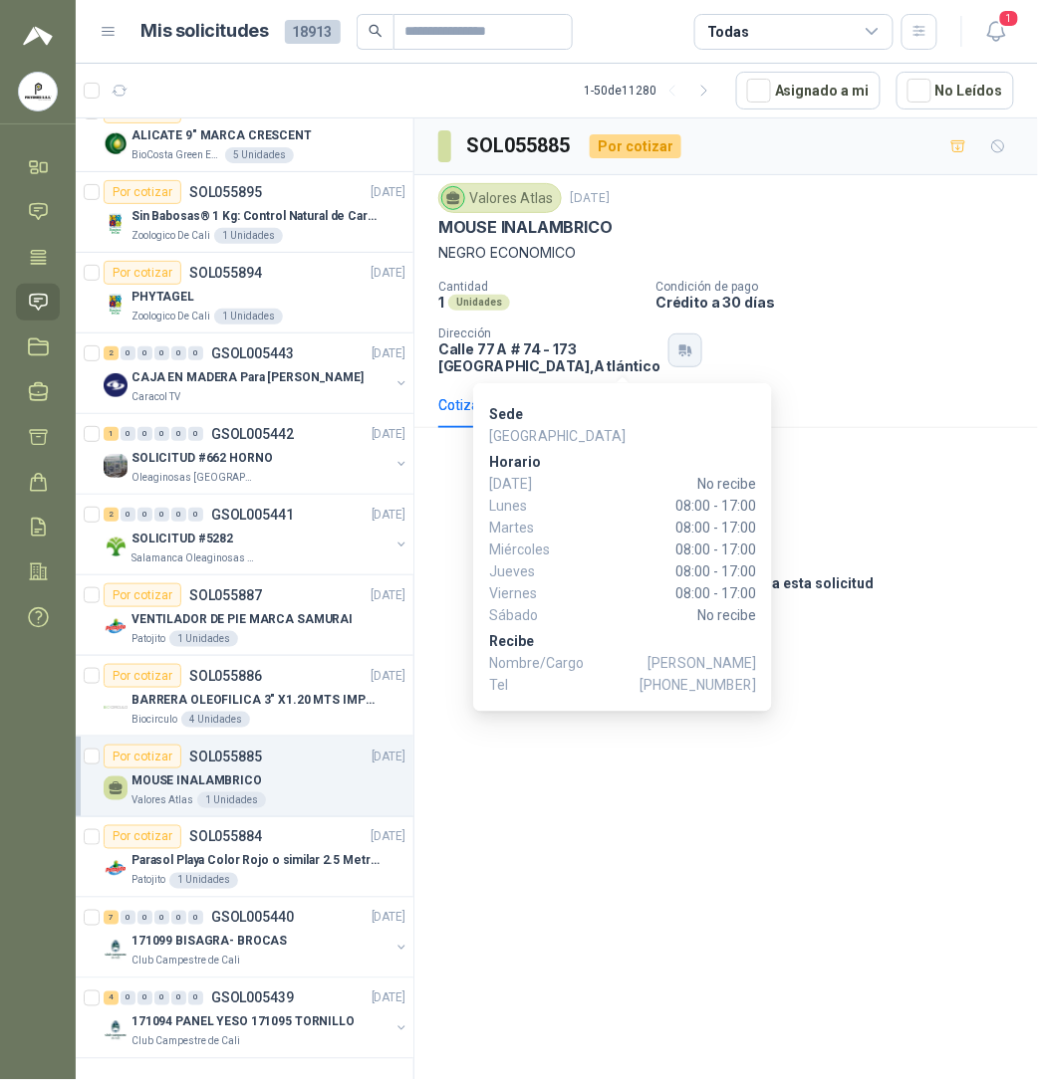
click at [677, 356] on icon "button" at bounding box center [685, 351] width 17 height 16
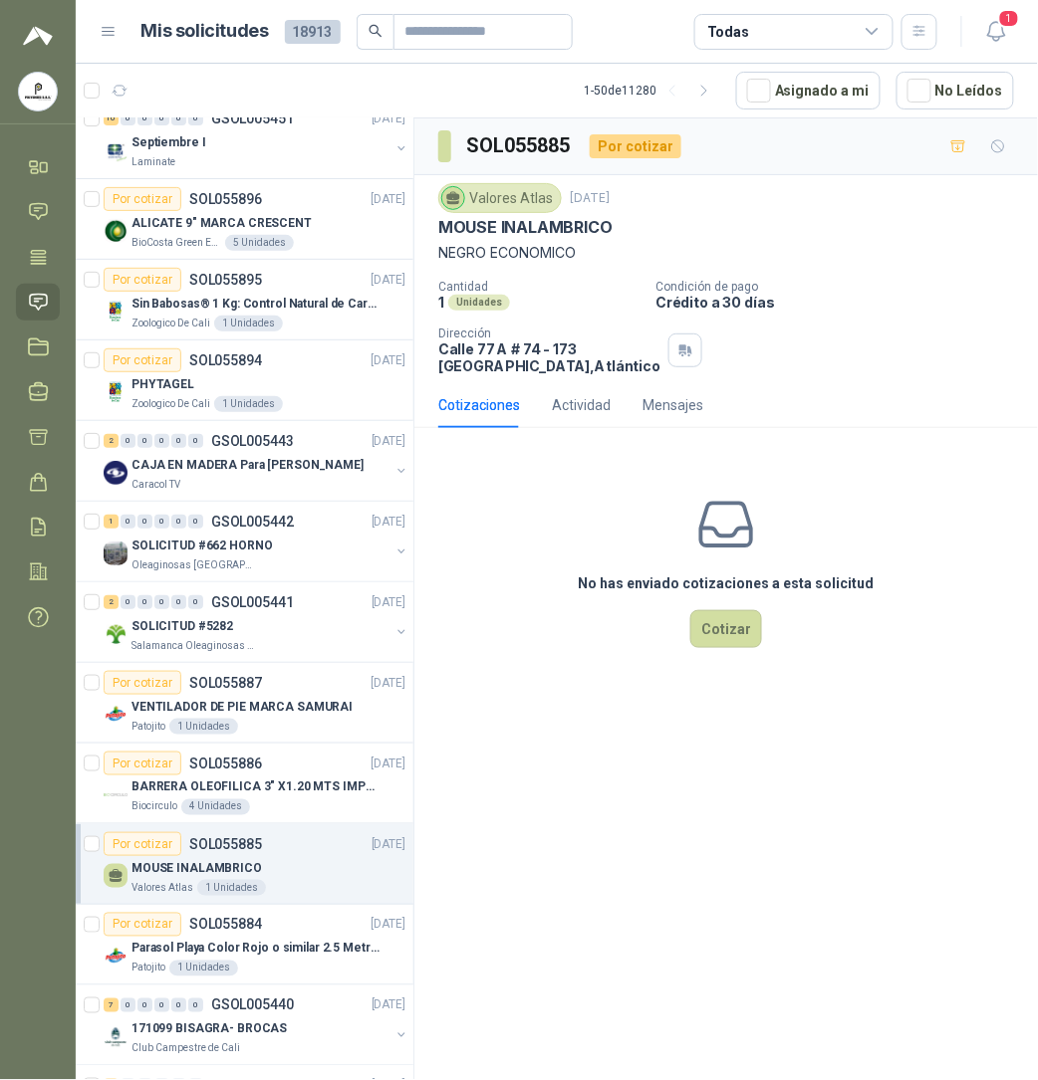
scroll to position [3016, 0]
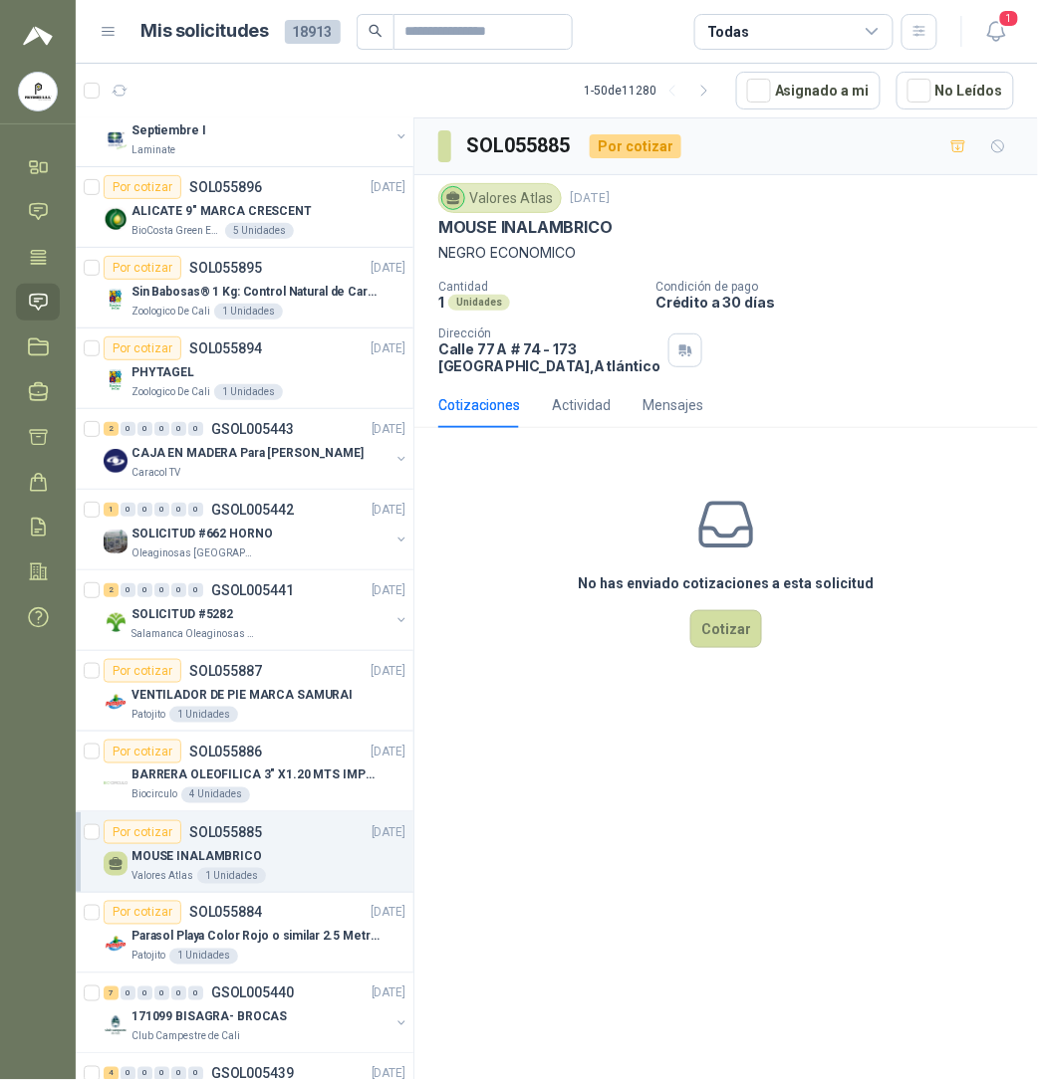
click at [523, 797] on div "SOL055885 Por cotizar Valores Atlas [DATE] MOUSE INALAMBRICO NEGRO ECONOMICO Ca…" at bounding box center [725, 603] width 623 height 969
click at [235, 779] on div "BARRERA OLEOFILICA 3" X1.20 MTS IMPORTADO" at bounding box center [268, 776] width 274 height 24
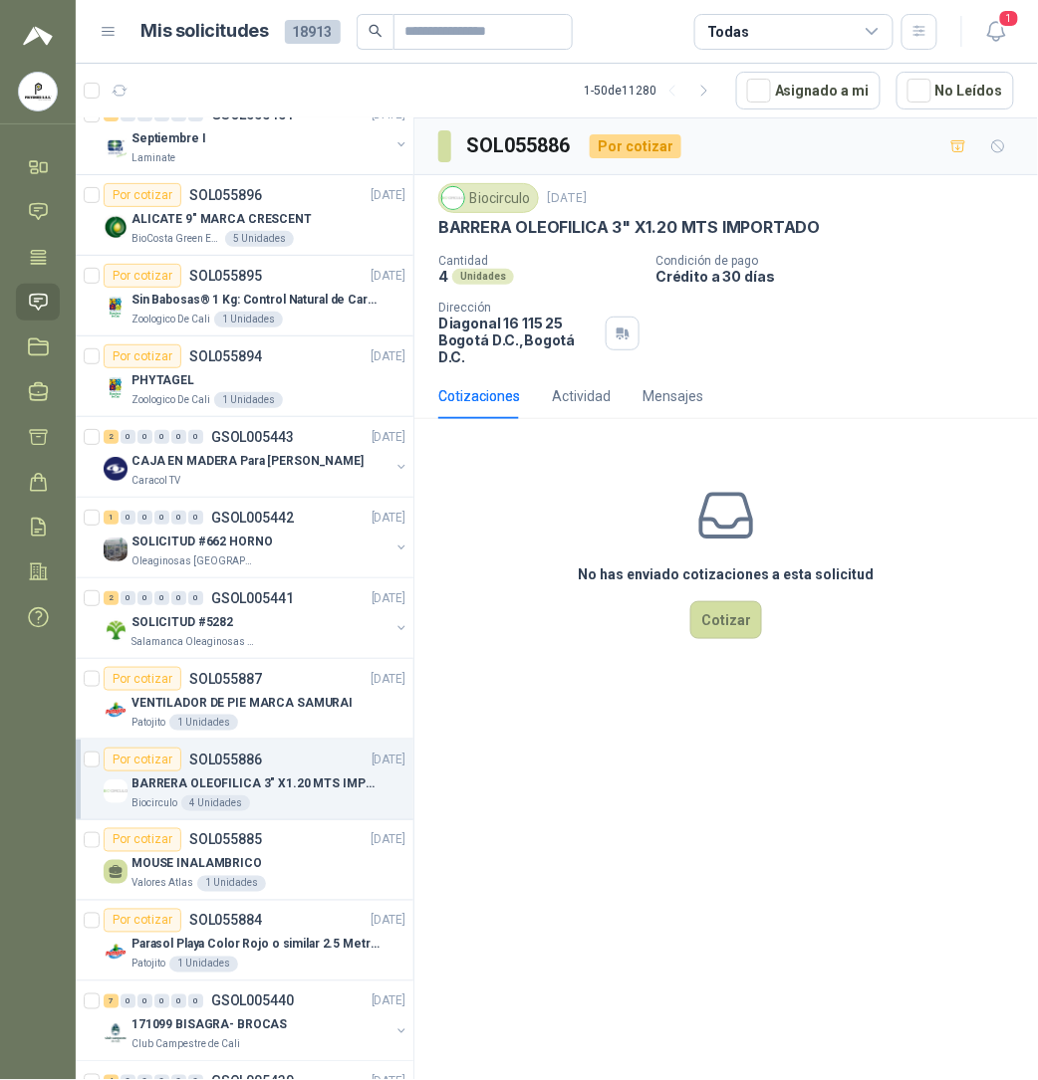
scroll to position [2885, 0]
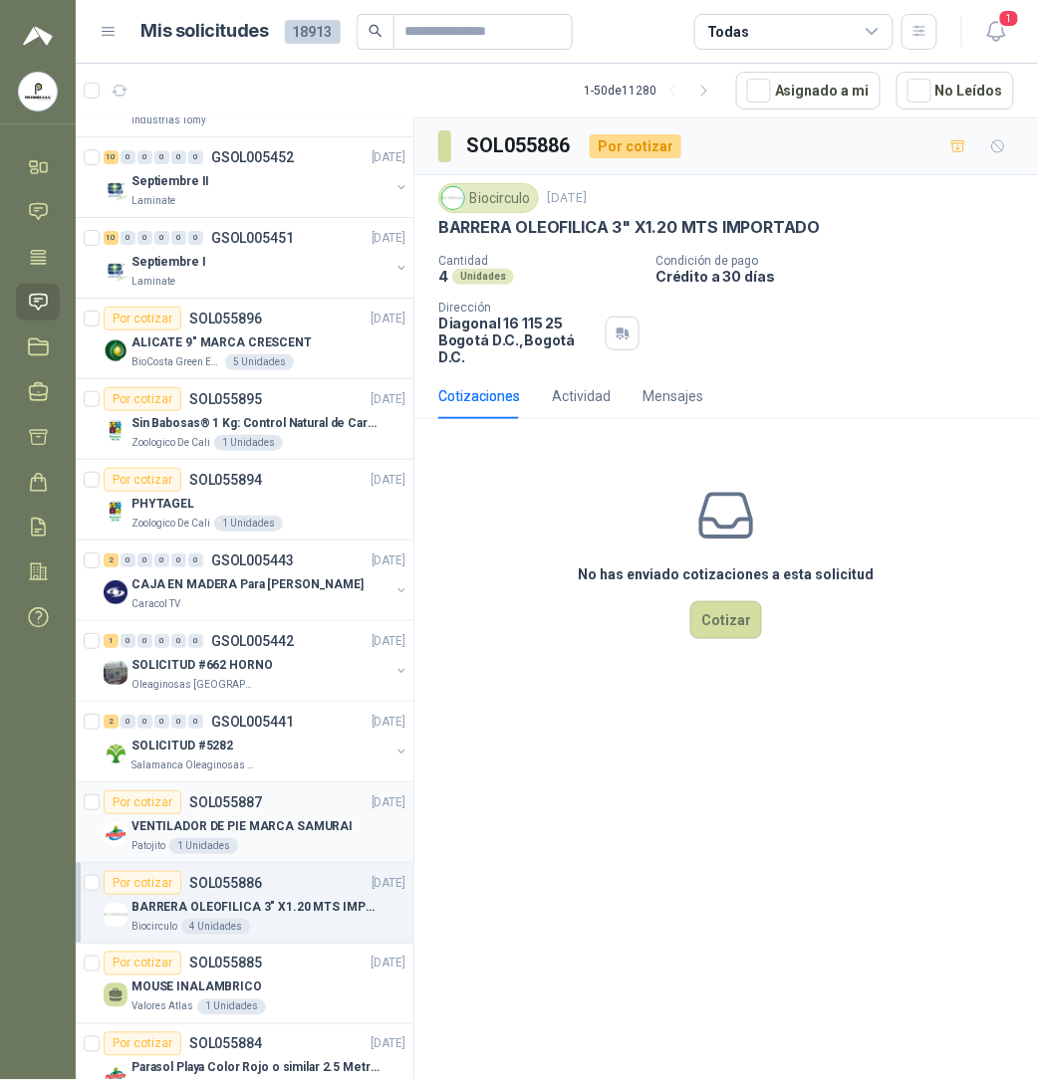
click at [268, 837] on p "VENTILADOR DE PIE MARCA SAMURAI" at bounding box center [241, 827] width 221 height 19
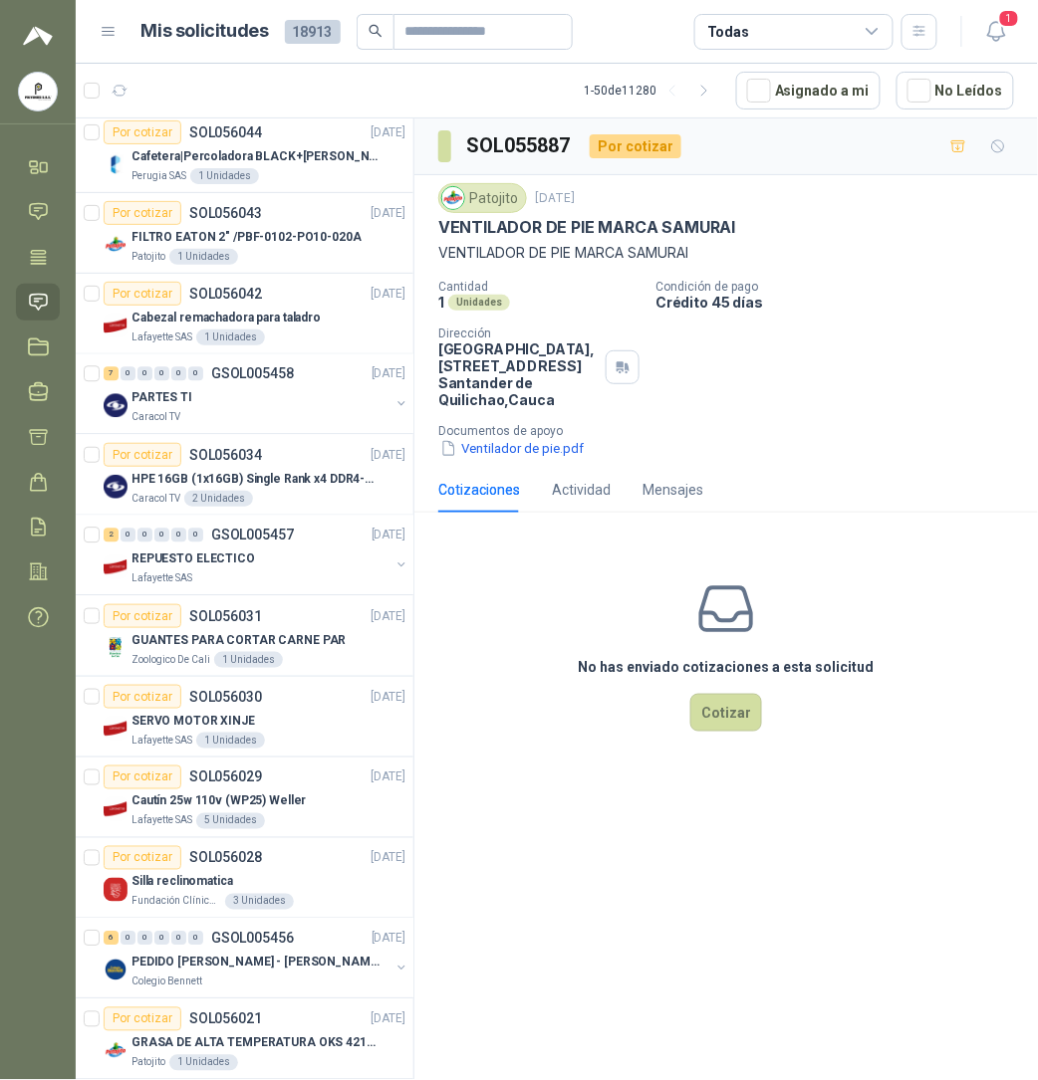
scroll to position [1558, 0]
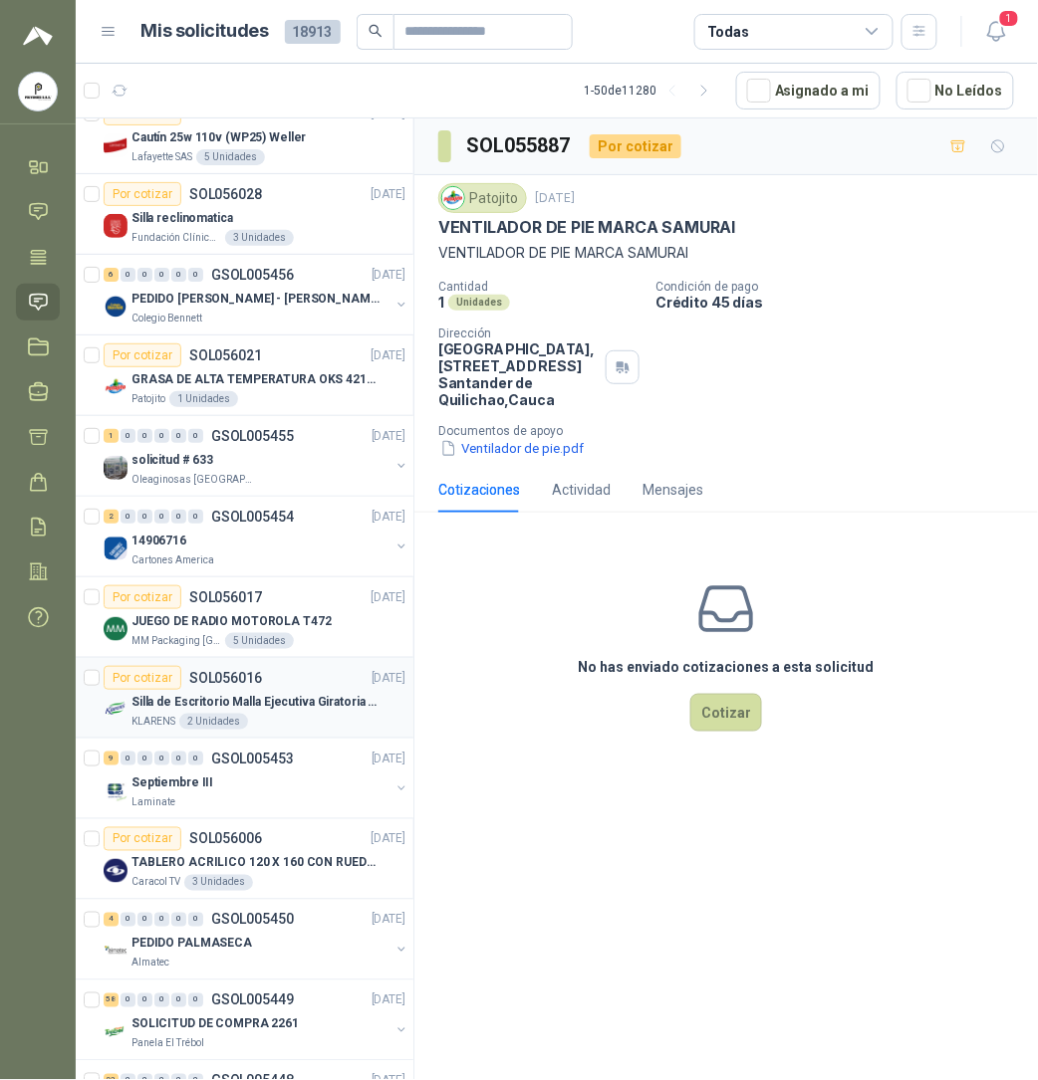
click at [256, 703] on p "Silla de Escritorio Malla Ejecutiva Giratoria Cromada con Reposabrazos Fijo Neg…" at bounding box center [255, 702] width 248 height 19
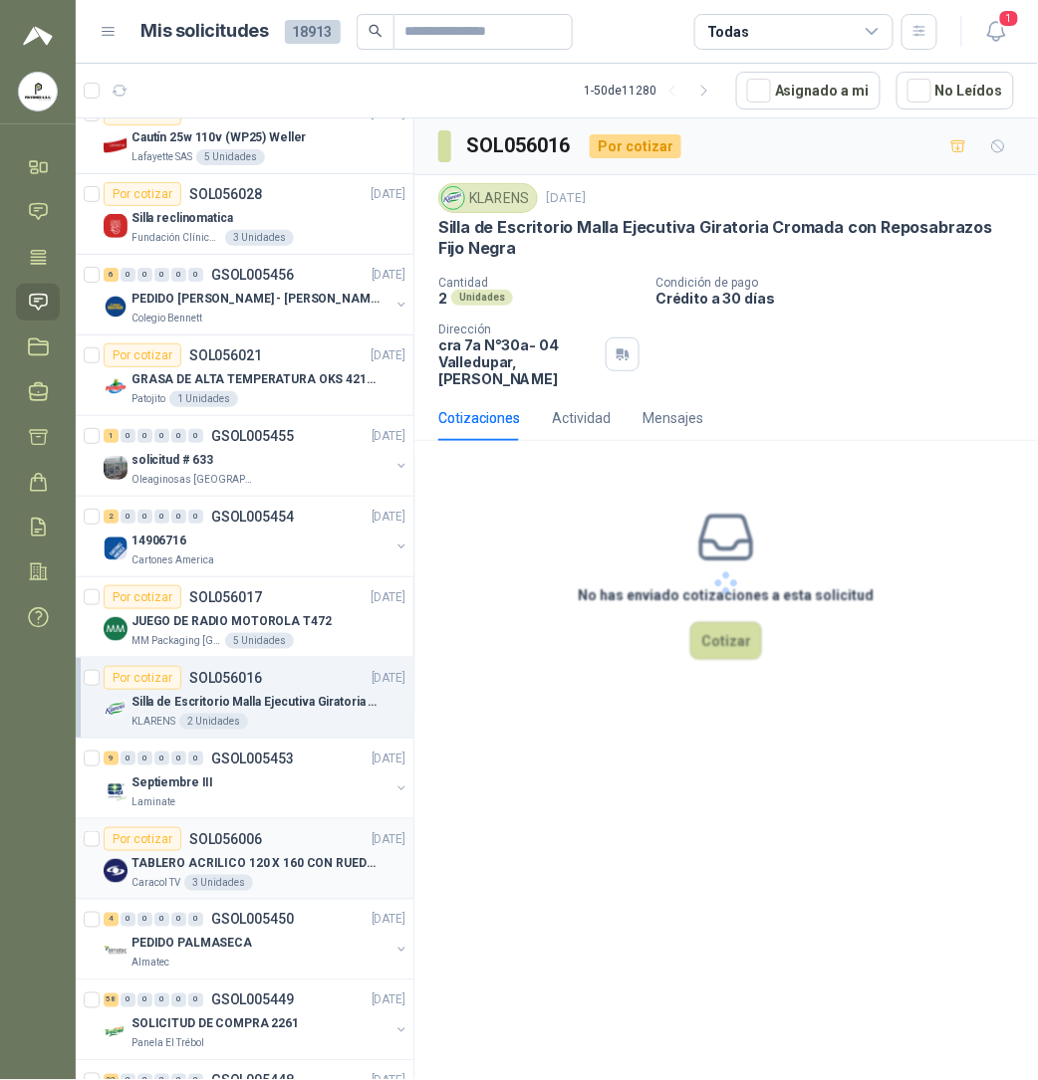
click at [232, 851] on div "Por cotizar SOL056006" at bounding box center [183, 840] width 158 height 24
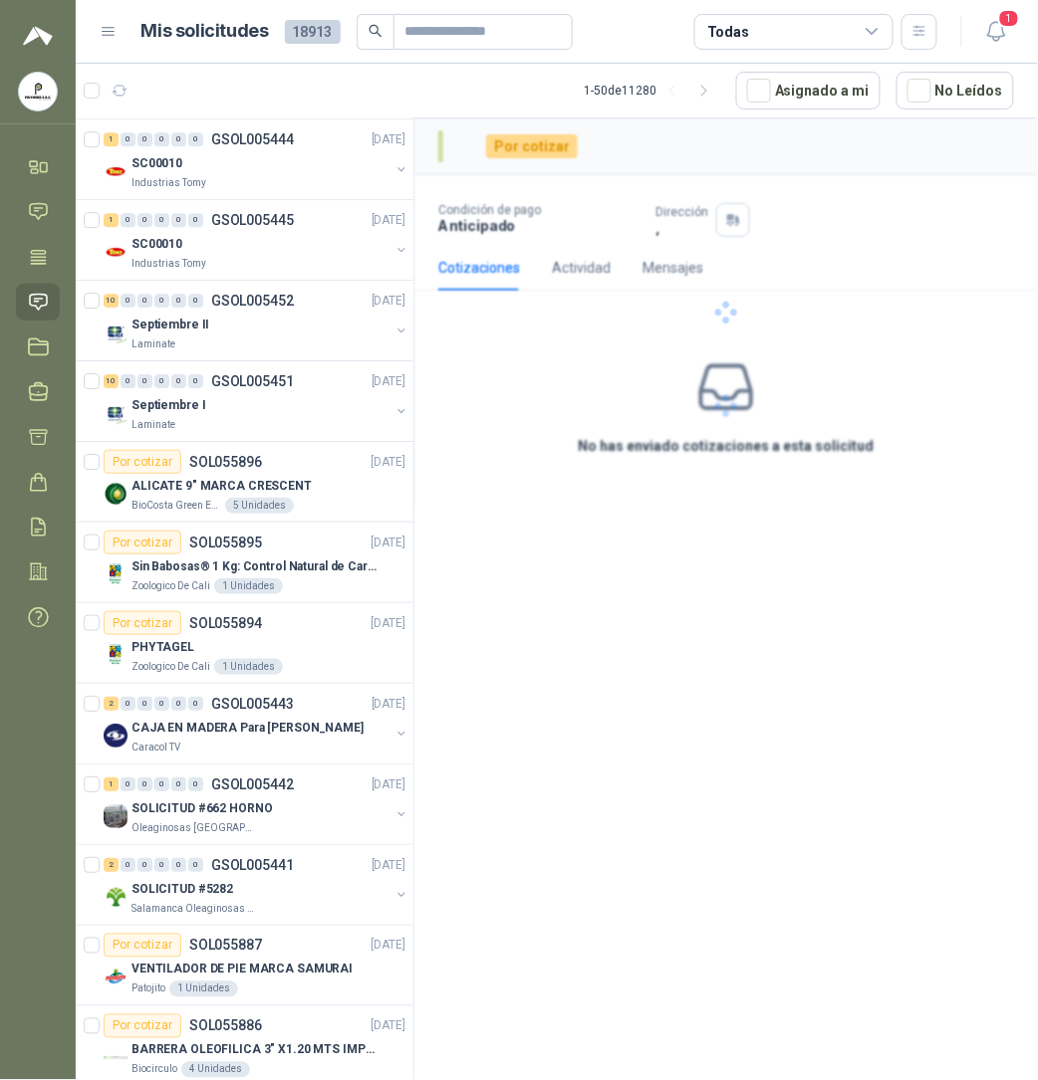
scroll to position [2753, 0]
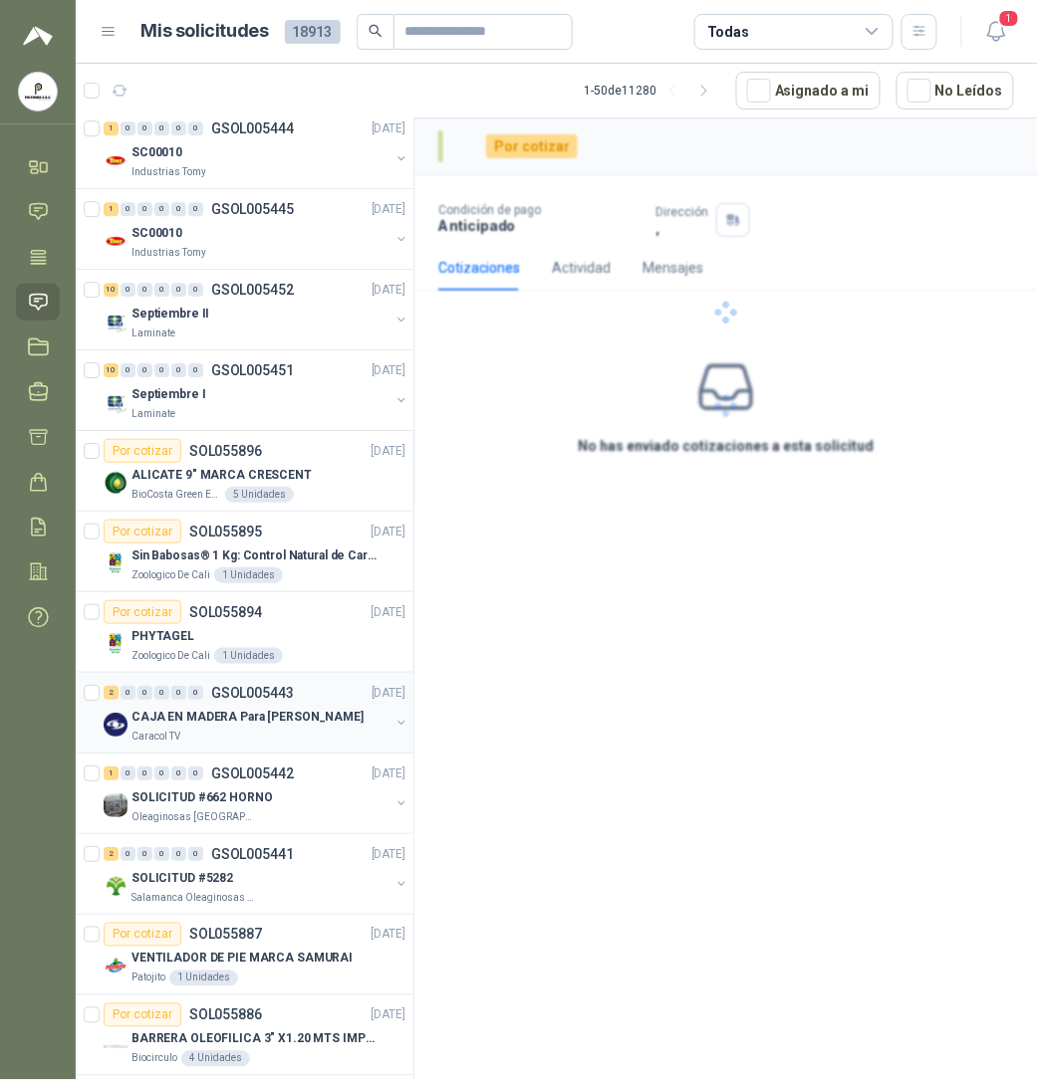
click at [267, 700] on p "GSOL005443" at bounding box center [252, 693] width 83 height 14
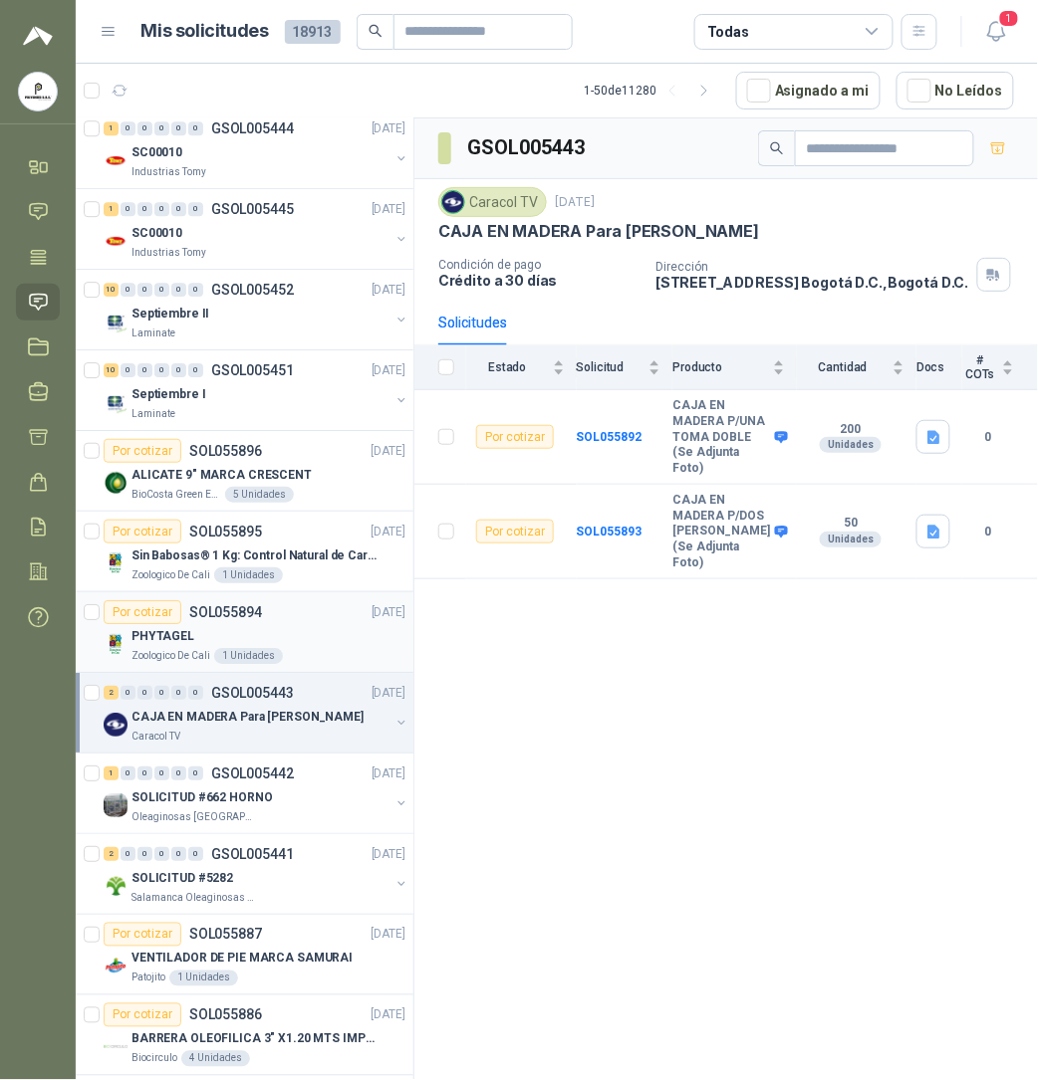
click at [185, 646] on p "PHYTAGEL" at bounding box center [162, 636] width 63 height 19
click at [228, 890] on div "SOLICITUD #5282" at bounding box center [260, 878] width 258 height 24
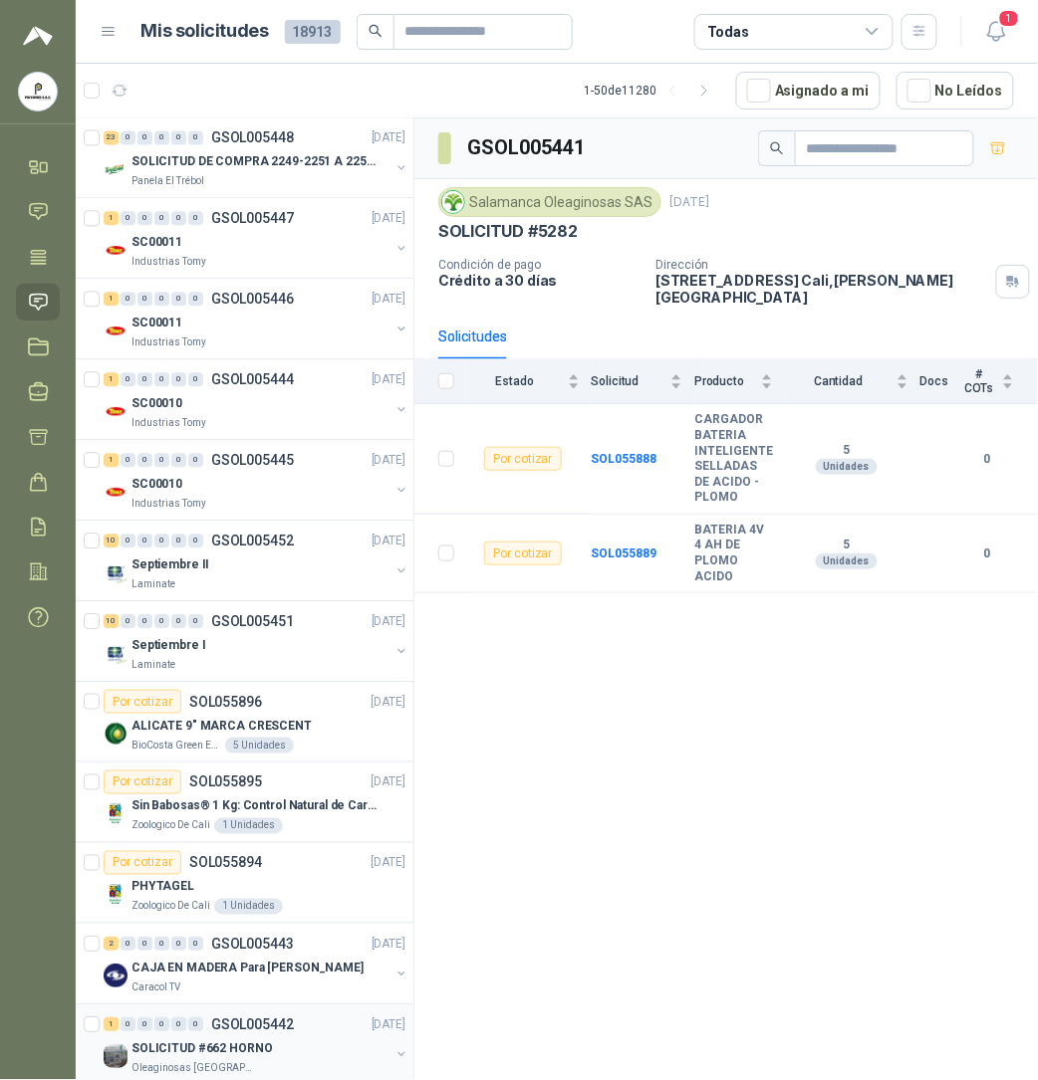
scroll to position [2487, 0]
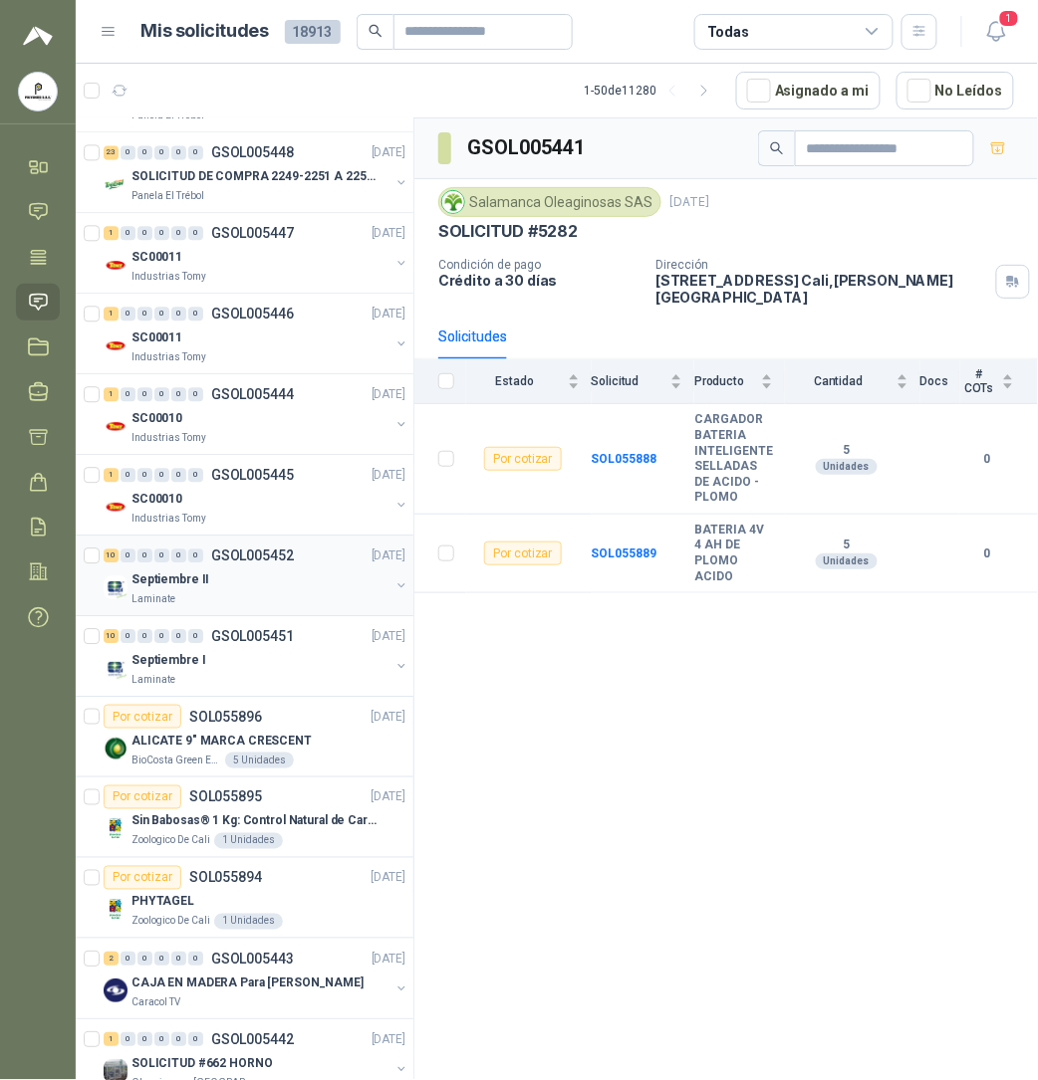
click at [252, 591] on div "Septiembre II" at bounding box center [260, 580] width 258 height 24
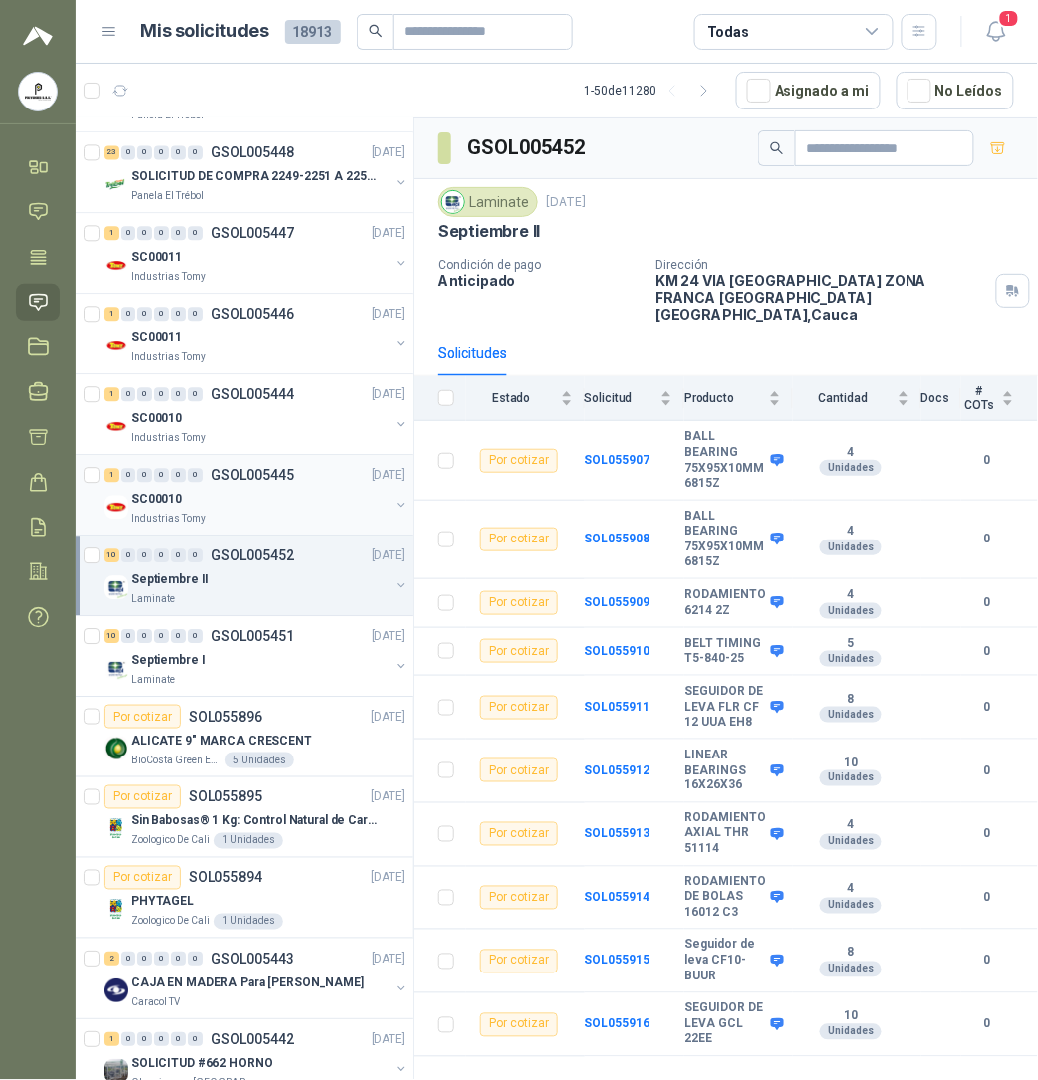
click at [251, 526] on div "Industrias Tomy" at bounding box center [260, 519] width 258 height 16
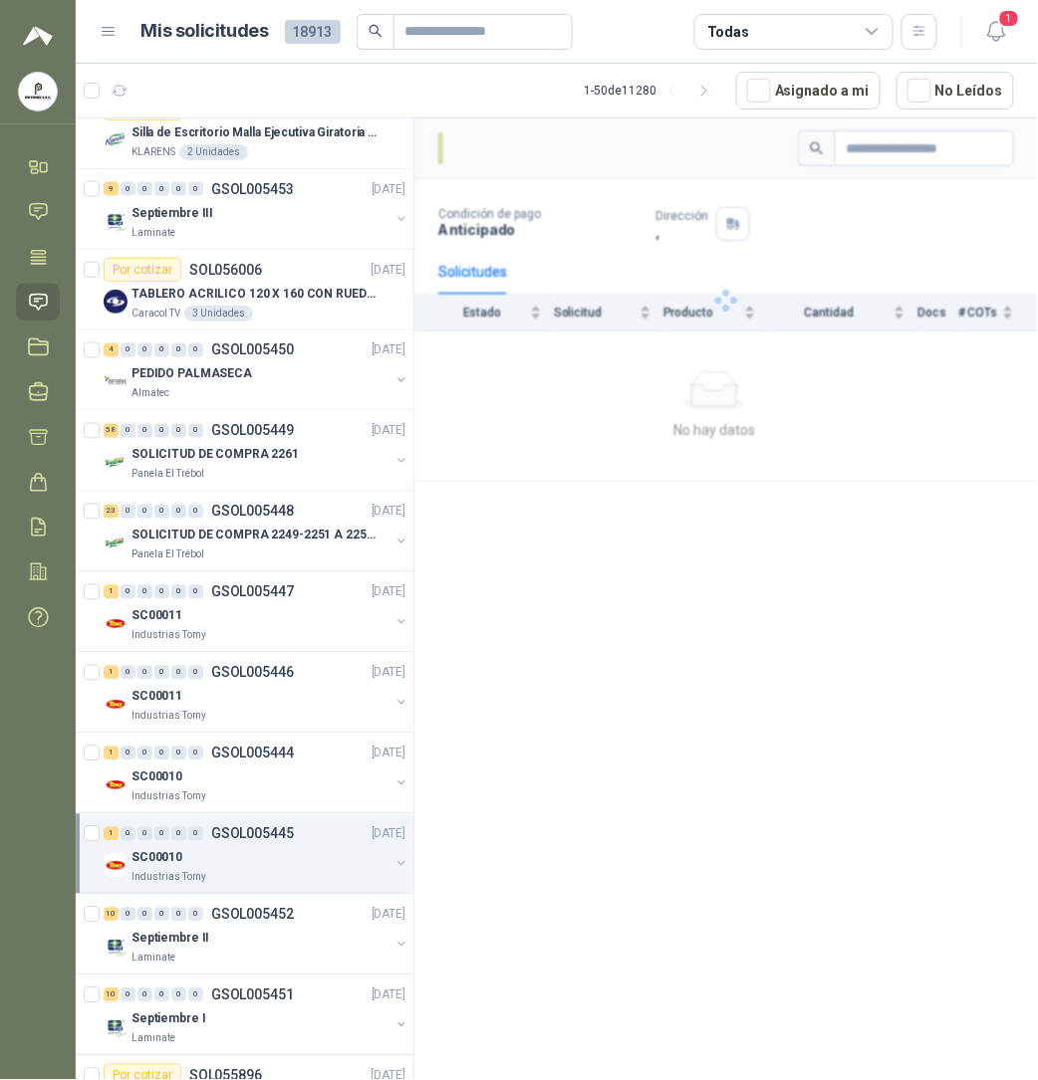
scroll to position [2088, 0]
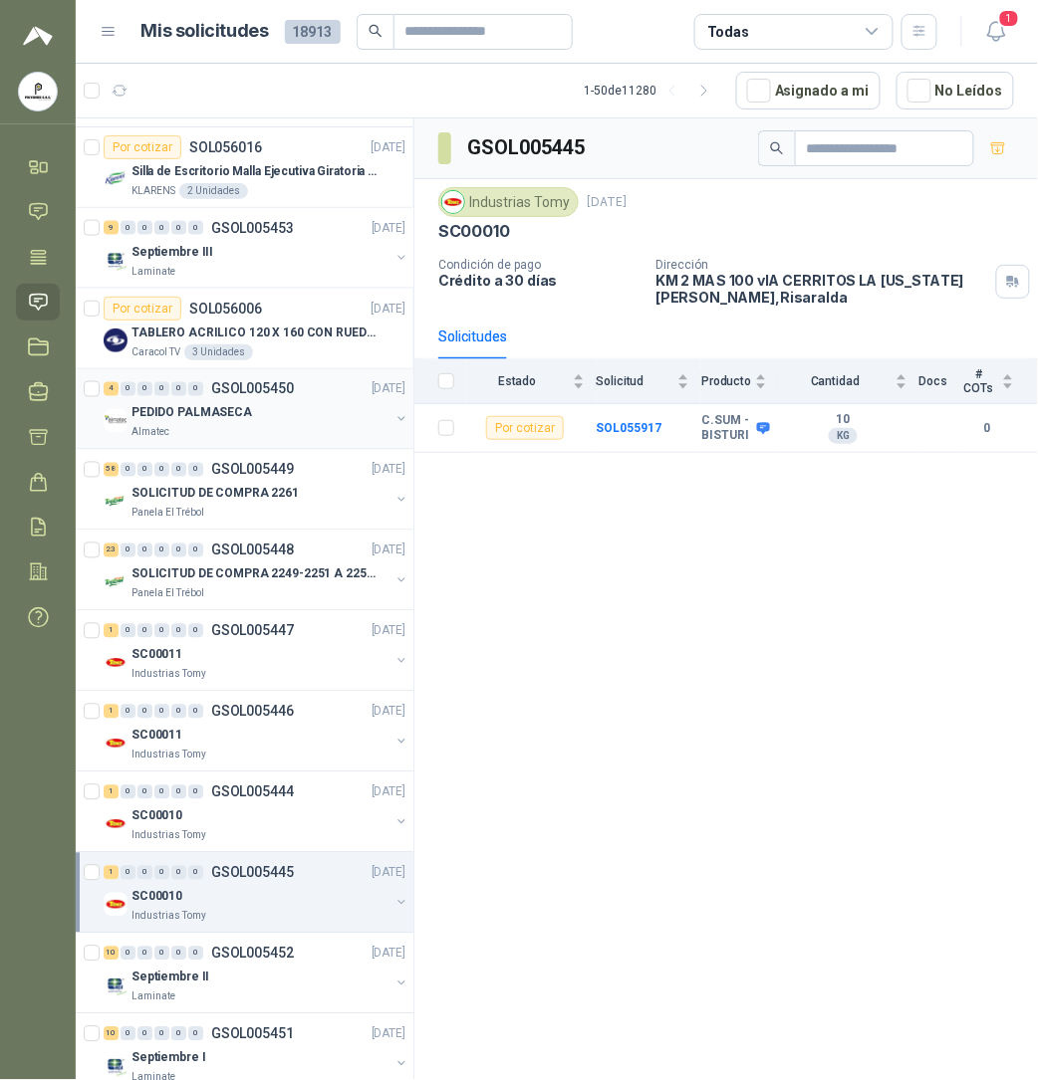
click at [205, 401] on div "4 0 0 0 0 0 GSOL005450 [DATE]" at bounding box center [257, 389] width 306 height 24
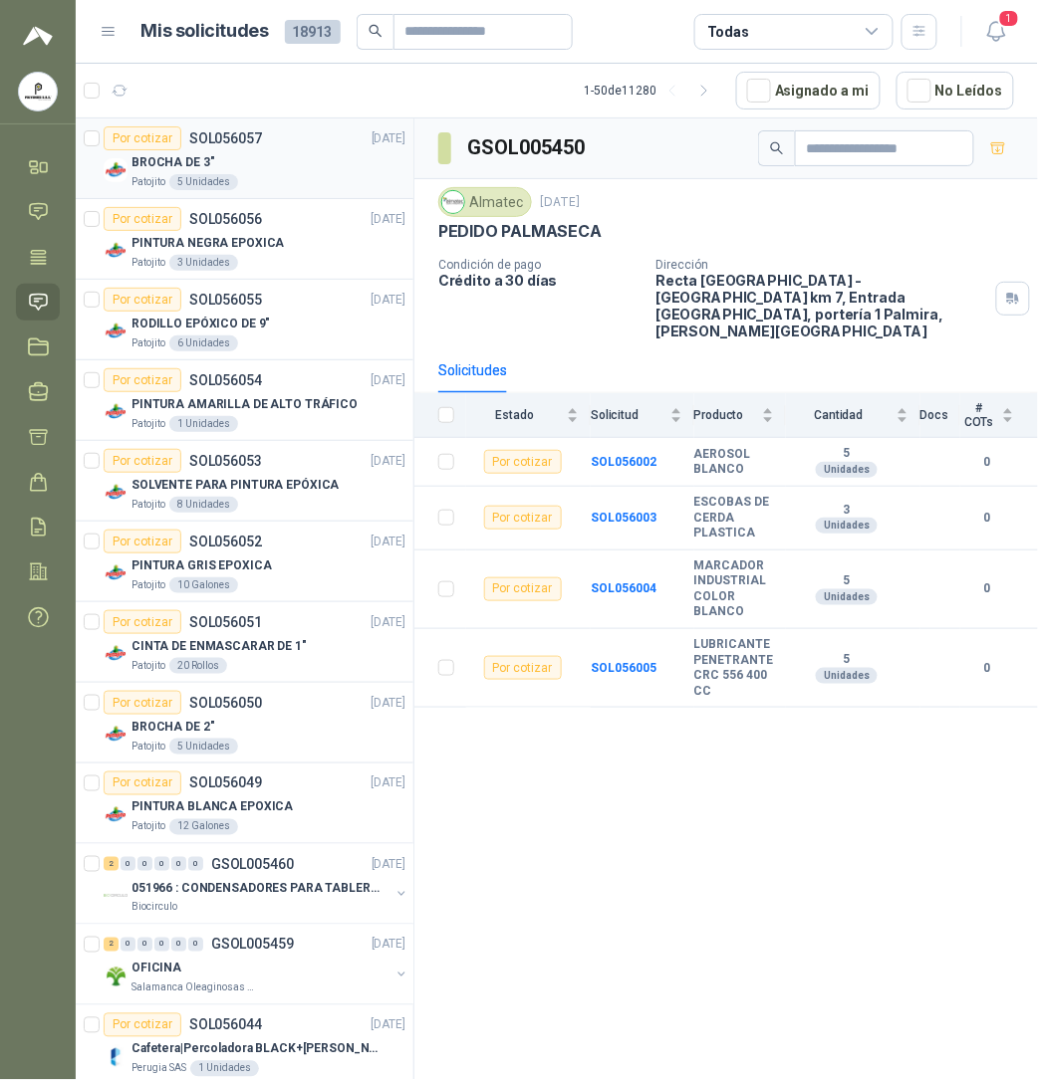
click at [263, 171] on div "BROCHA DE 3"" at bounding box center [268, 162] width 274 height 24
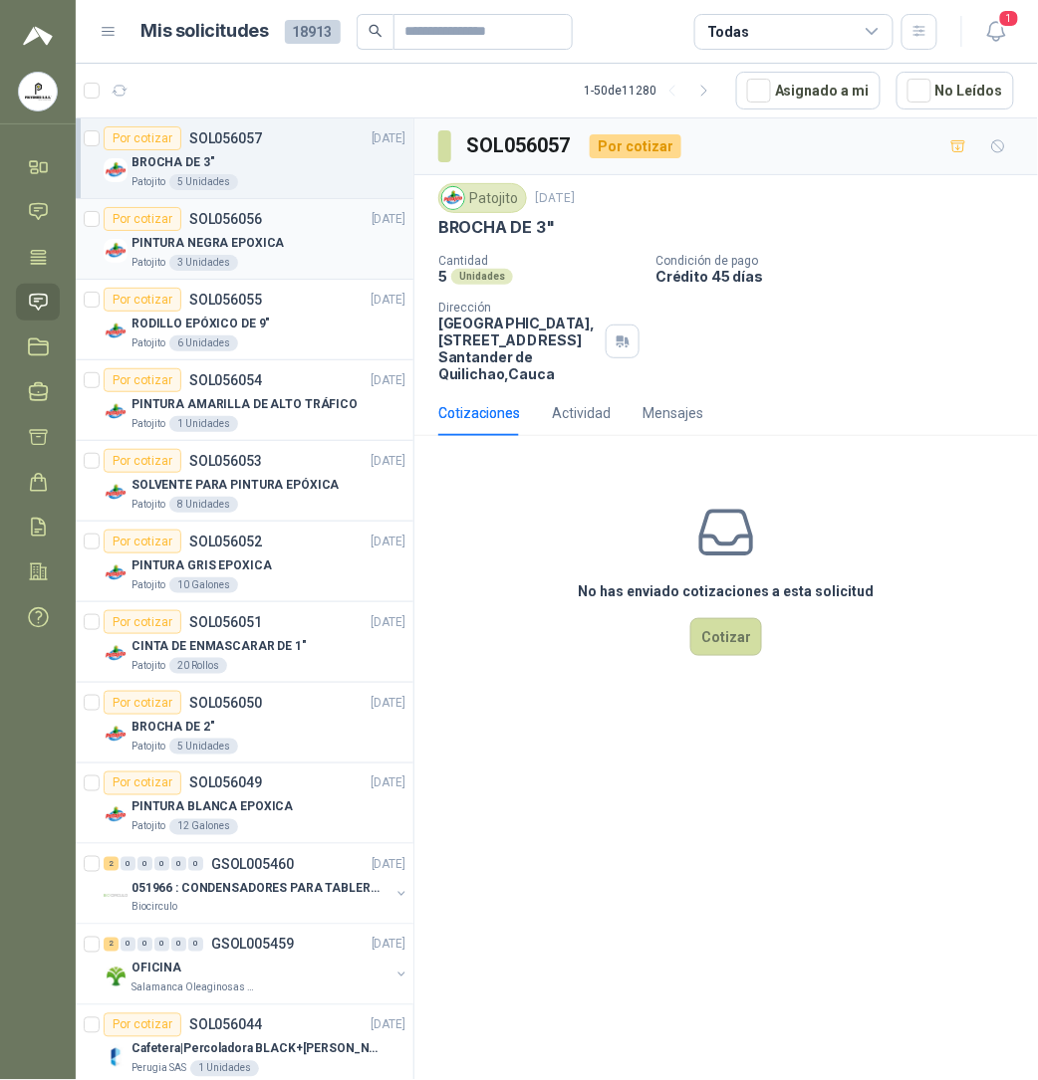
click at [187, 240] on p "PINTURA NEGRA EPOXICA" at bounding box center [207, 243] width 152 height 19
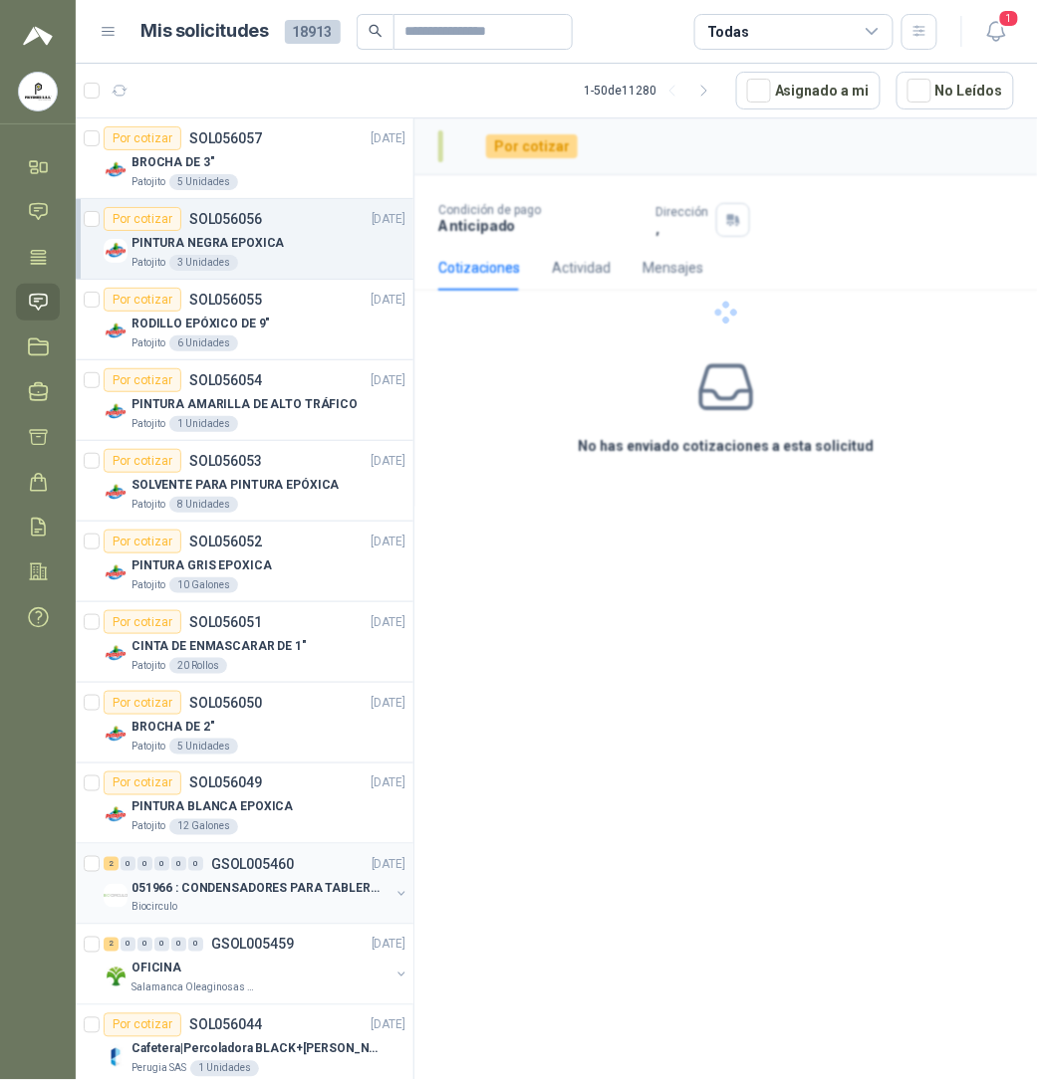
click at [253, 906] on div "Biocirculo" at bounding box center [260, 908] width 258 height 16
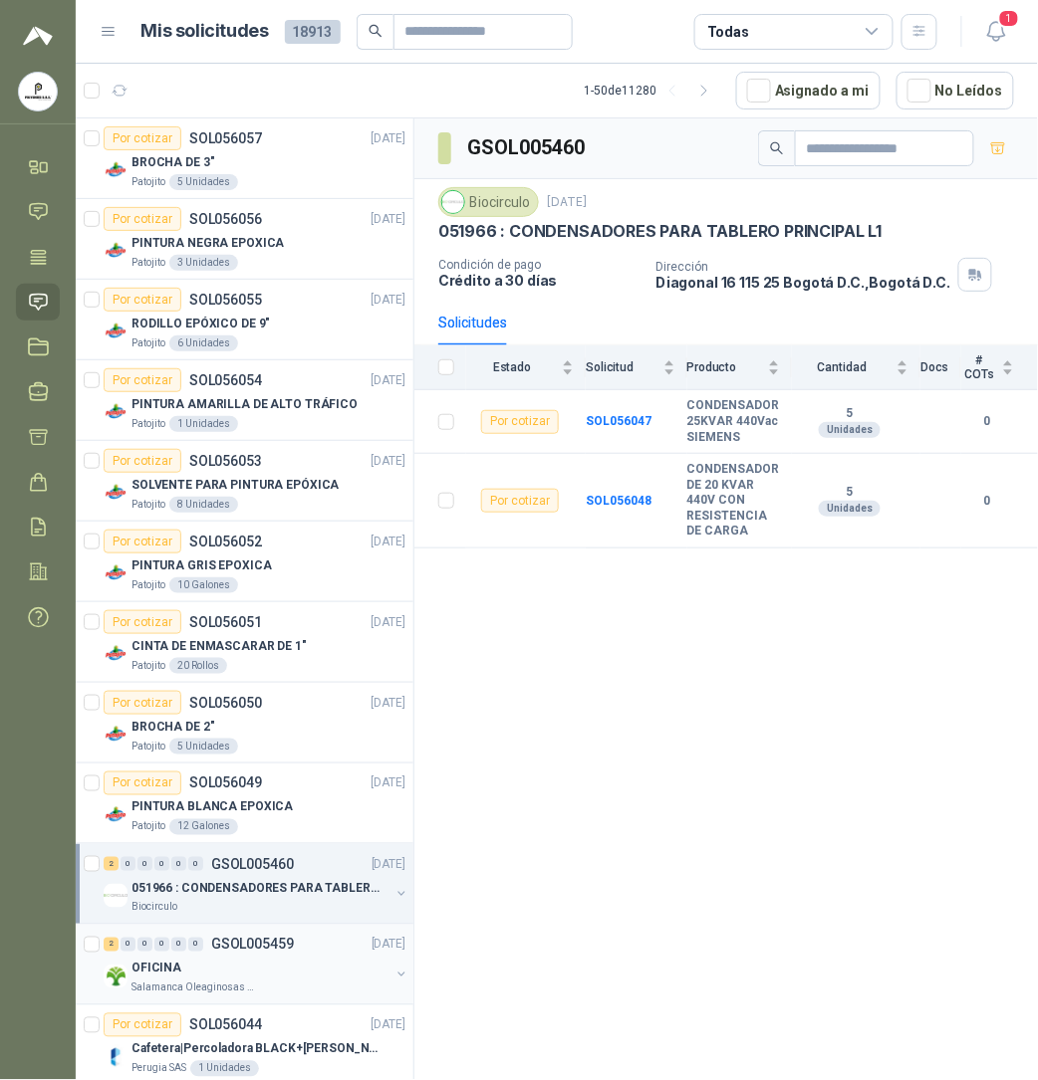
click at [297, 965] on div "OFICINA" at bounding box center [260, 969] width 258 height 24
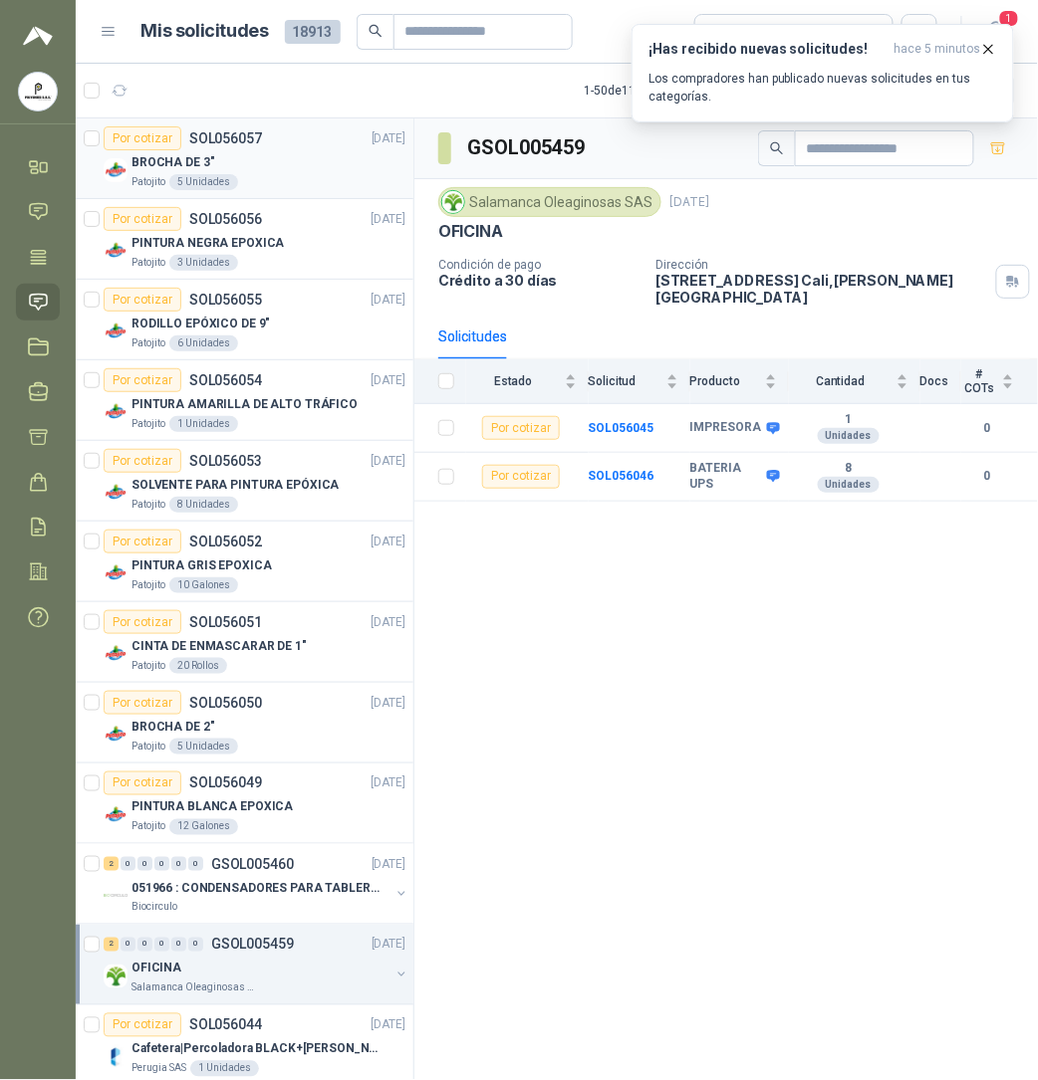
click at [168, 167] on p "BROCHA DE 3"" at bounding box center [173, 162] width 84 height 19
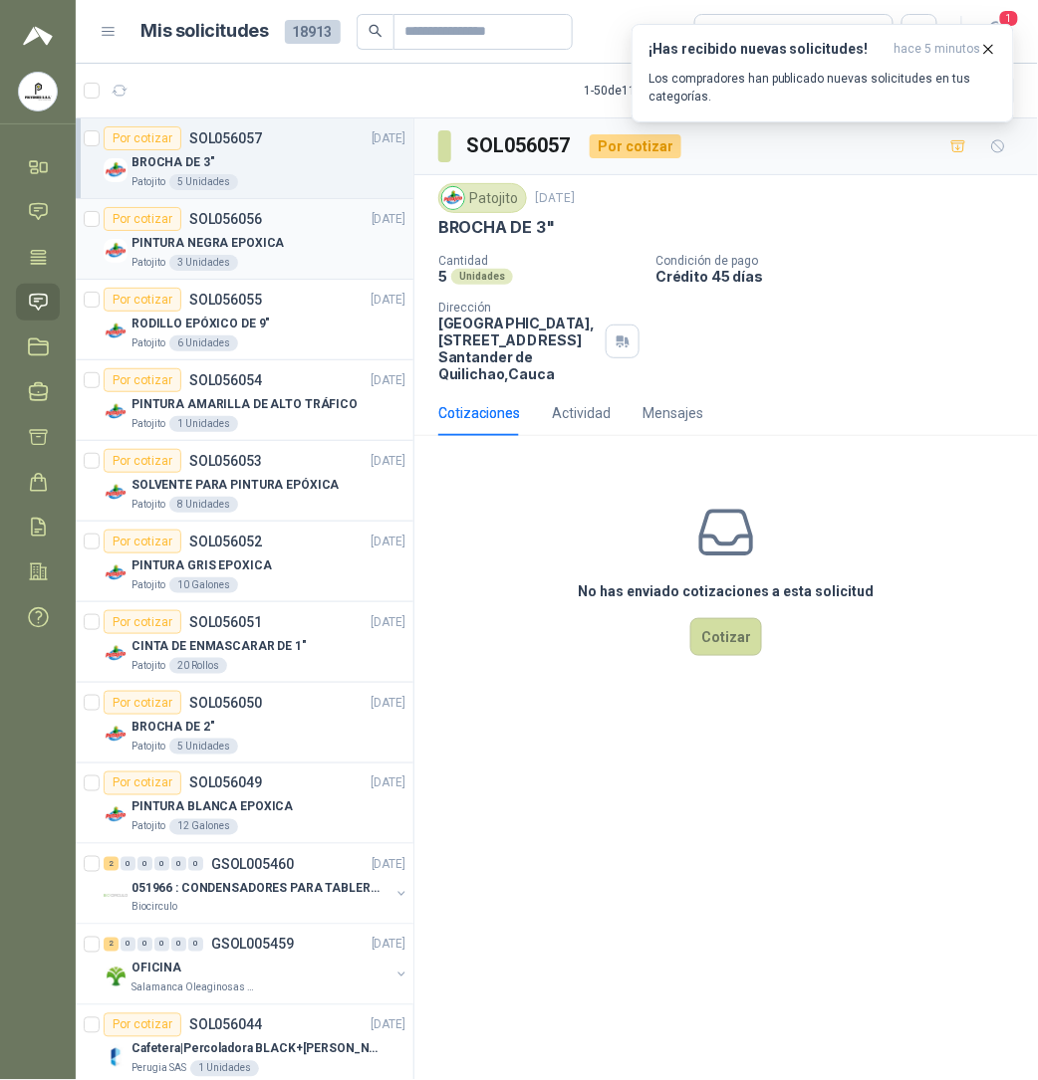
click at [247, 248] on p "PINTURA NEGRA EPOXICA" at bounding box center [207, 243] width 152 height 19
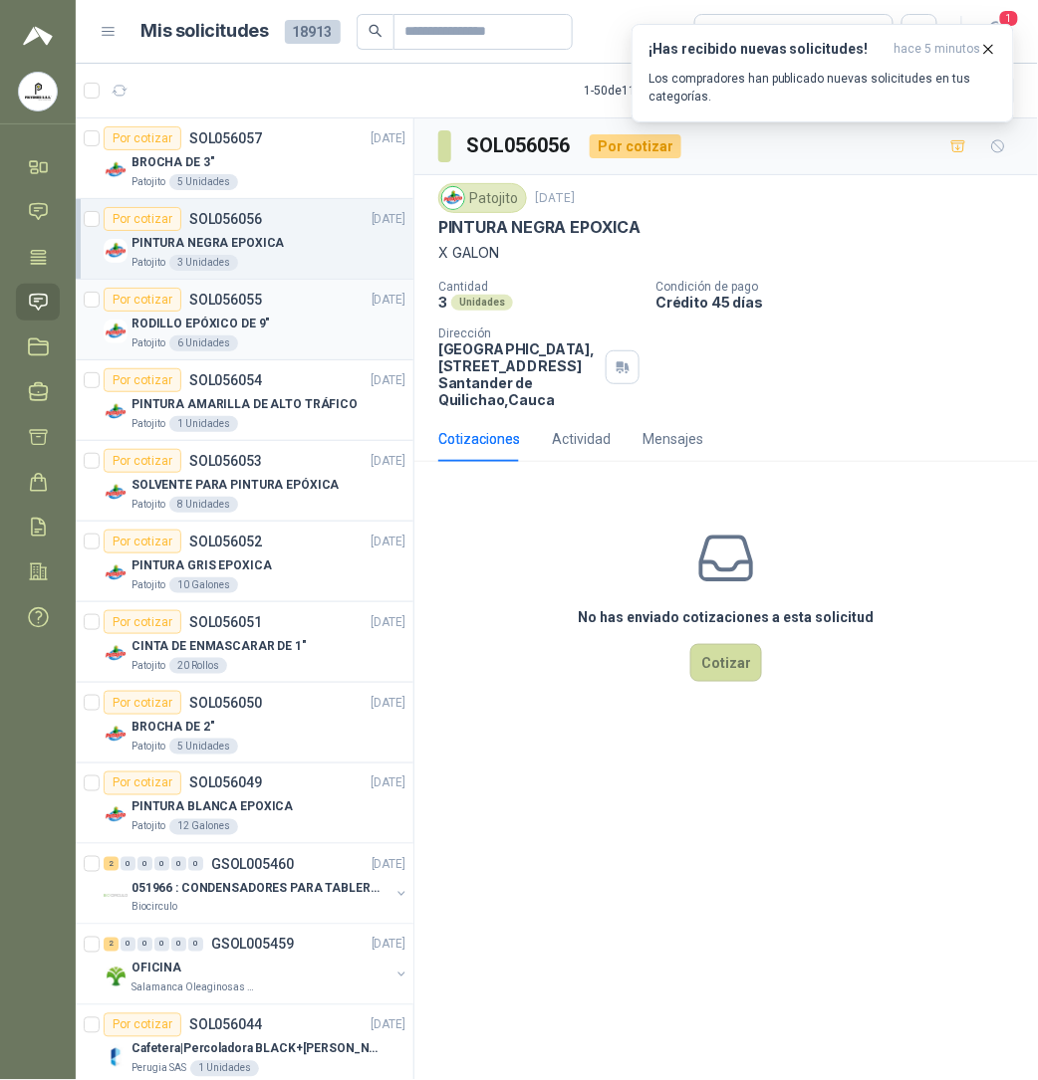
click at [245, 339] on div "Patojito 6 Unidades" at bounding box center [268, 344] width 274 height 16
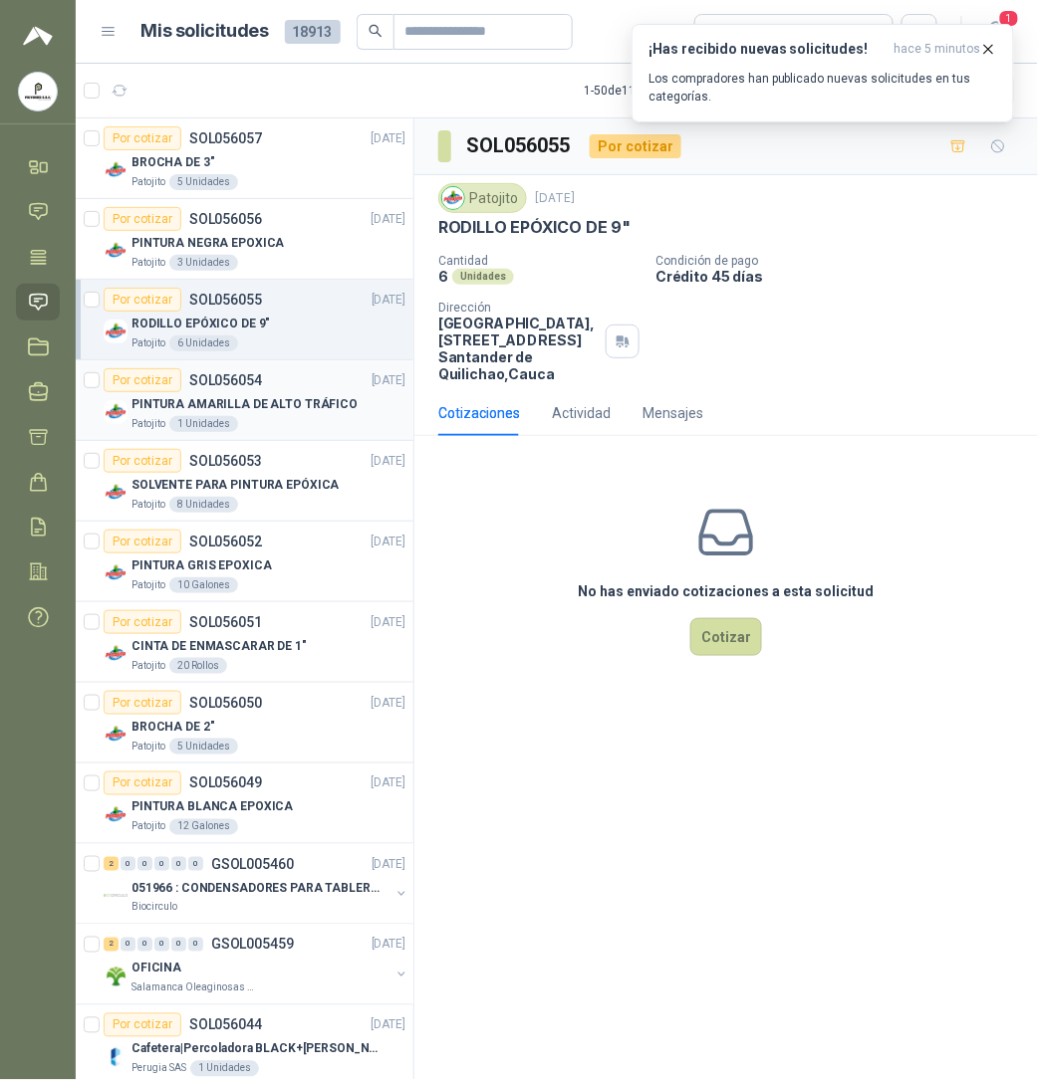
click at [247, 404] on p "PINTURA AMARILLA DE ALTO TRÁFICO" at bounding box center [244, 404] width 226 height 19
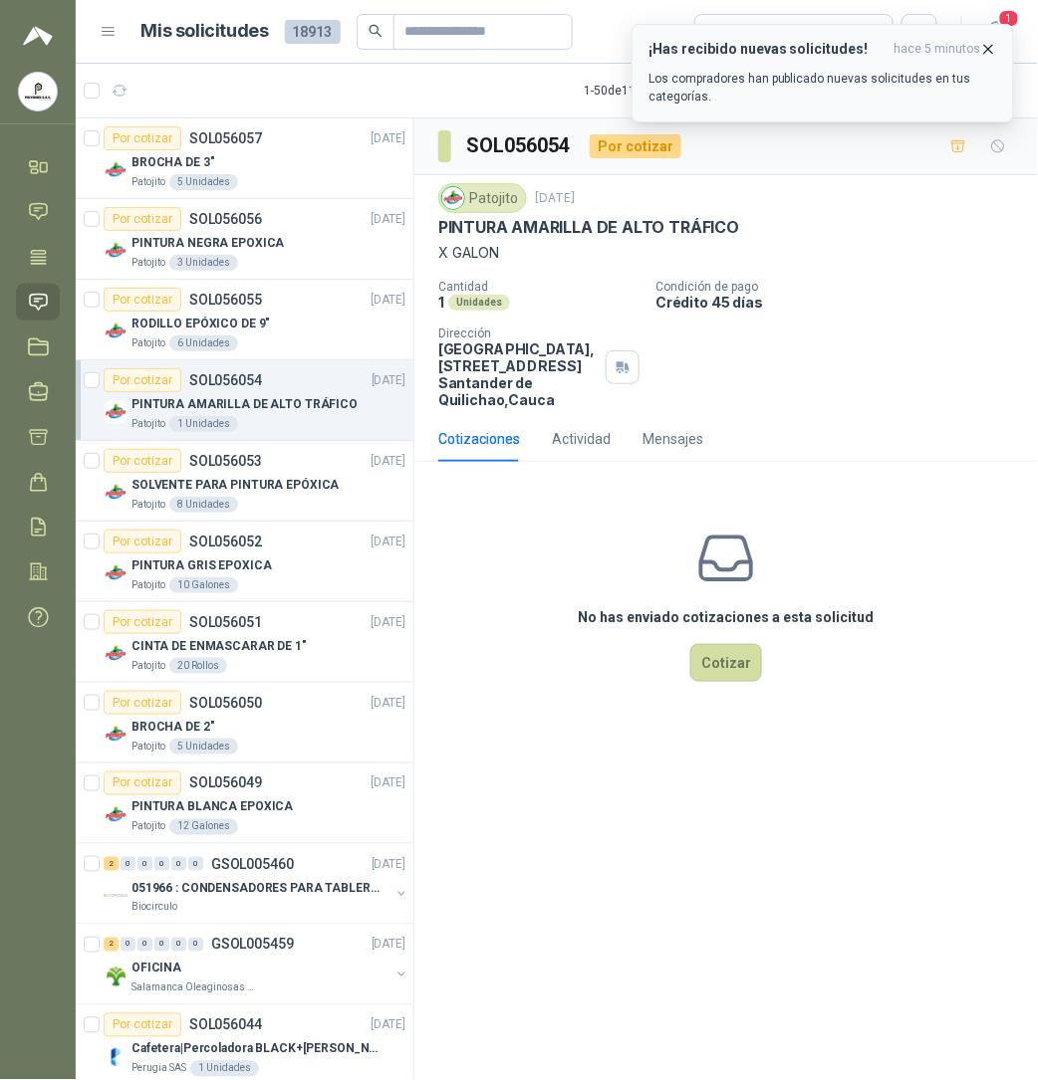
click at [980, 49] on icon "button" at bounding box center [989, 49] width 8 height 8
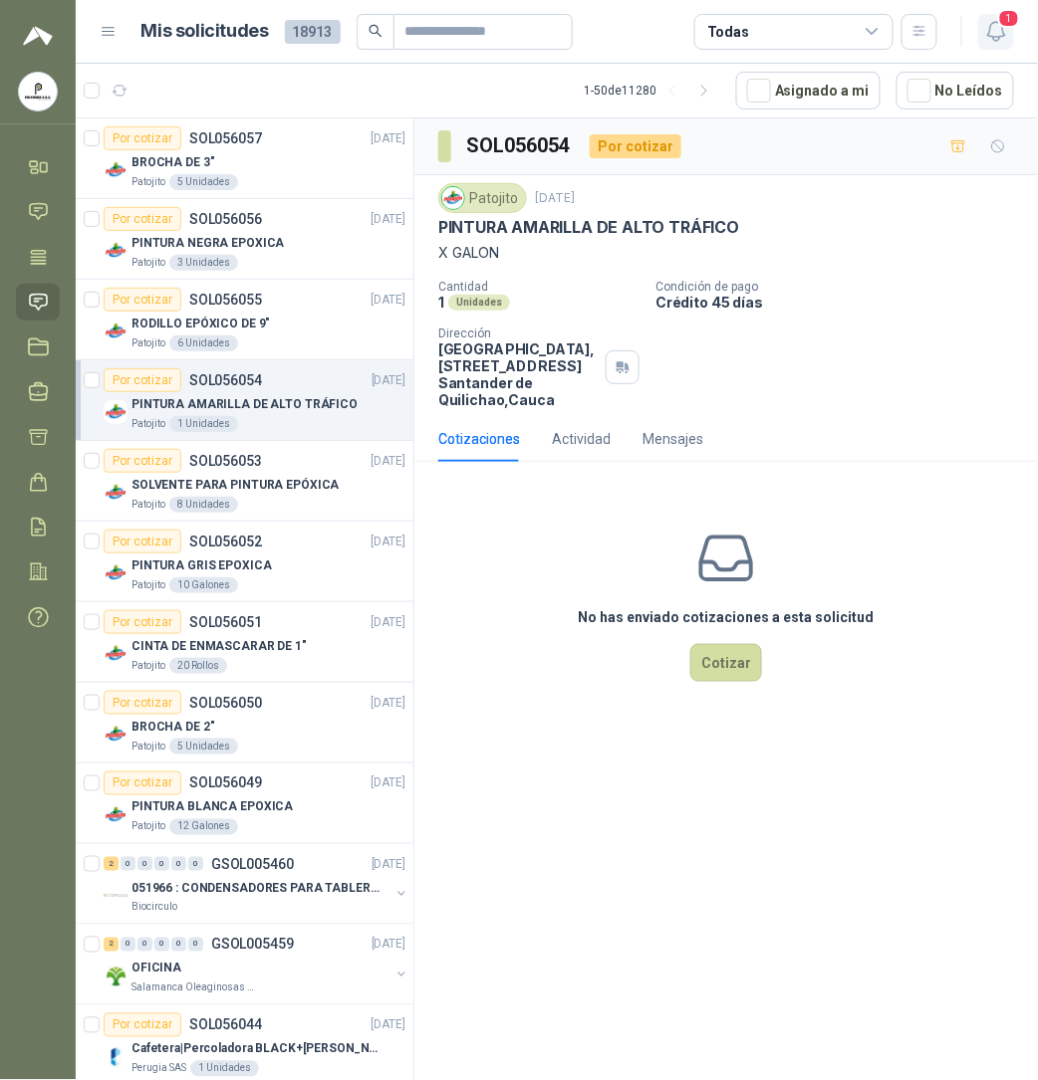
click at [980, 29] on icon "button" at bounding box center [996, 31] width 25 height 25
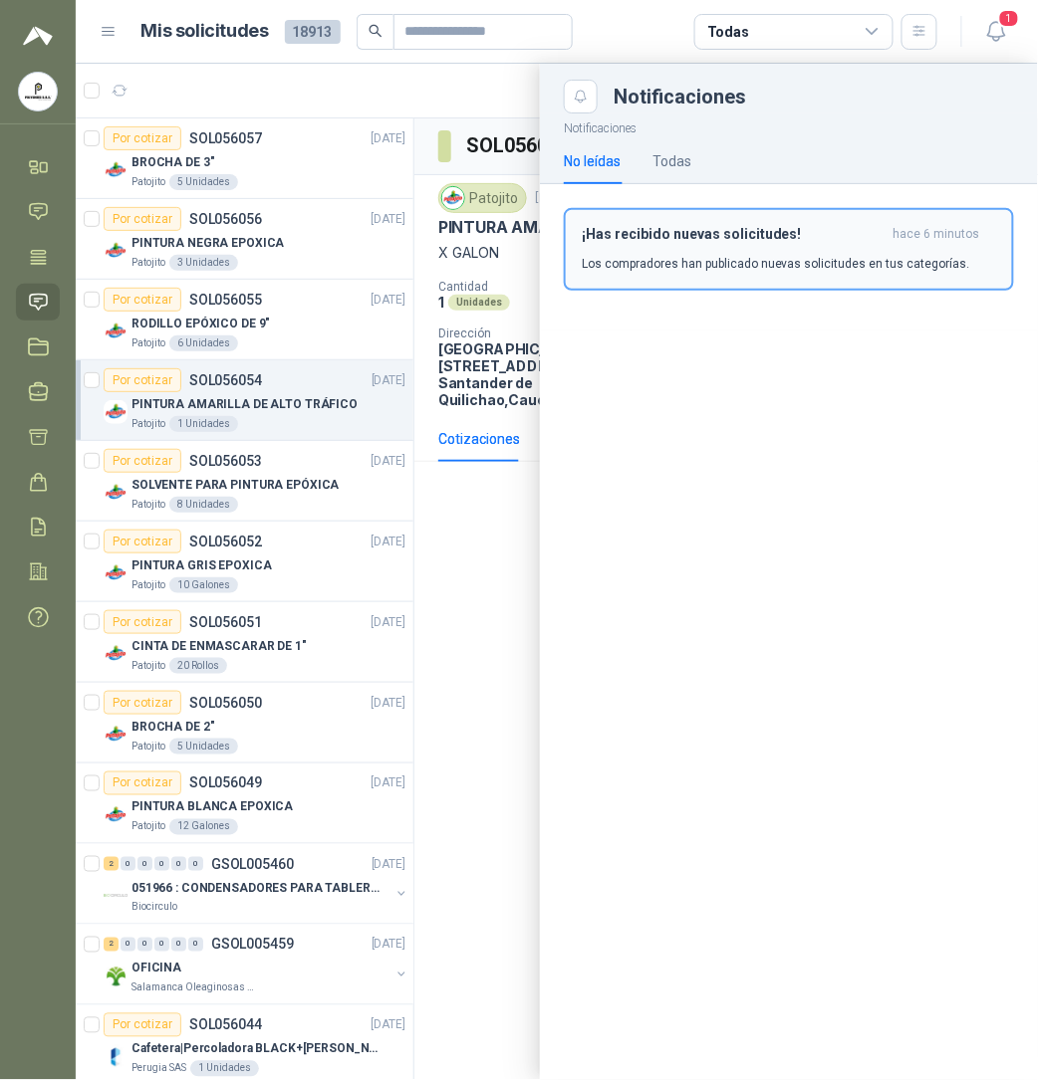
click at [759, 249] on div "¡Has recibido nuevas solicitudes! hace 6 minutos Los compradores han publicado …" at bounding box center [789, 249] width 414 height 47
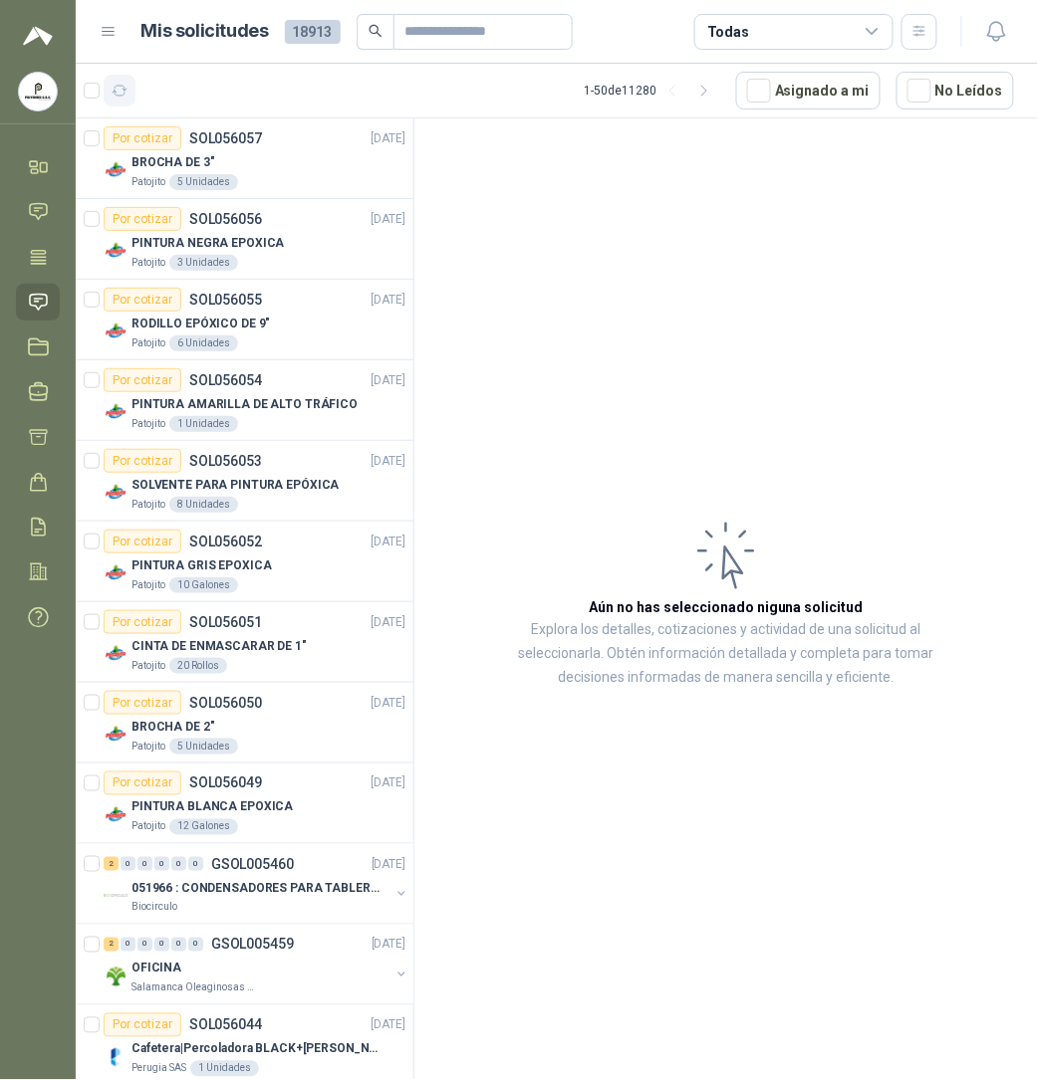
click at [123, 85] on icon "button" at bounding box center [120, 91] width 17 height 17
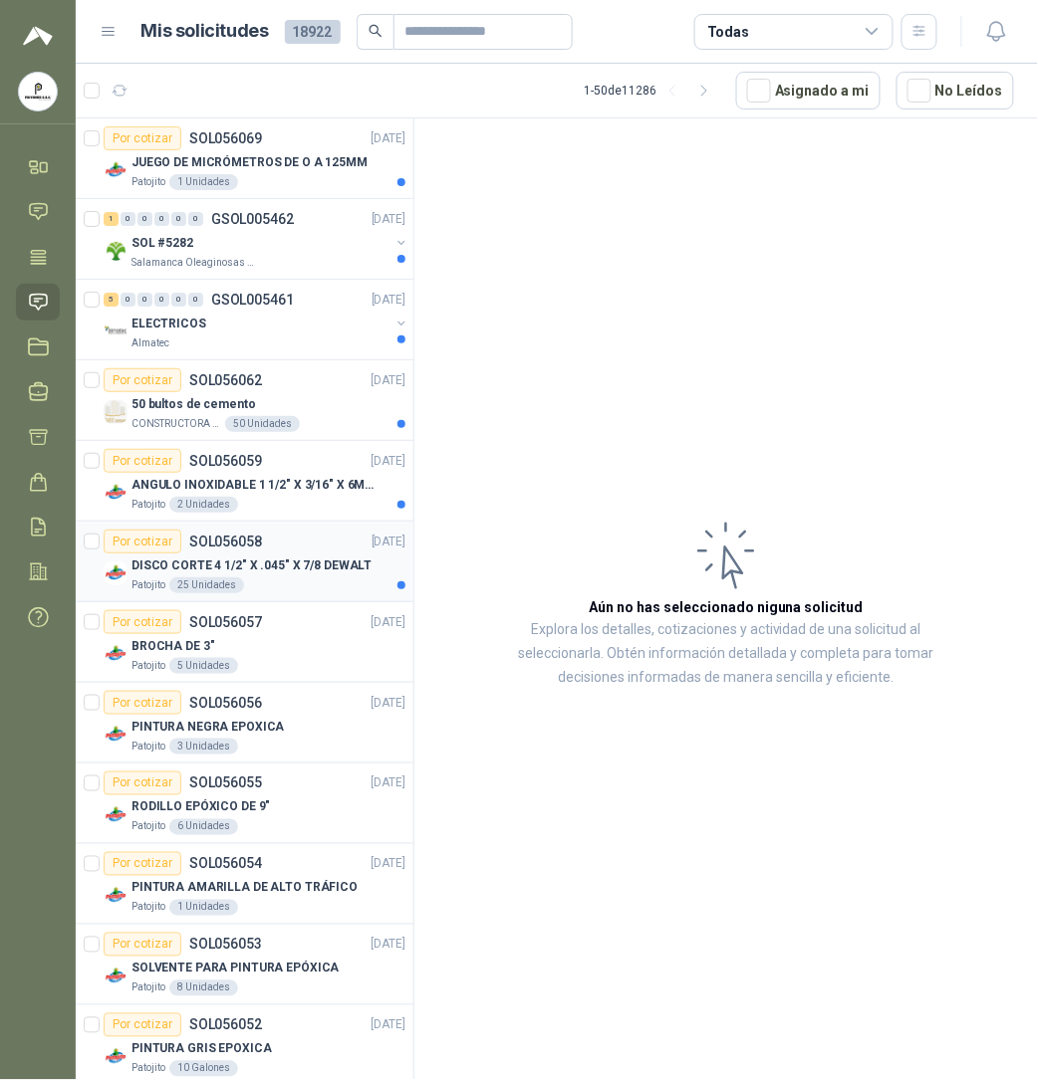
click at [213, 558] on p "DISCO CORTE 4 1/2" X .045" X 7/8 DEWALT" at bounding box center [251, 566] width 240 height 19
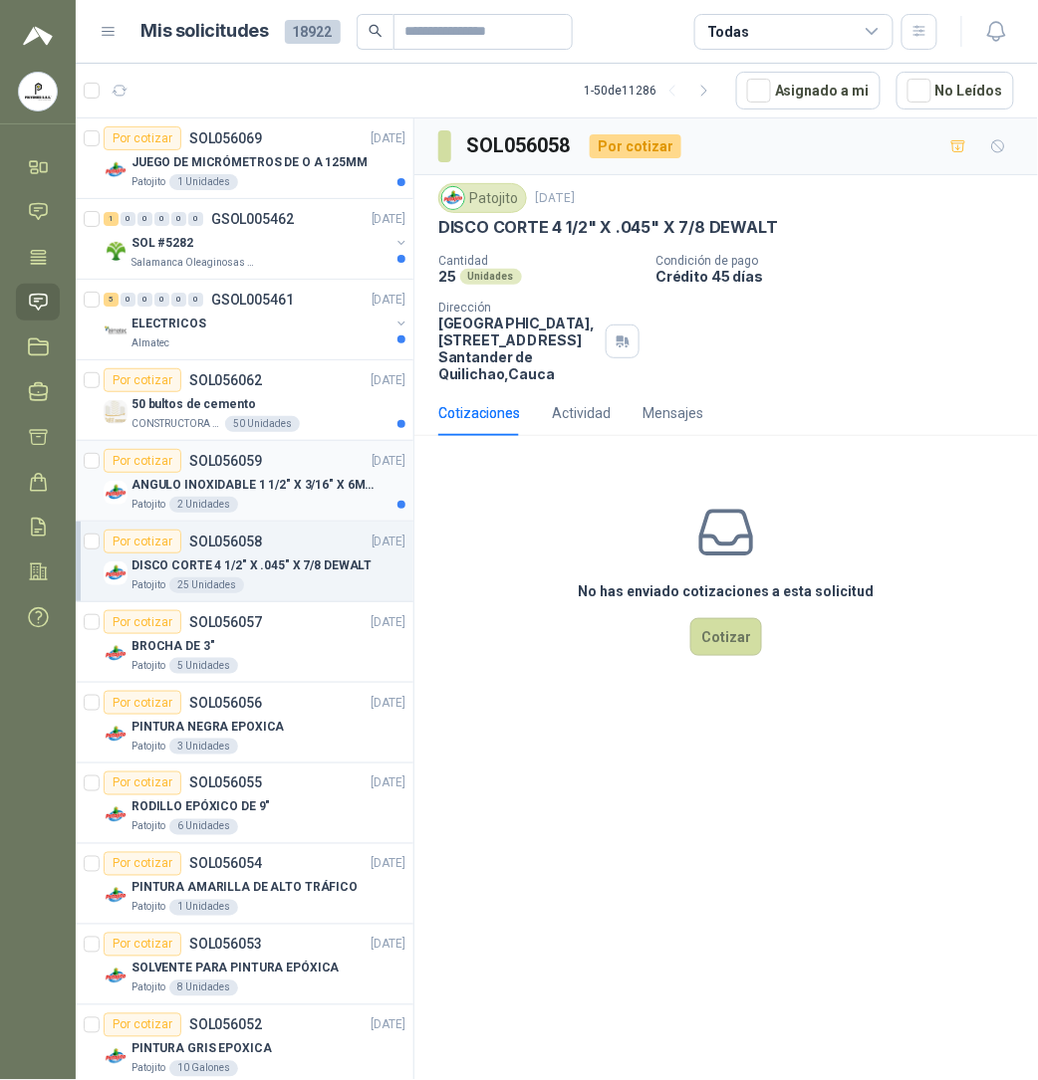
click at [252, 479] on p "ANGULO INOXIDABLE 1 1/2" X 3/16" X 6MTS" at bounding box center [255, 485] width 248 height 19
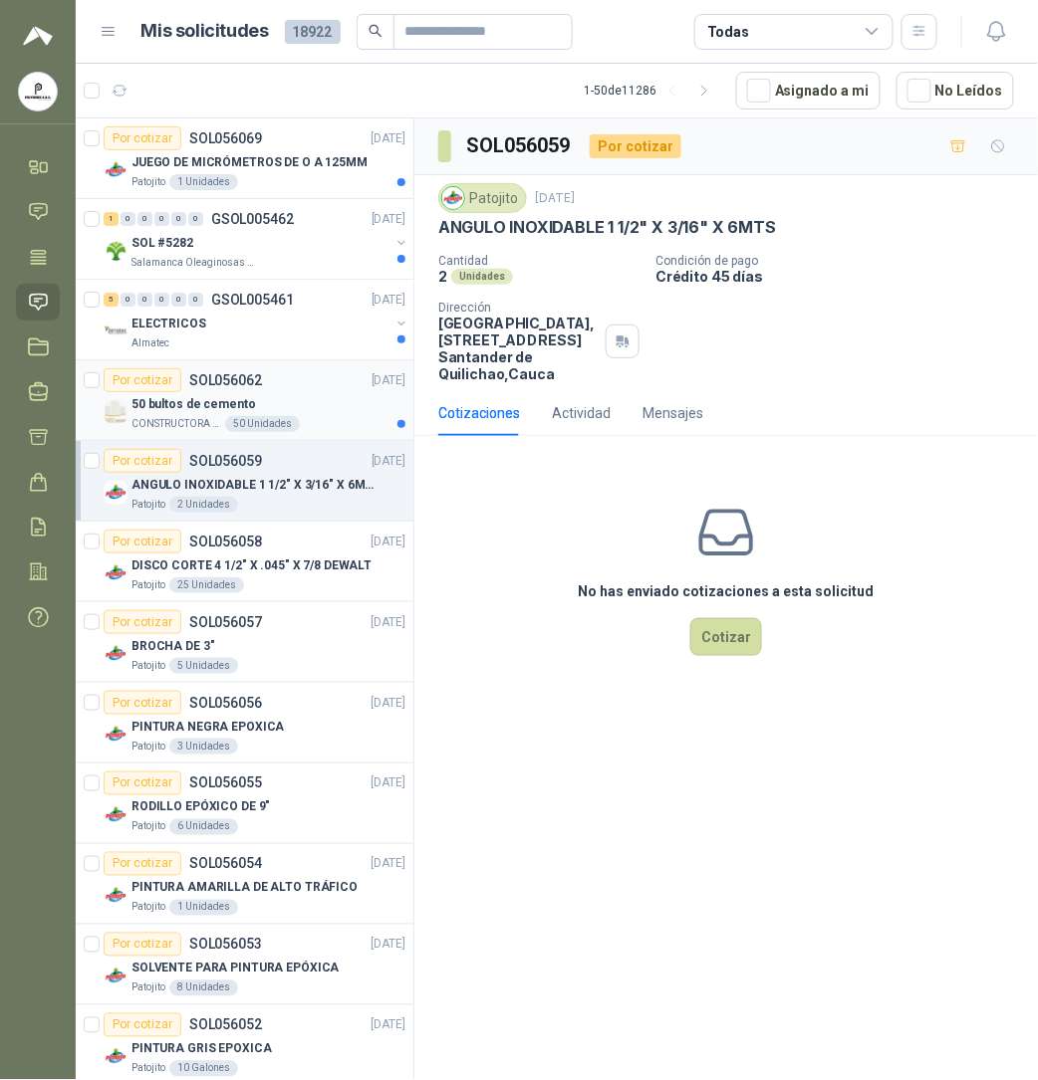
click at [259, 410] on div "50 bultos de cemento" at bounding box center [268, 404] width 274 height 24
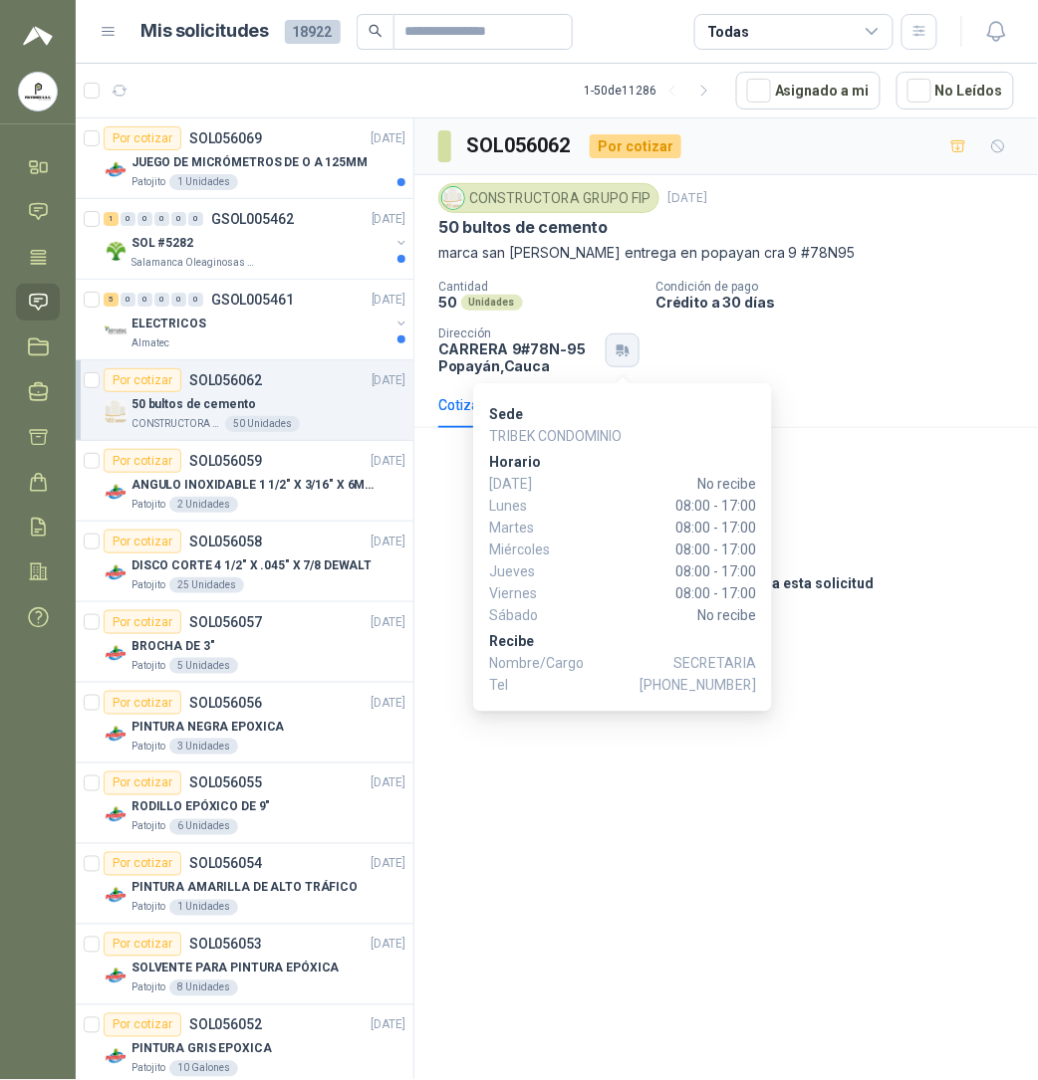
click at [621, 352] on icon "button" at bounding box center [619, 349] width 7 height 6
click at [634, 355] on button "button" at bounding box center [622, 351] width 34 height 34
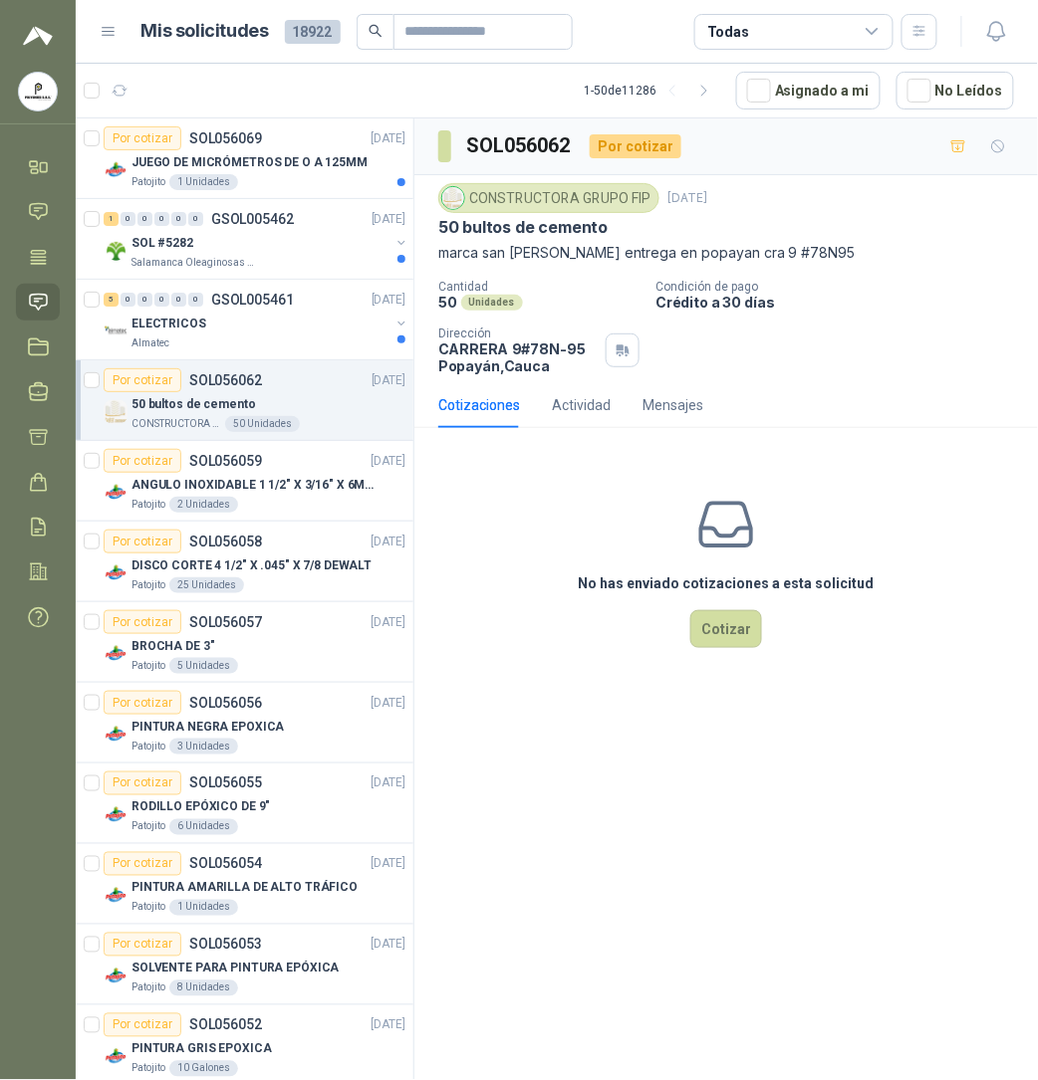
click at [714, 884] on div "SOL056062 Por cotizar CONSTRUCTORA GRUPO FIP [DATE] 50 bultos de cemento marca …" at bounding box center [725, 603] width 623 height 969
click at [211, 304] on p "GSOL005461" at bounding box center [252, 300] width 83 height 14
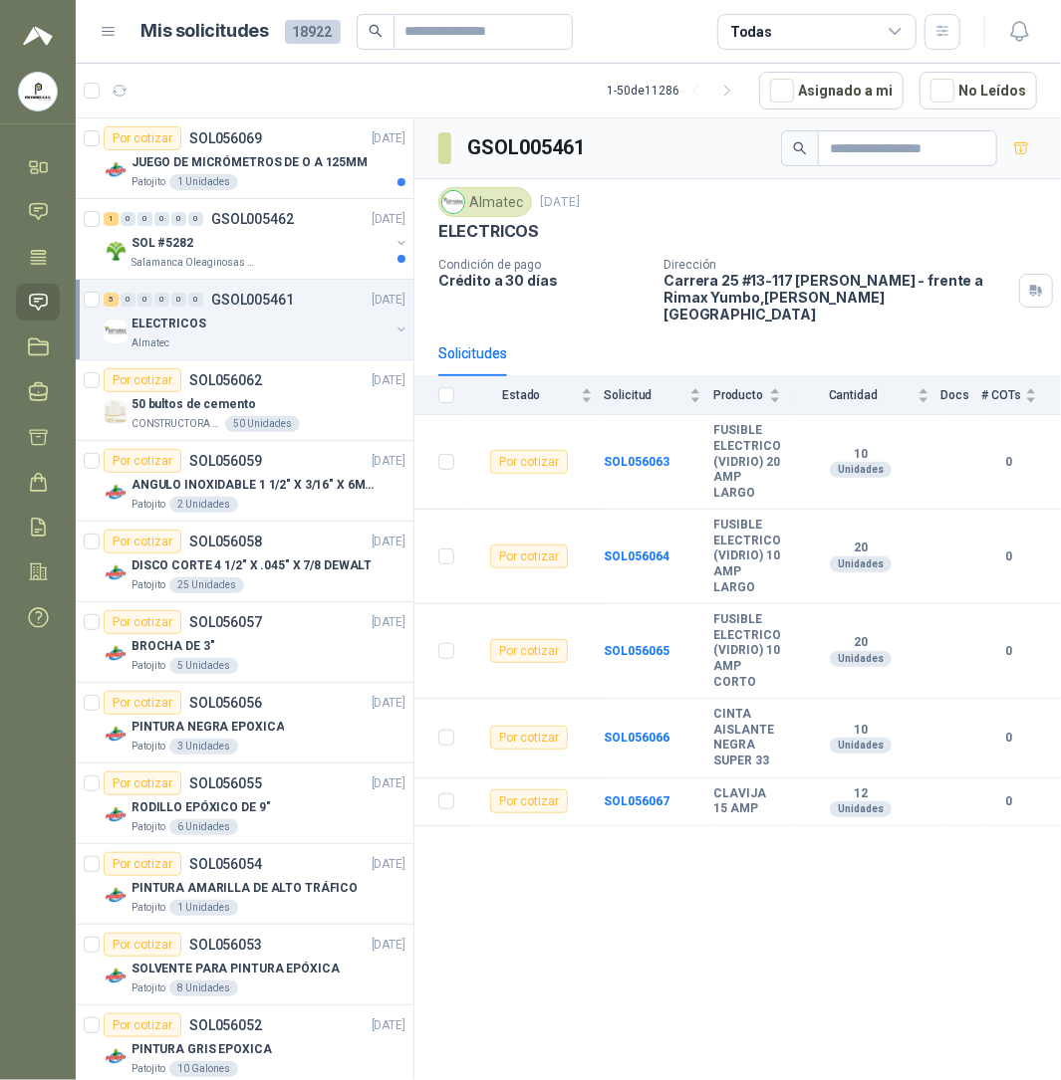
click at [856, 201] on div "Almatec [DATE]" at bounding box center [737, 202] width 599 height 30
click at [316, 244] on div "SOL #5282" at bounding box center [260, 243] width 258 height 24
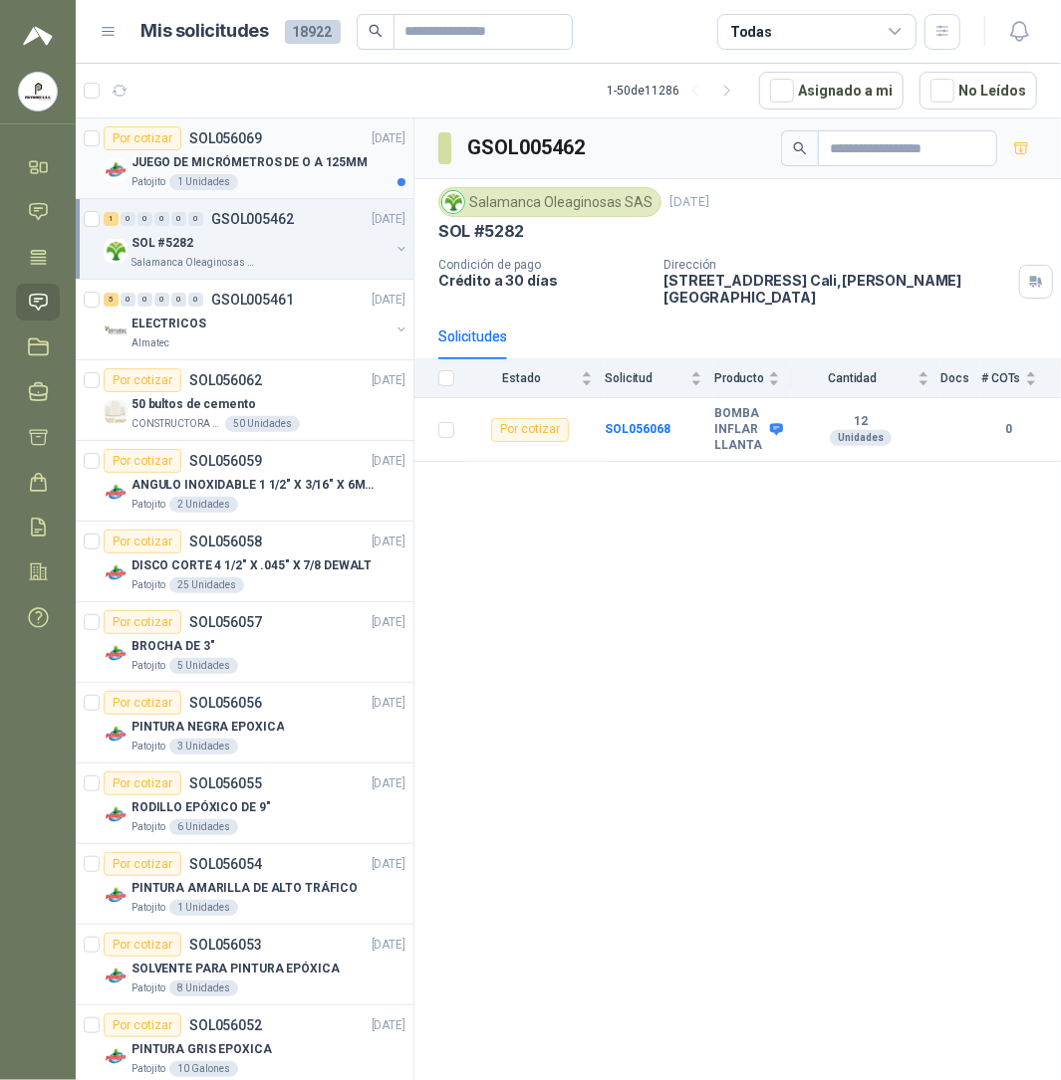
click at [196, 165] on p "JUEGO DE MICRÓMETROS DE O A 125MM" at bounding box center [249, 162] width 236 height 19
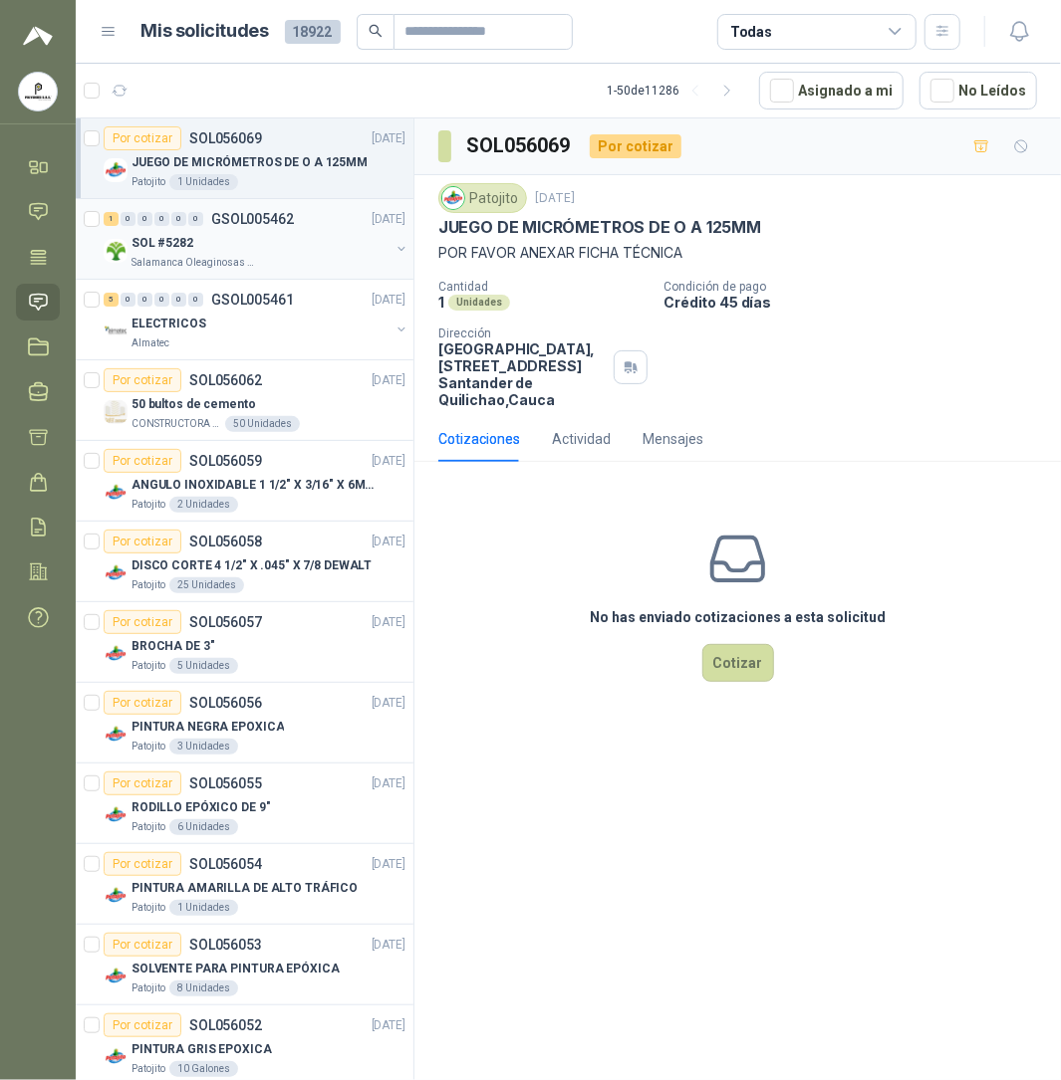
click at [233, 228] on div "1 0 0 0 0 0 GSOL005462 [DATE]" at bounding box center [257, 219] width 306 height 24
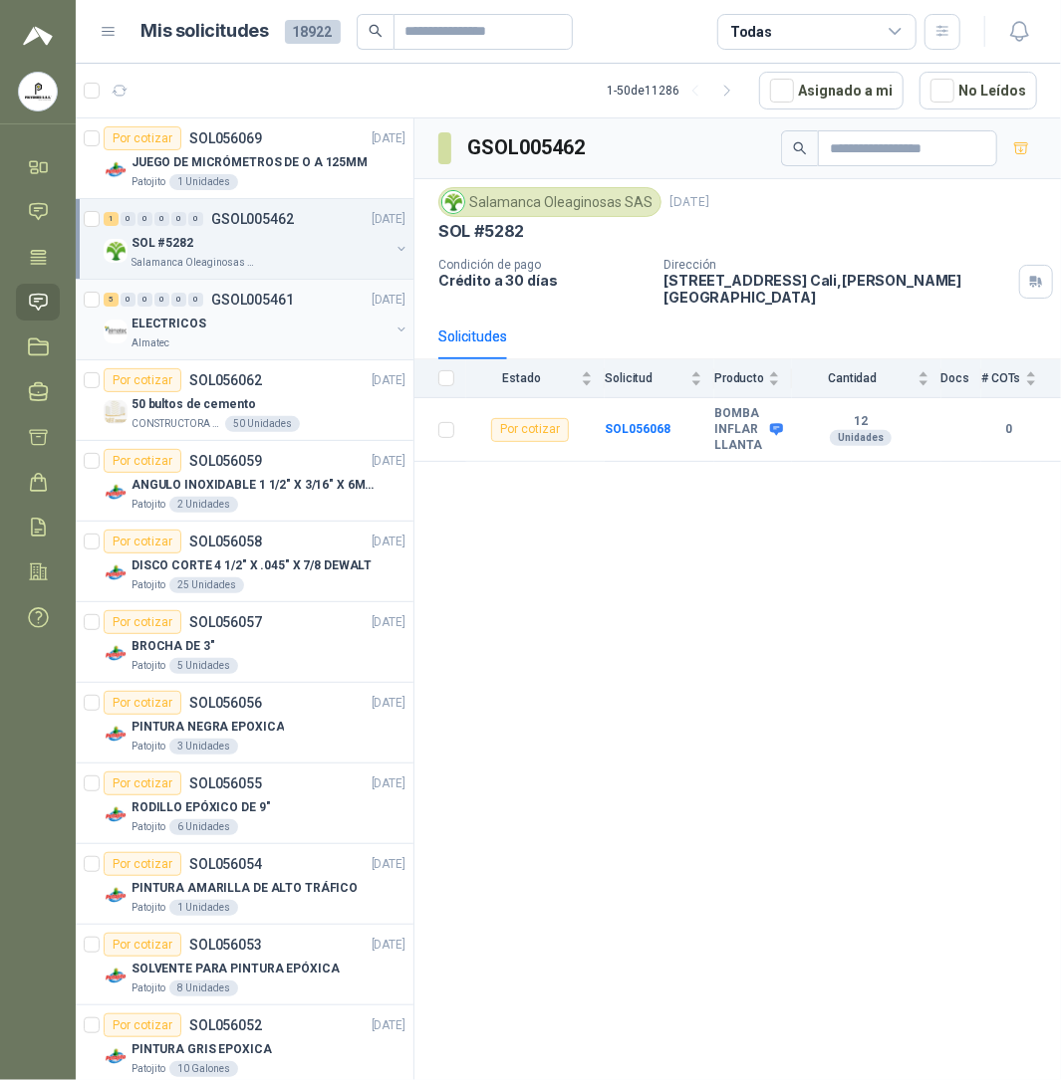
click at [195, 329] on p "ELECTRICOS" at bounding box center [168, 324] width 75 height 19
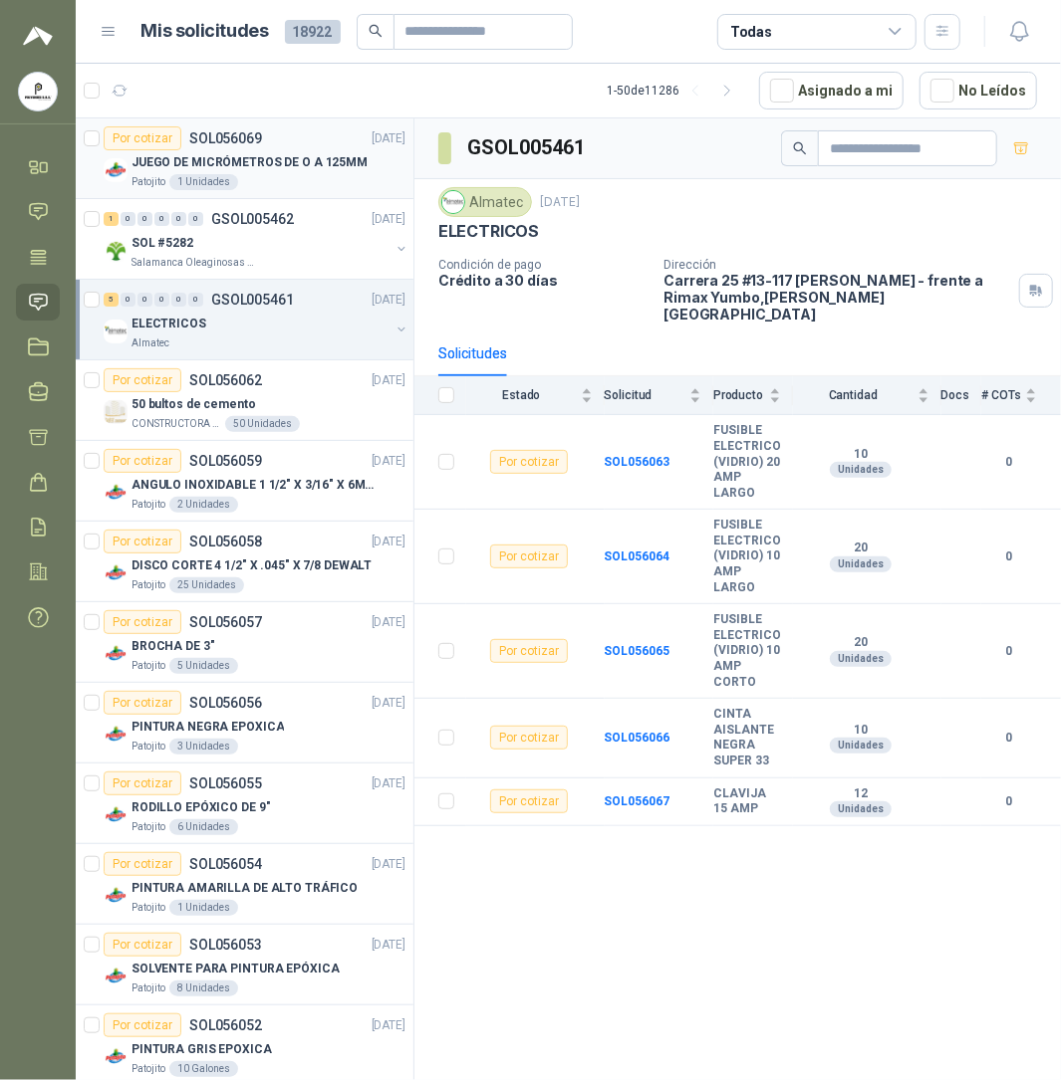
click at [197, 139] on p "SOL056069" at bounding box center [225, 138] width 73 height 14
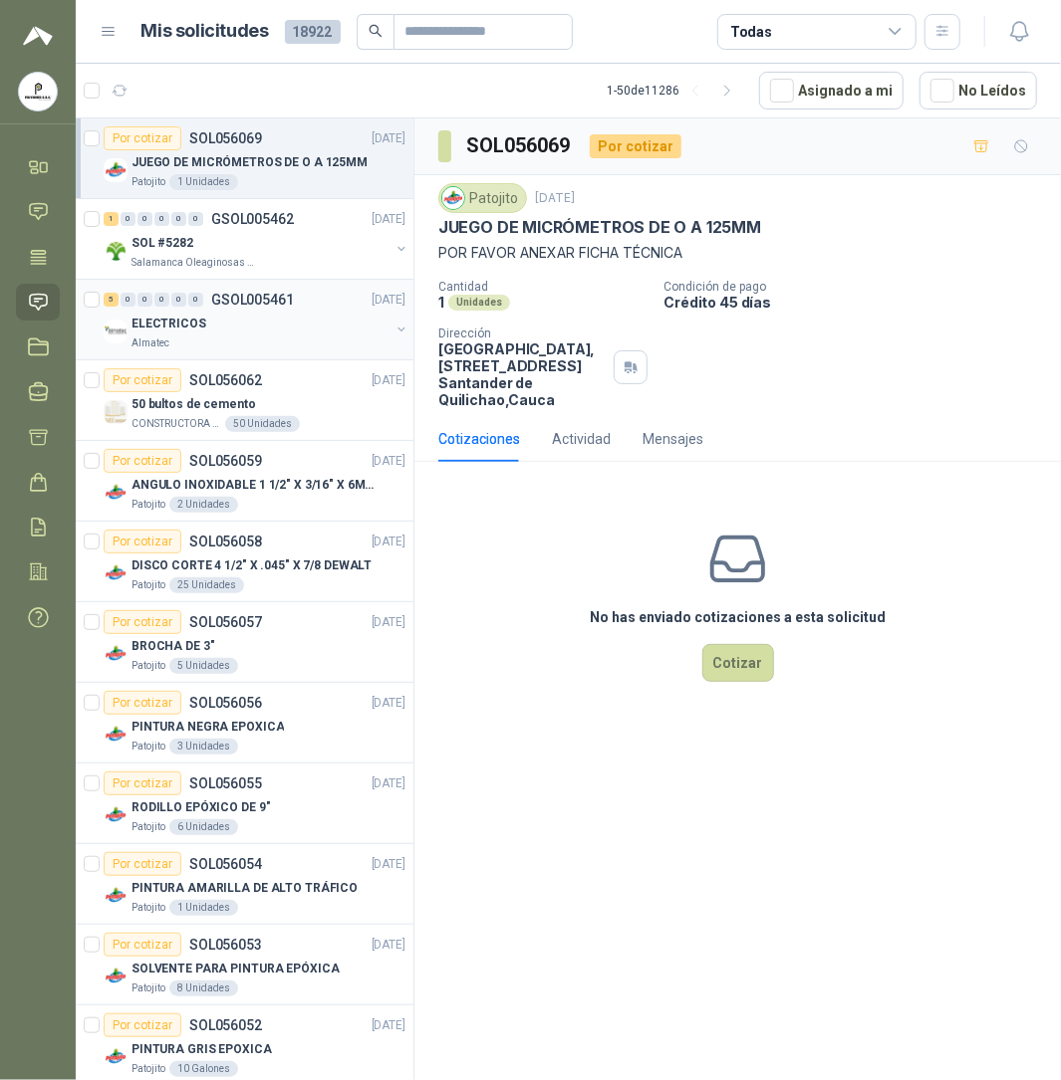
click at [216, 329] on div "ELECTRICOS" at bounding box center [260, 324] width 258 height 24
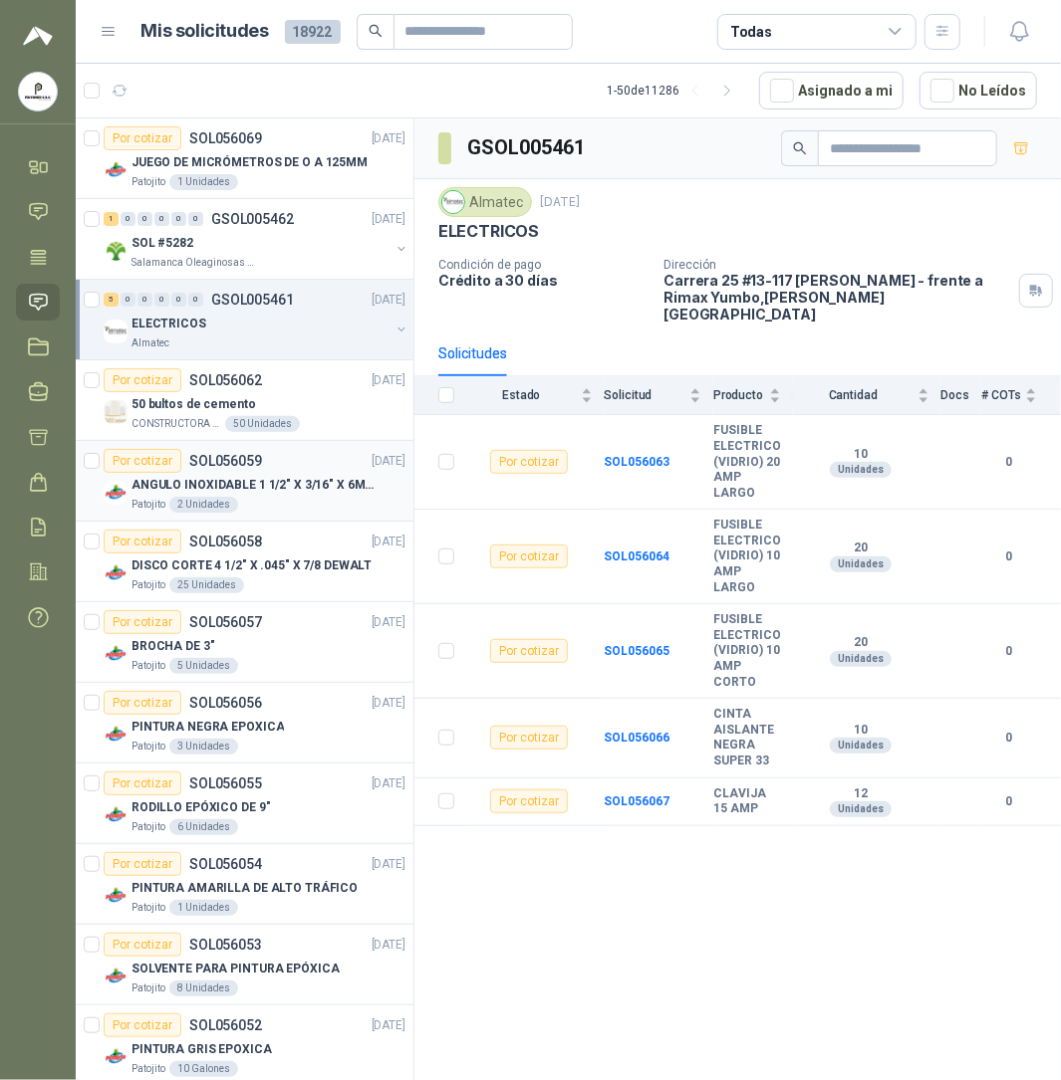
click at [291, 494] on p "ANGULO INOXIDABLE 1 1/2" X 3/16" X 6MTS" at bounding box center [255, 485] width 248 height 19
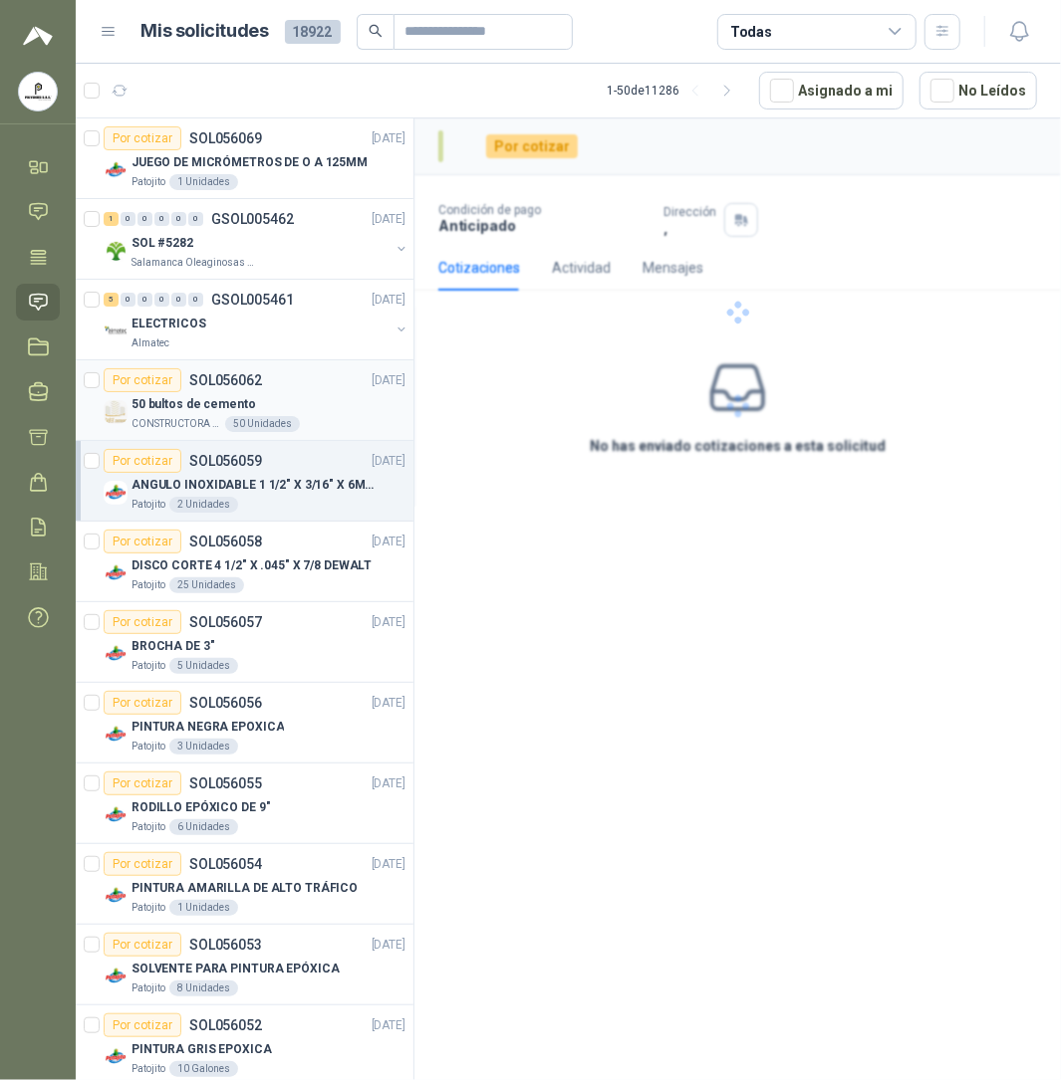
click at [276, 408] on div "50 bultos de cemento" at bounding box center [268, 404] width 274 height 24
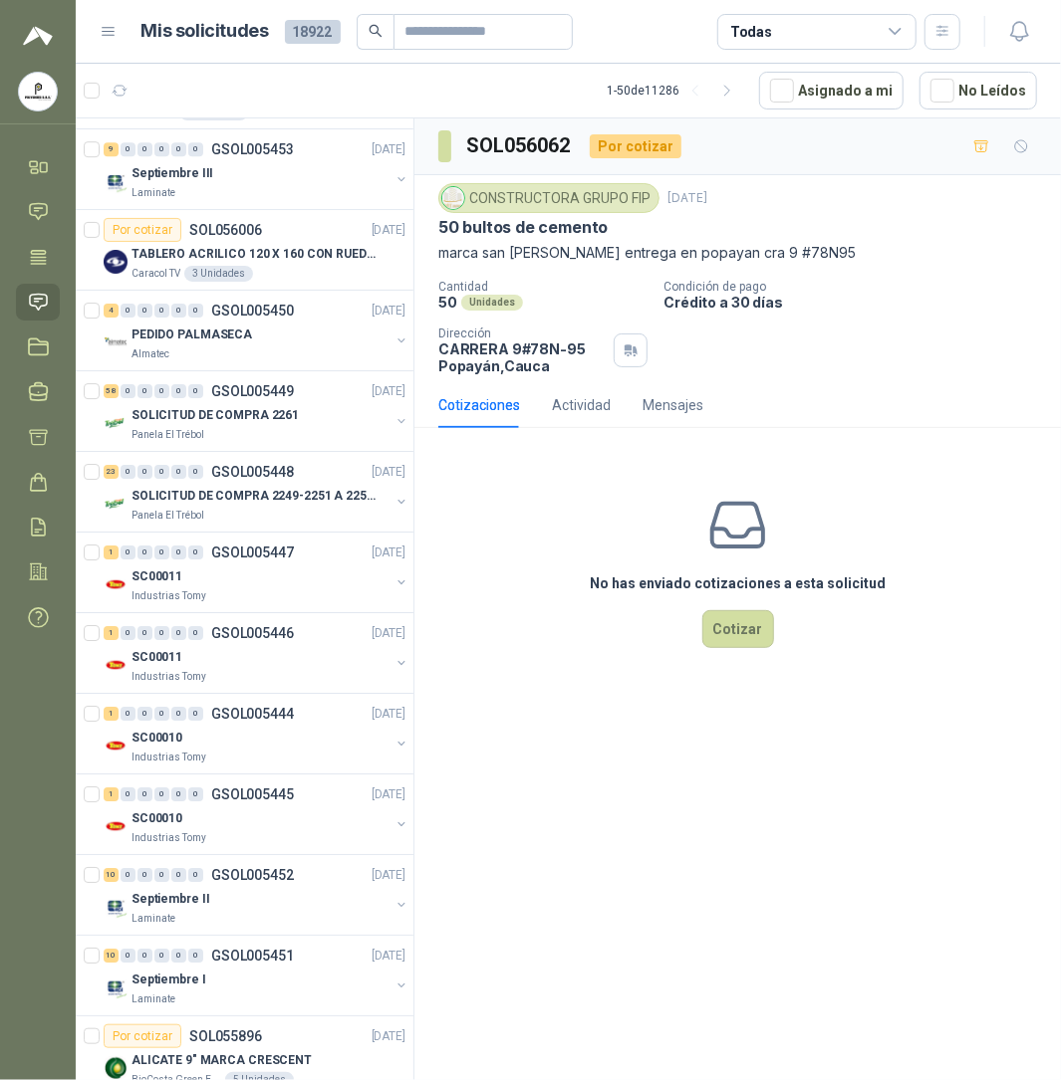
scroll to position [3124, 0]
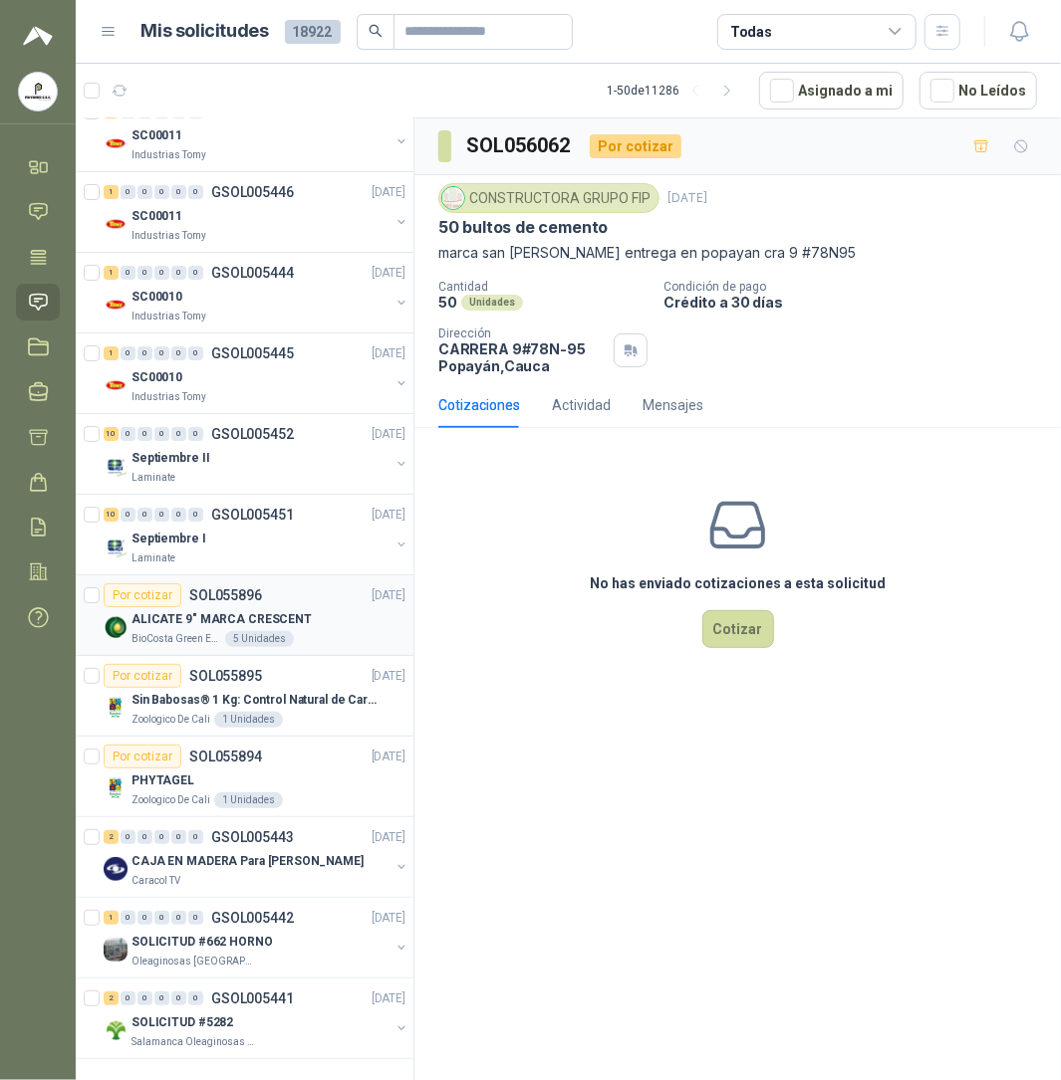
click at [180, 610] on p "ALICATE 9" MARCA CRESCENT" at bounding box center [221, 619] width 180 height 19
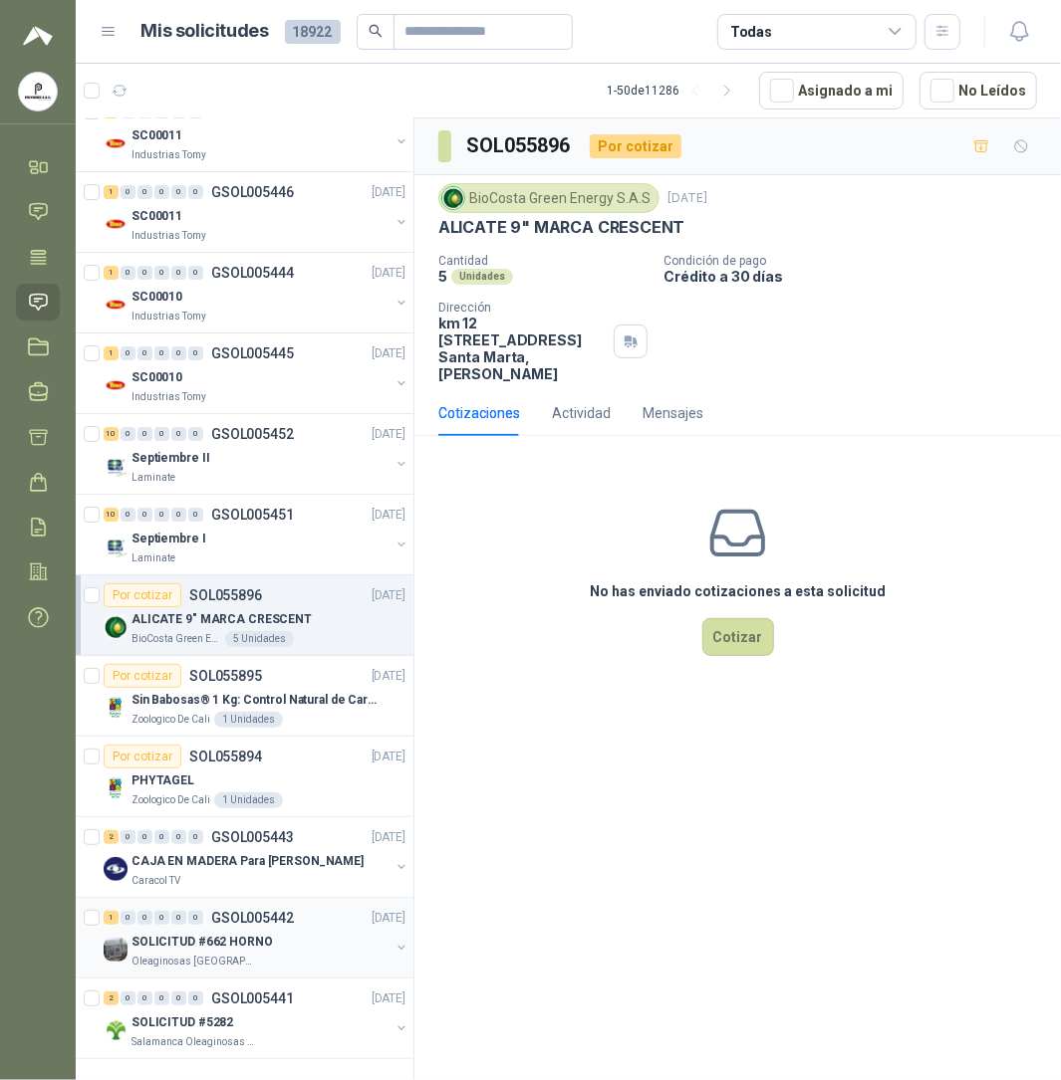
click at [211, 933] on p "SOLICITUD #662 HORNO" at bounding box center [201, 942] width 141 height 19
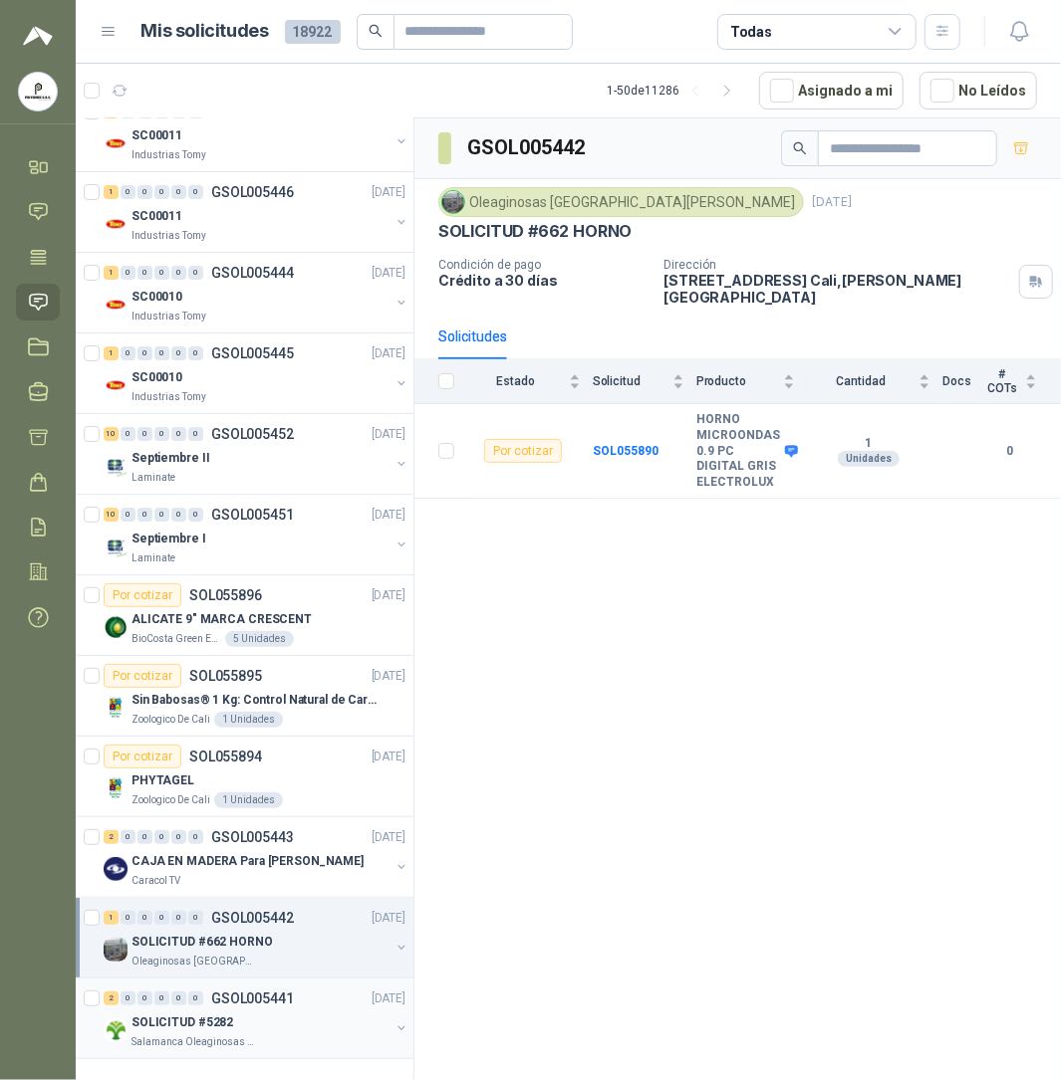
click at [224, 1014] on p "SOLICITUD #5282" at bounding box center [182, 1023] width 102 height 19
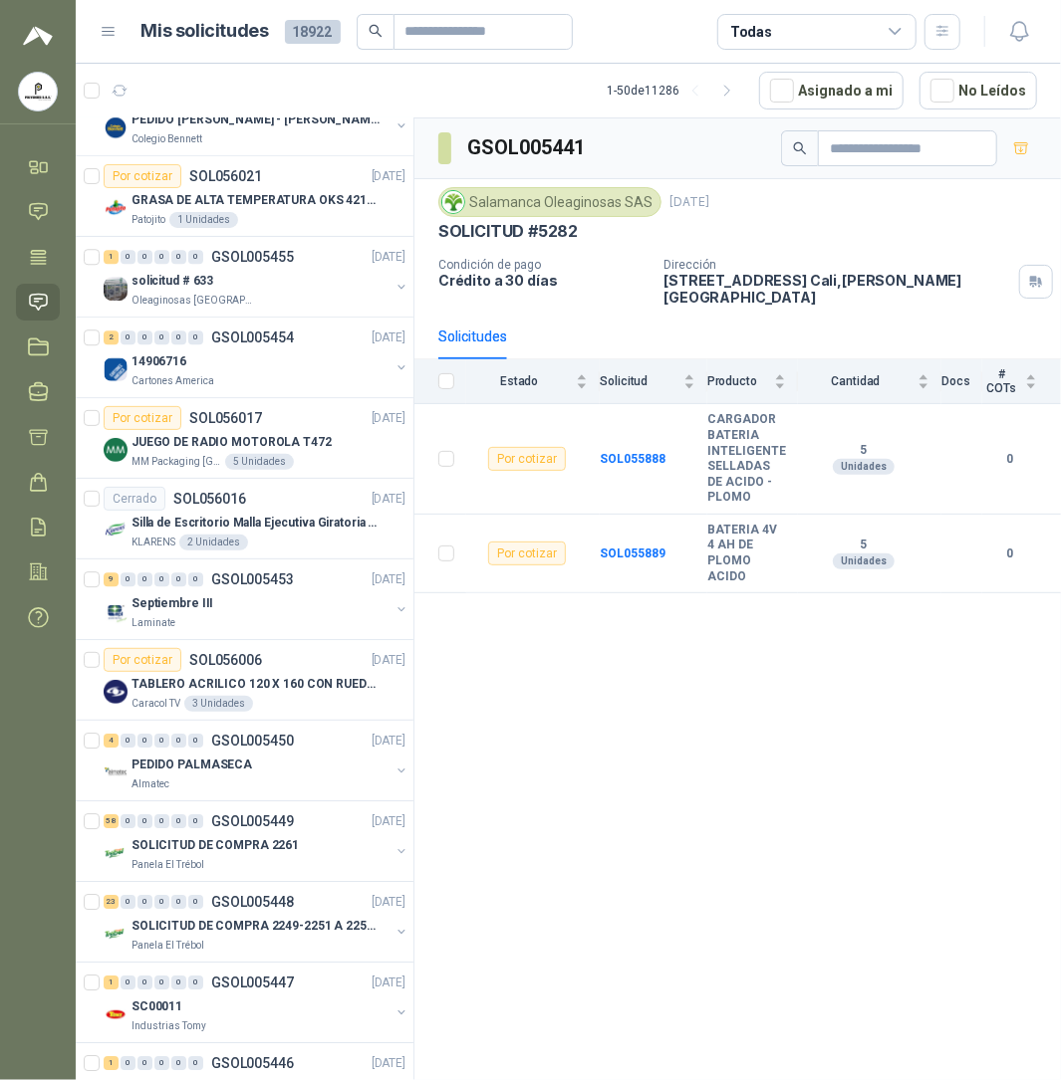
scroll to position [2260, 0]
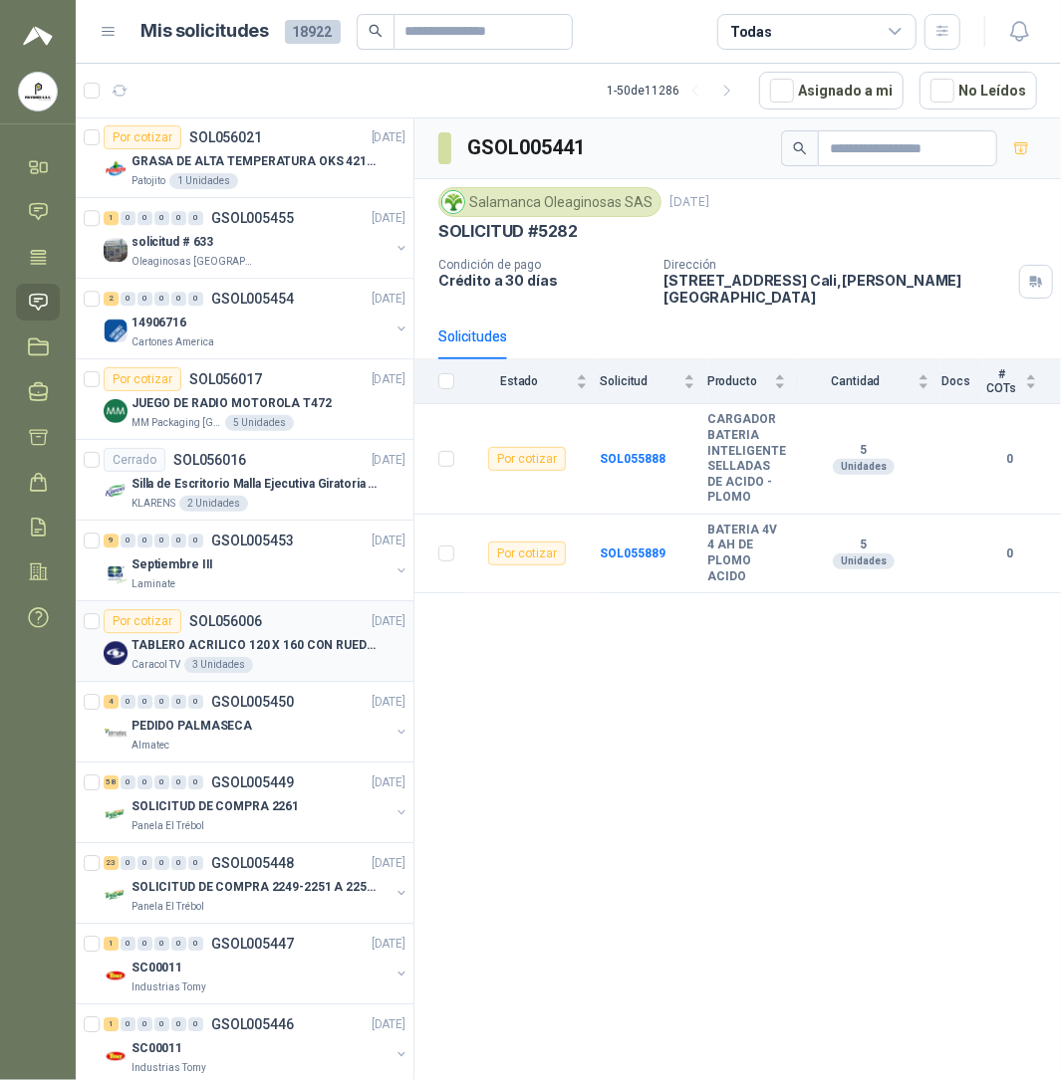
click at [207, 655] on p "TABLERO ACRILICO 120 X 160 CON RUEDAS" at bounding box center [255, 645] width 248 height 19
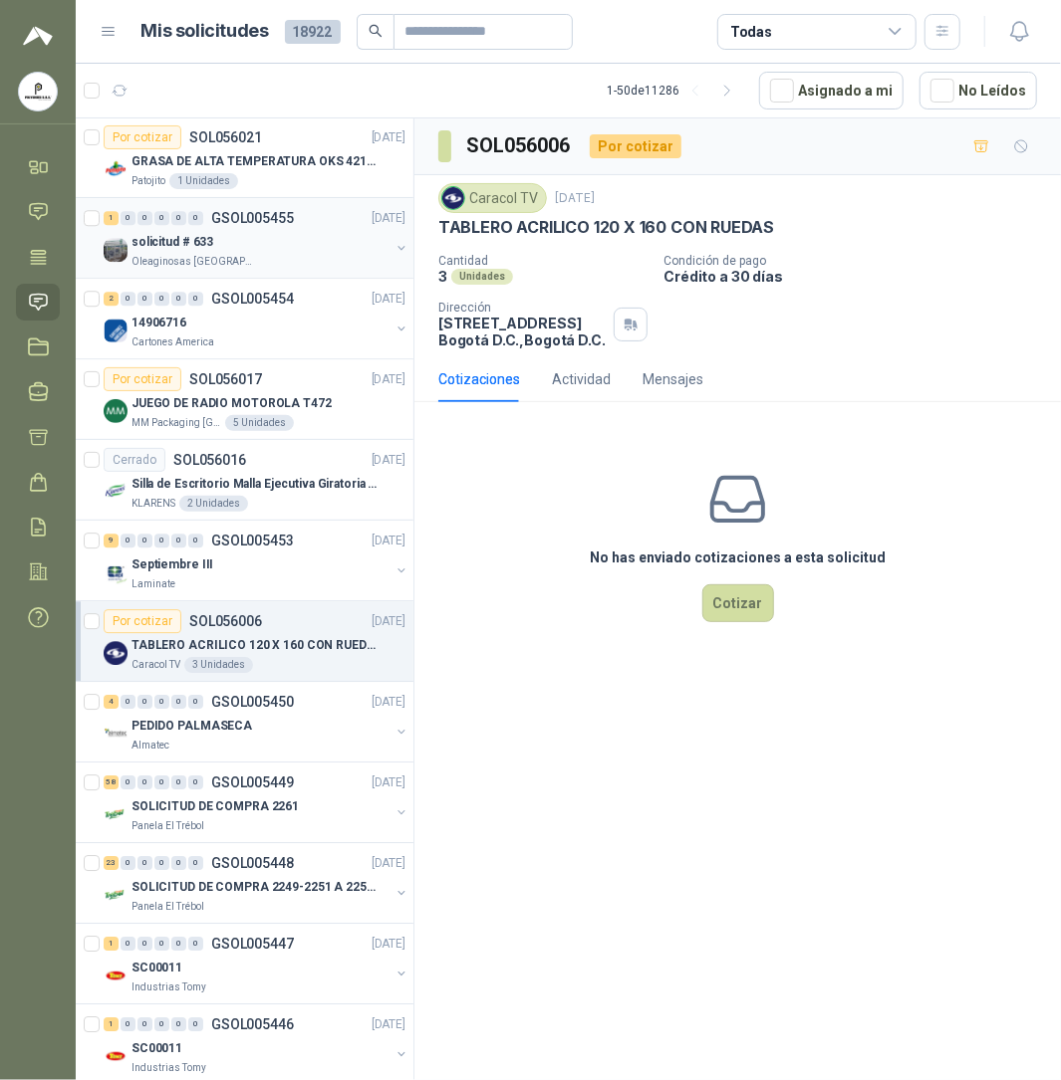
click at [203, 240] on div "solicitud # 633" at bounding box center [260, 242] width 258 height 24
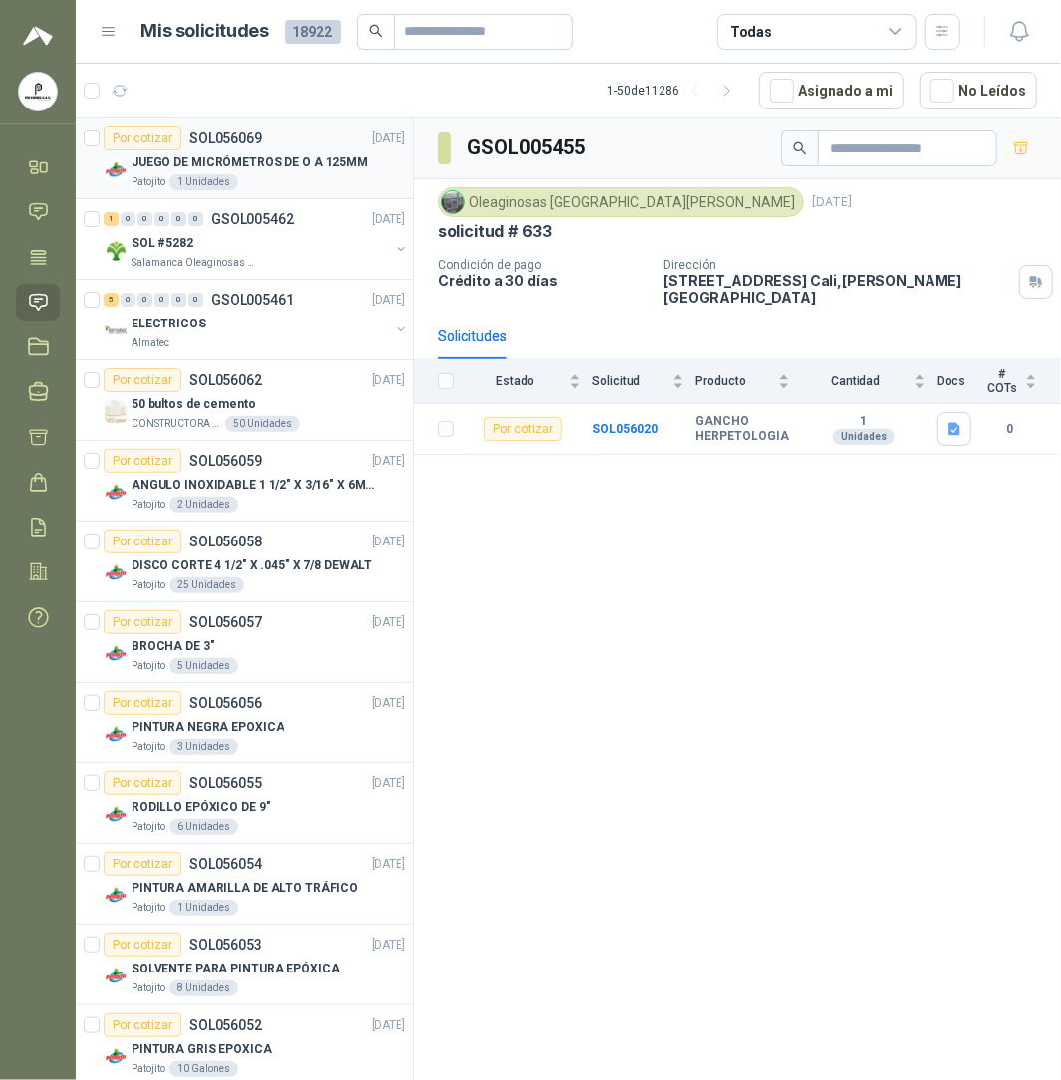
click at [227, 172] on p "JUEGO DE MICRÓMETROS DE O A 125MM" at bounding box center [249, 162] width 236 height 19
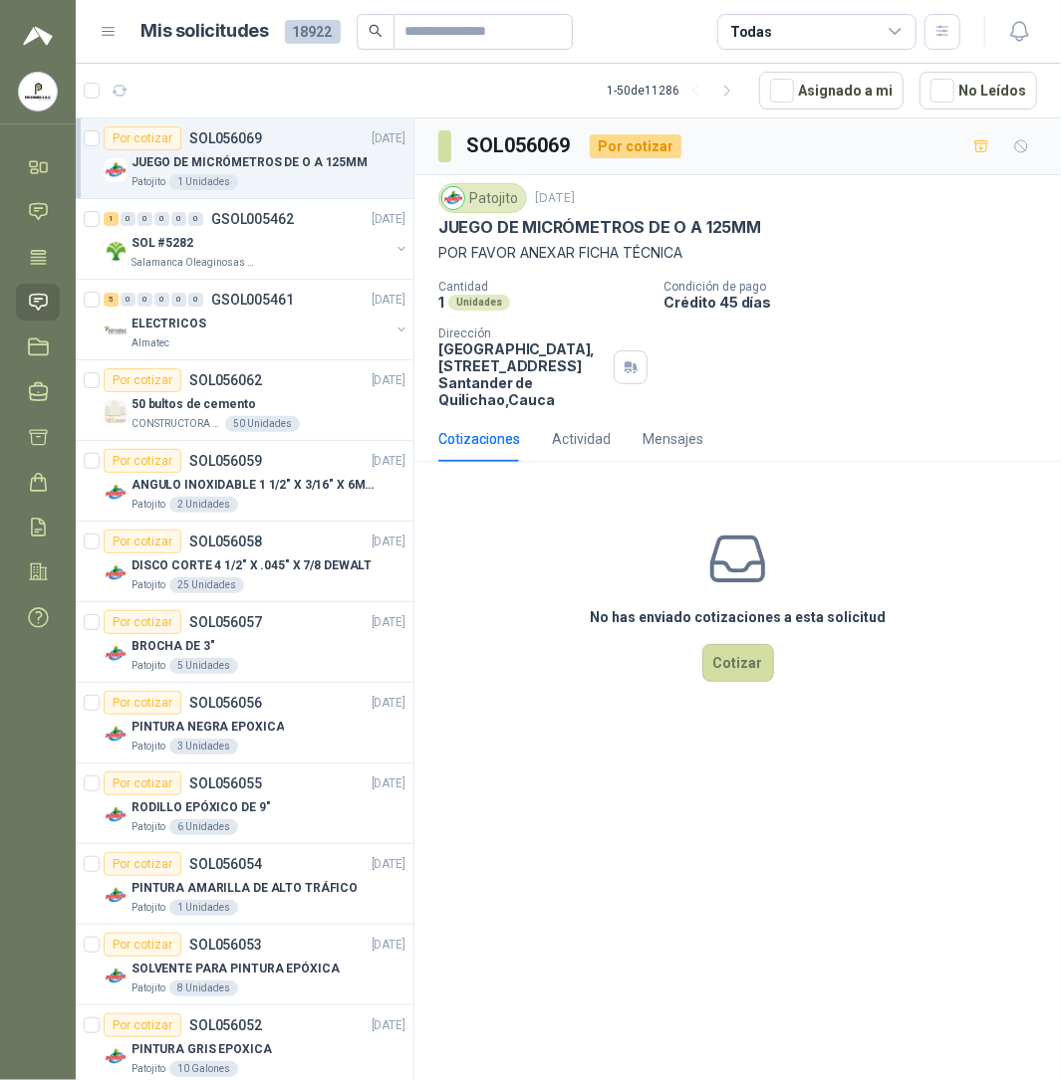
click at [515, 519] on div "No has enviado cotizaciones a esta solicitud Cotizar" at bounding box center [737, 605] width 646 height 254
